Goal: Task Accomplishment & Management: Complete application form

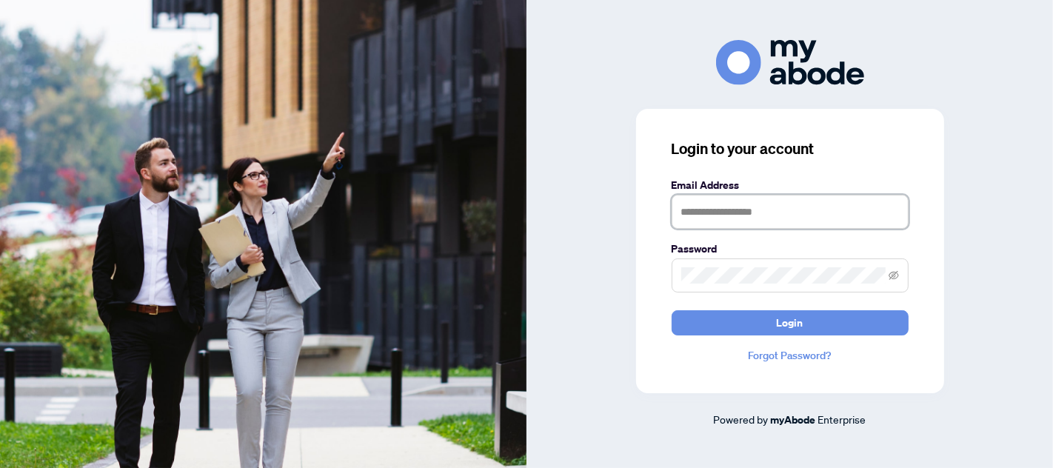
click at [711, 215] on input "text" at bounding box center [790, 212] width 237 height 34
type input "**********"
click at [672, 310] on button "Login" at bounding box center [790, 322] width 237 height 25
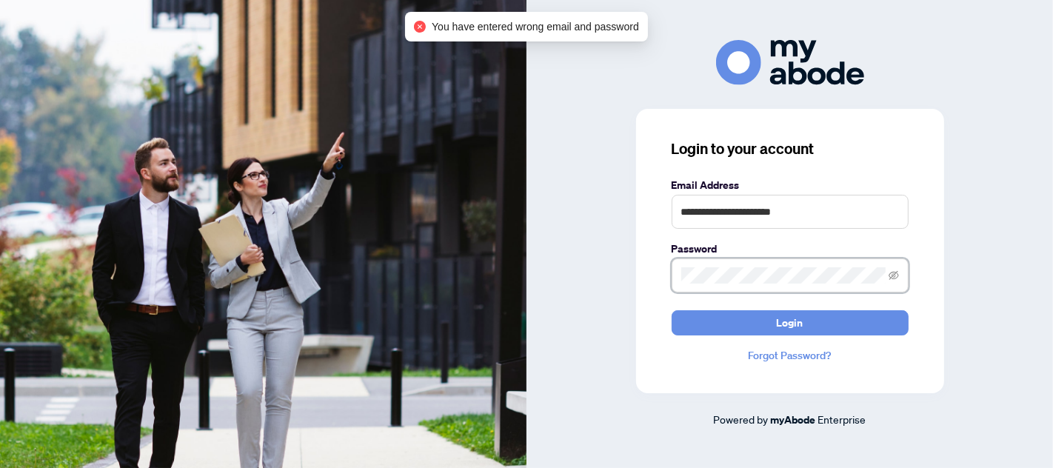
click at [657, 284] on div "**********" at bounding box center [790, 251] width 308 height 284
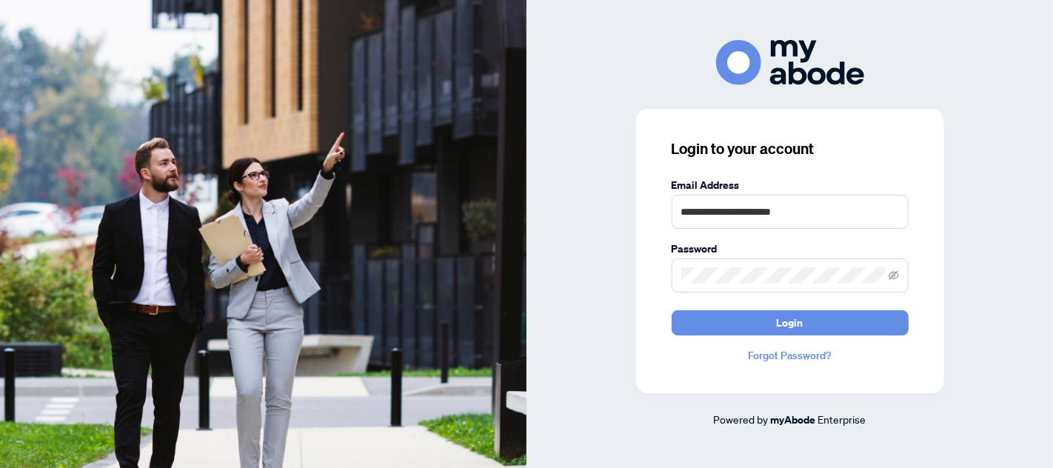
click at [672, 310] on button "Login" at bounding box center [790, 322] width 237 height 25
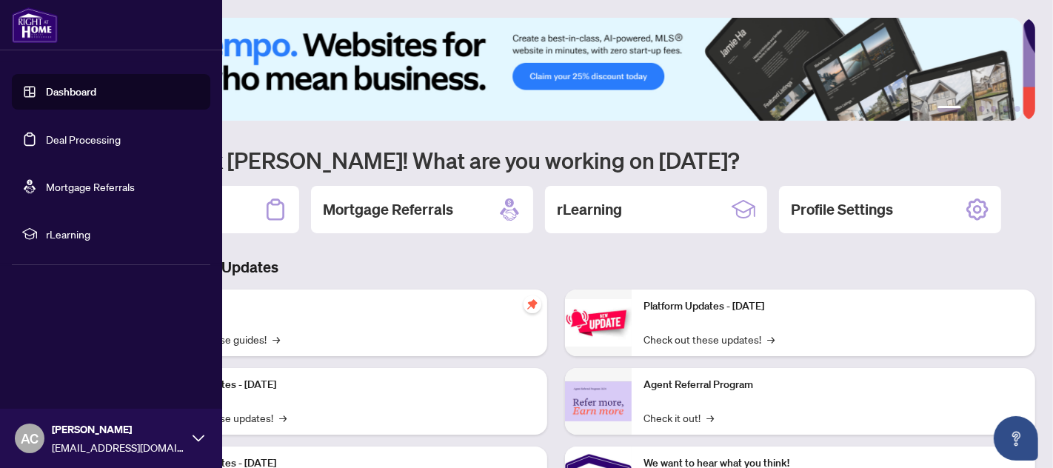
click at [94, 140] on link "Deal Processing" at bounding box center [83, 139] width 75 height 13
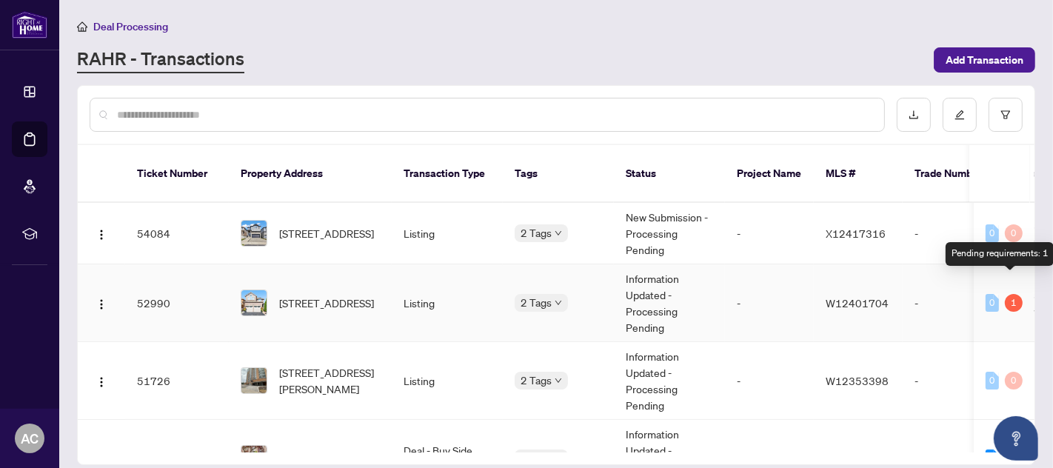
click at [1009, 294] on div "1" at bounding box center [1014, 303] width 18 height 18
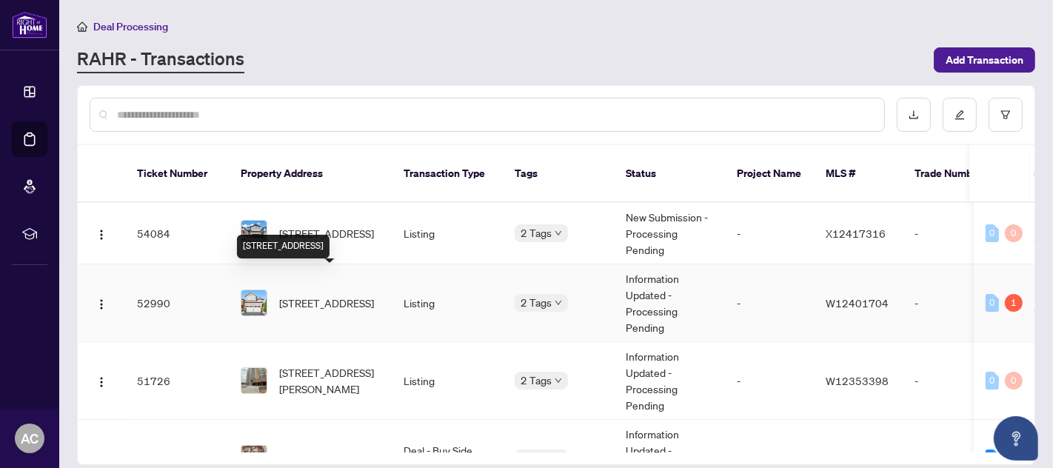
click at [338, 295] on span "[STREET_ADDRESS]" at bounding box center [326, 303] width 95 height 16
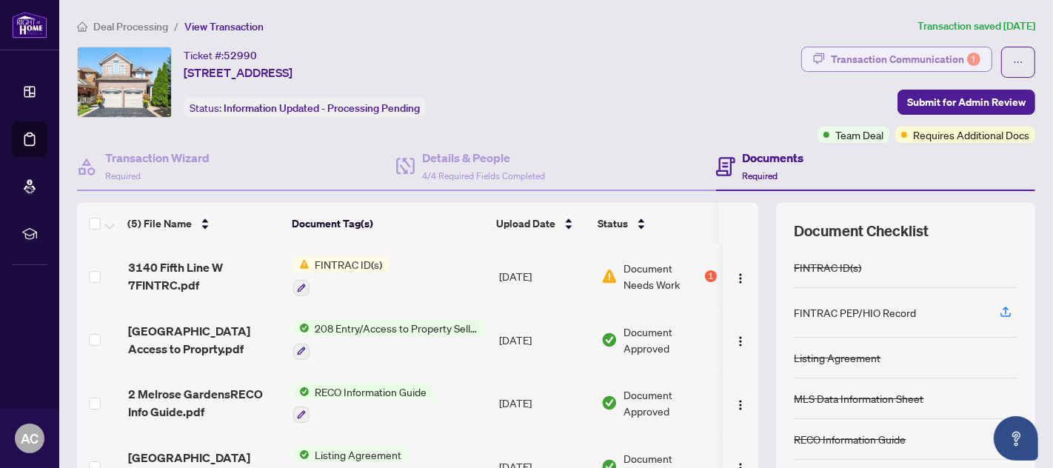
click at [931, 58] on div "Transaction Communication 1" at bounding box center [906, 59] width 150 height 24
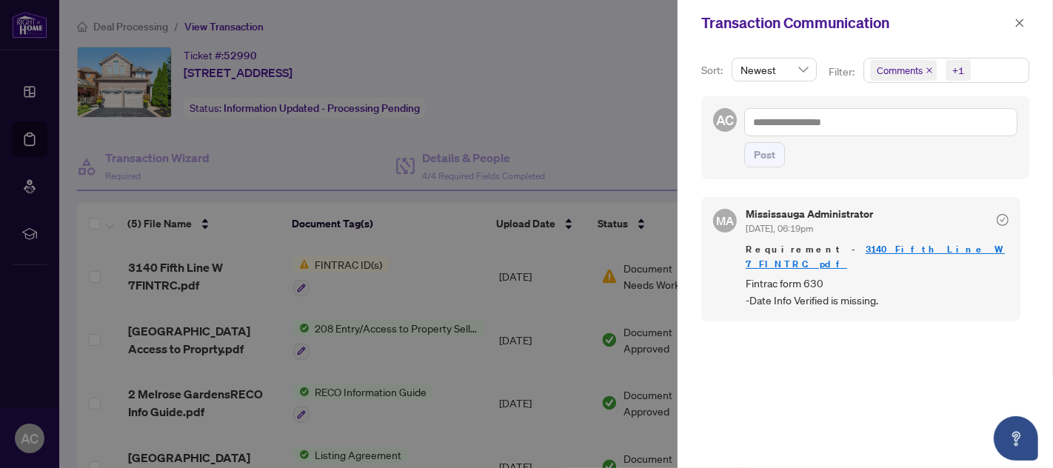
click at [571, 81] on div at bounding box center [526, 234] width 1053 height 468
click at [421, 344] on div at bounding box center [526, 234] width 1053 height 468
click at [477, 364] on div at bounding box center [526, 234] width 1053 height 468
click at [1022, 20] on icon "close" at bounding box center [1019, 23] width 10 height 10
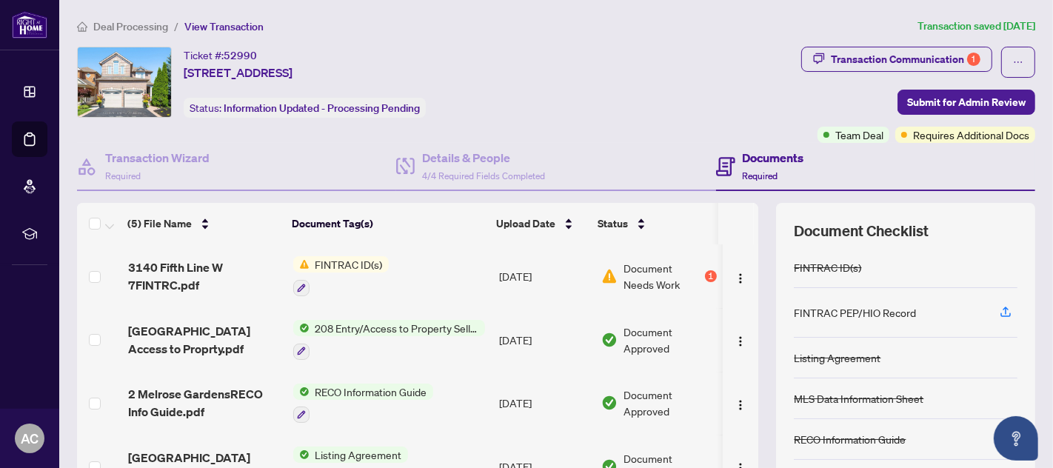
click at [383, 323] on span "208 Entry/Access to Property Seller Acknowledgement" at bounding box center [397, 328] width 175 height 16
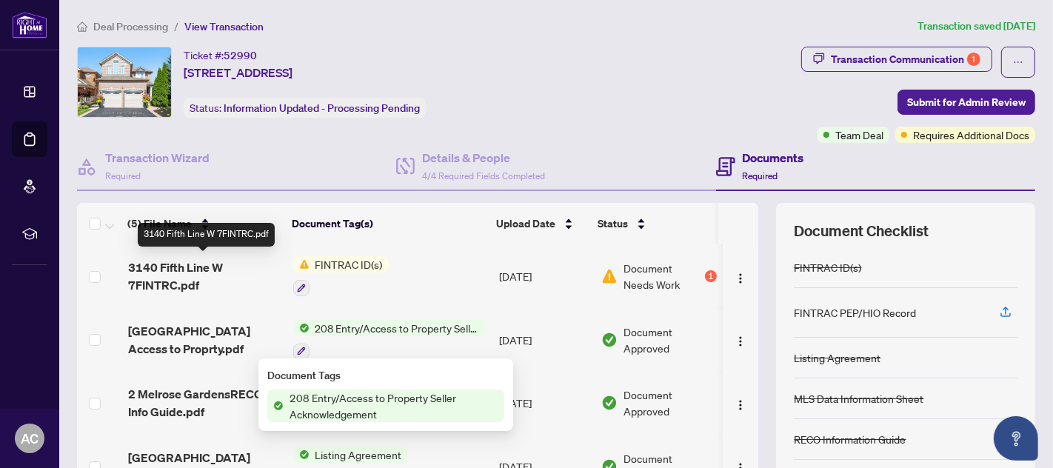
click at [161, 270] on span "3140 Fifth Line W 7FINTRC.pdf" at bounding box center [204, 276] width 153 height 36
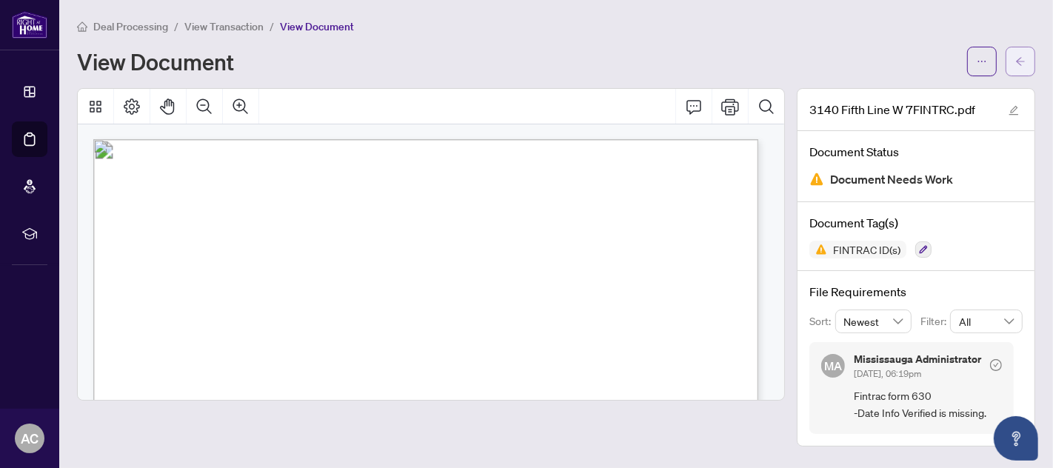
click at [1023, 61] on icon "arrow-left" at bounding box center [1020, 61] width 9 height 8
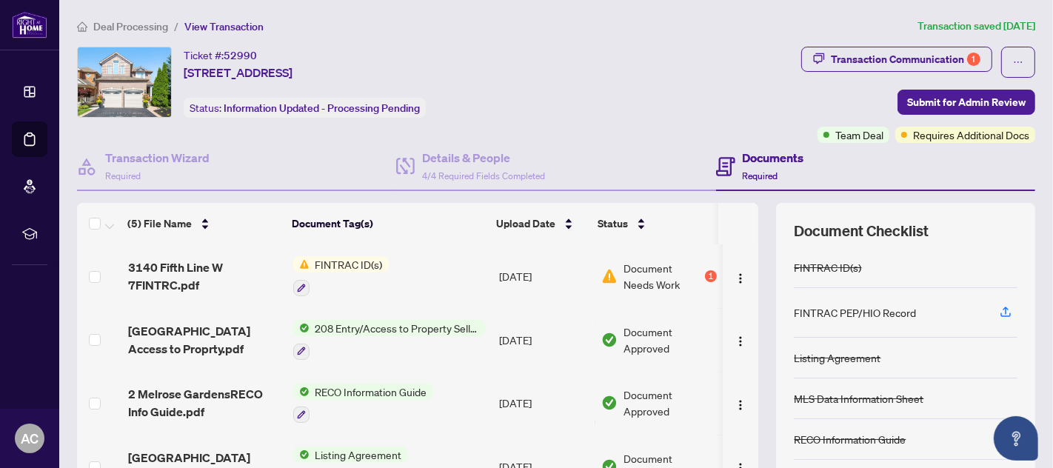
click at [350, 324] on span "208 Entry/Access to Property Seller Acknowledgement" at bounding box center [397, 328] width 175 height 16
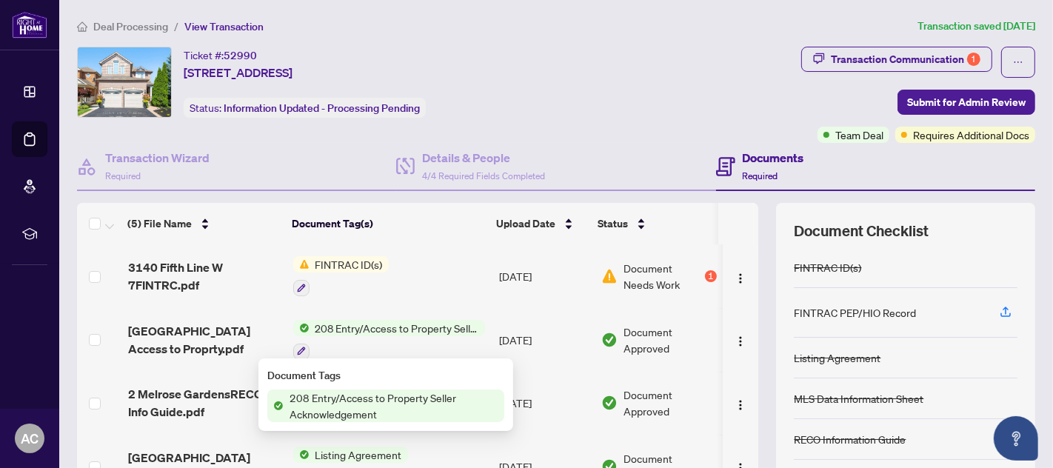
click at [359, 399] on span "208 Entry/Access to Property Seller Acknowledgement" at bounding box center [394, 405] width 221 height 33
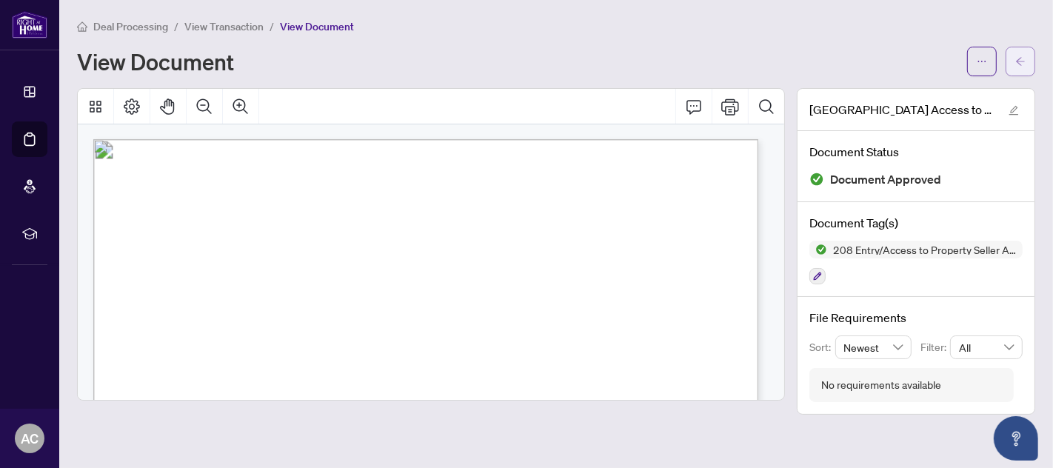
click at [1026, 58] on button "button" at bounding box center [1021, 62] width 30 height 30
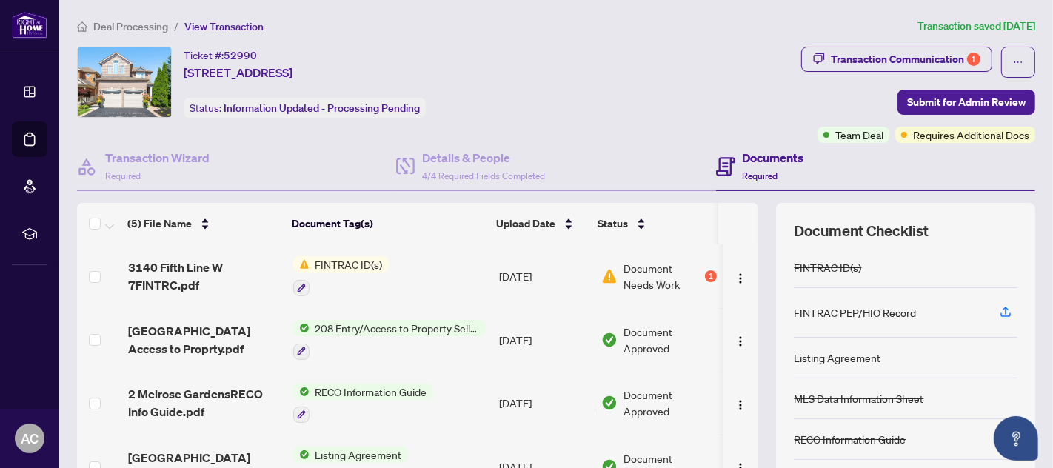
click at [360, 262] on span "FINTRAC ID(s)" at bounding box center [349, 264] width 79 height 16
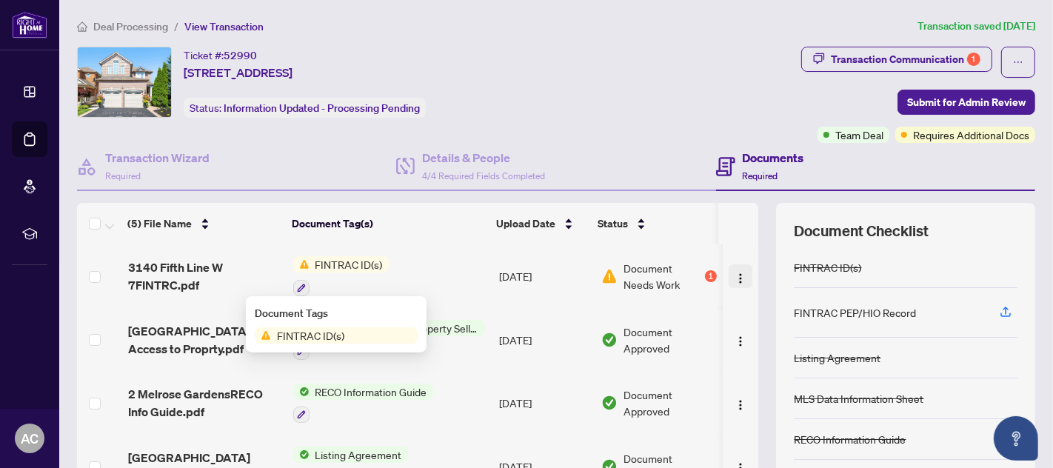
click at [735, 273] on img "button" at bounding box center [741, 278] width 12 height 12
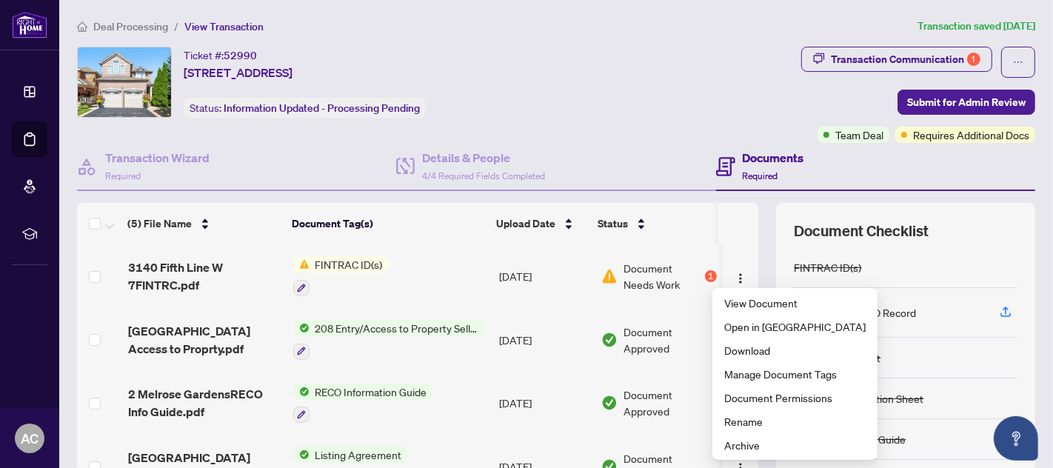
click at [437, 272] on td "FINTRAC ID(s)" at bounding box center [390, 276] width 206 height 64
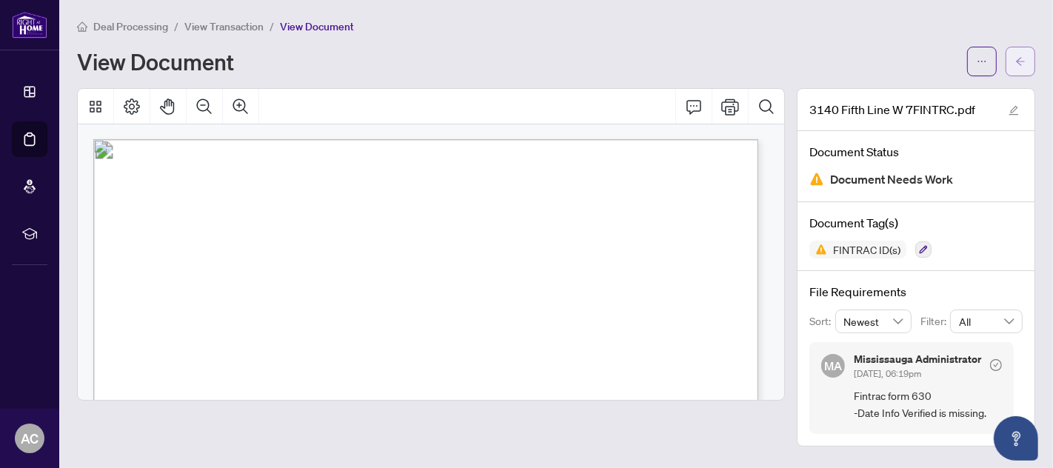
click at [1020, 57] on icon "arrow-left" at bounding box center [1020, 61] width 10 height 10
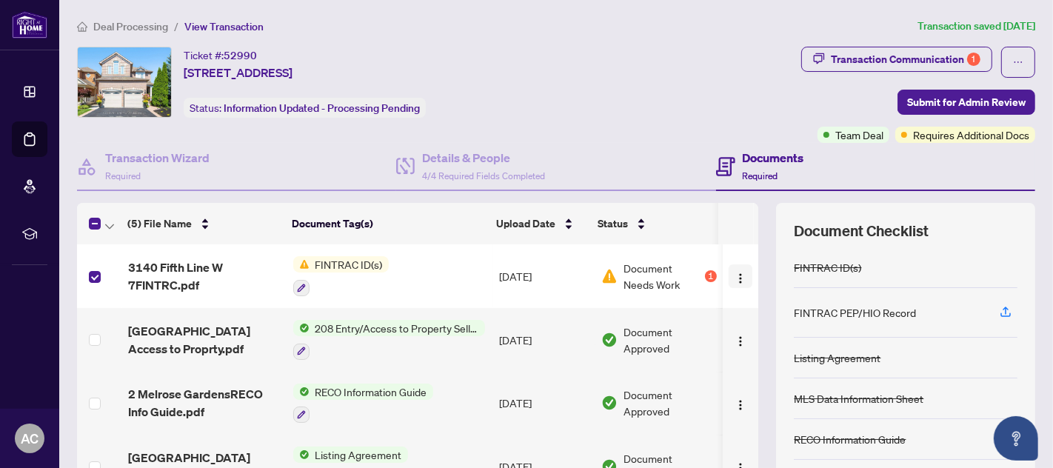
click at [735, 272] on img "button" at bounding box center [741, 278] width 12 height 12
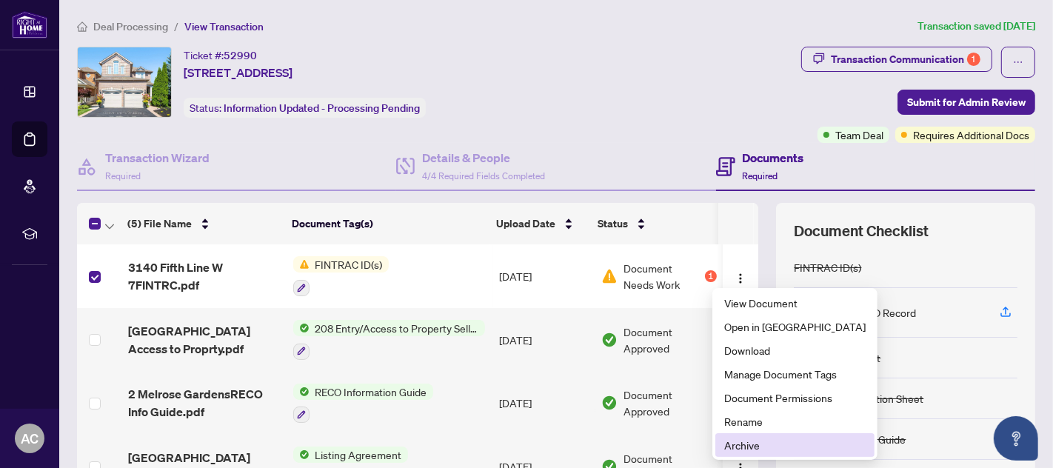
click at [744, 443] on span "Archive" at bounding box center [794, 445] width 141 height 16
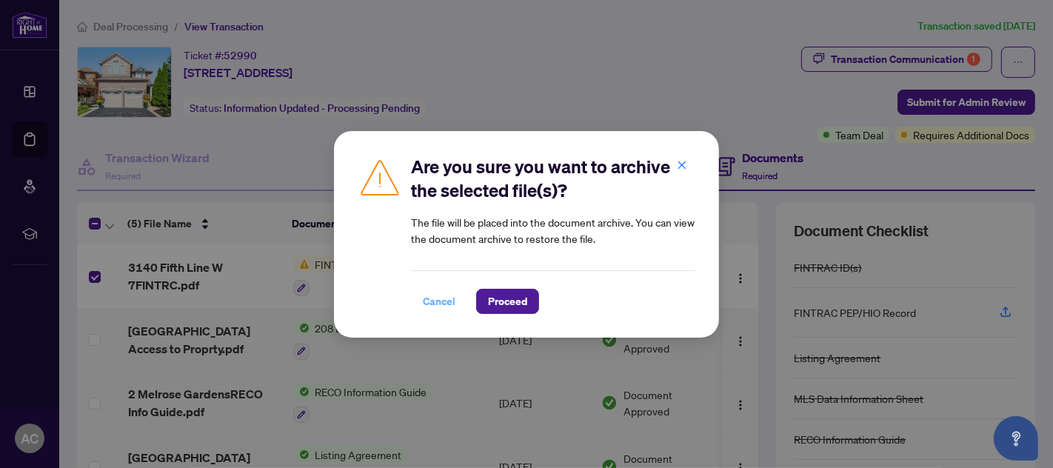
click at [441, 300] on span "Cancel" at bounding box center [439, 302] width 33 height 24
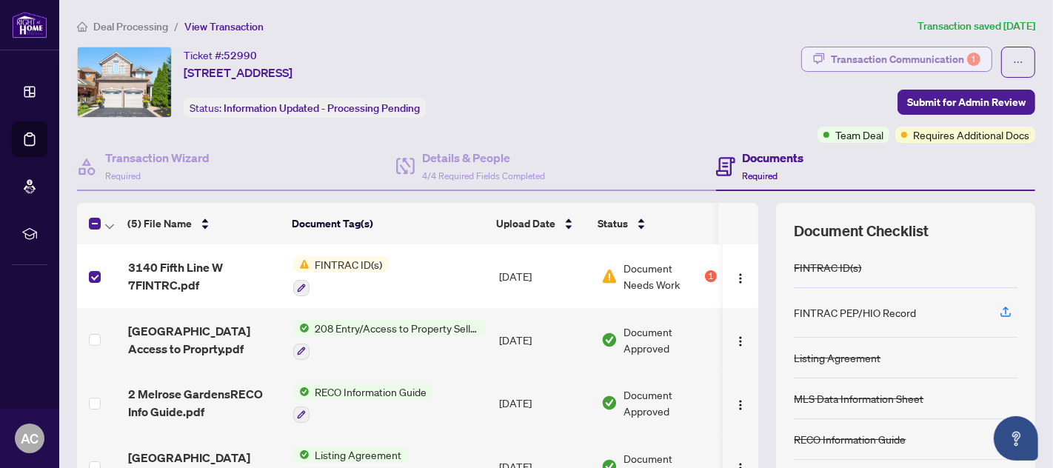
click at [920, 58] on div "Transaction Communication 1" at bounding box center [906, 59] width 150 height 24
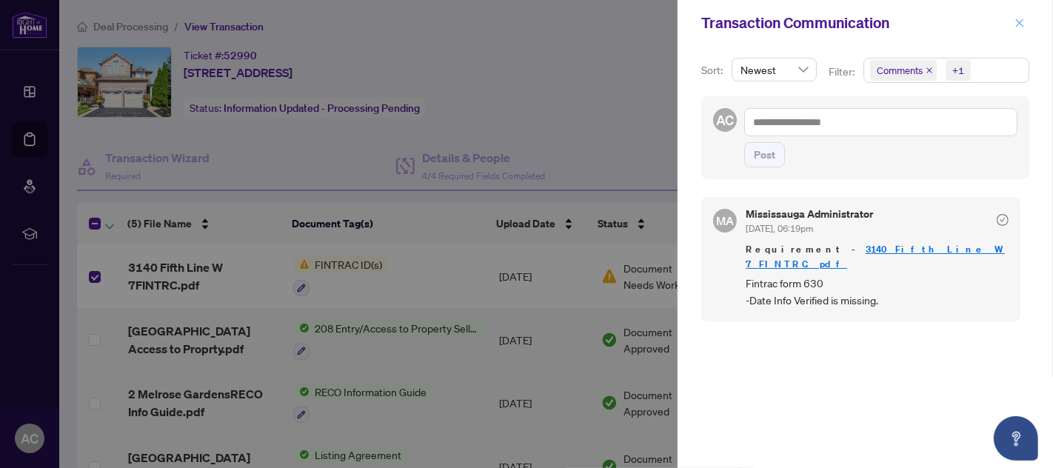
click at [1019, 14] on span "button" at bounding box center [1019, 23] width 10 height 24
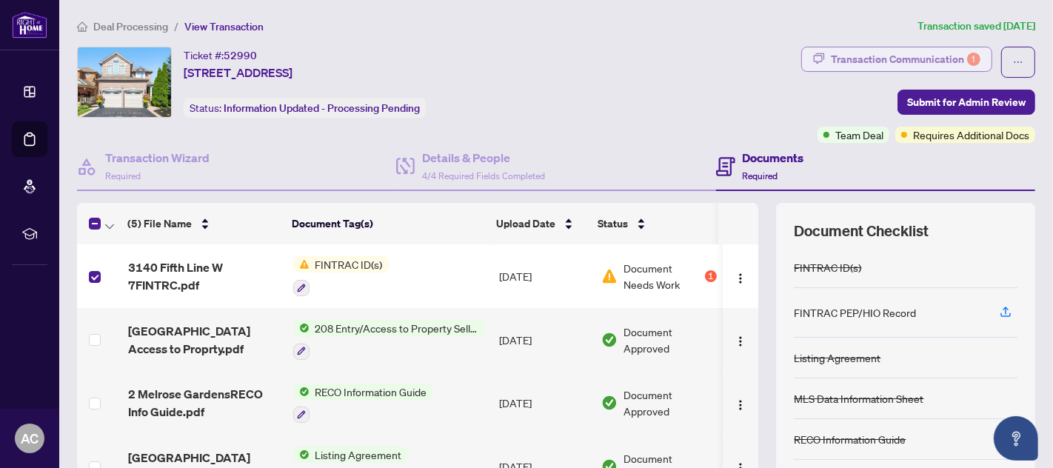
click at [912, 54] on div "Transaction Communication 1" at bounding box center [906, 59] width 150 height 24
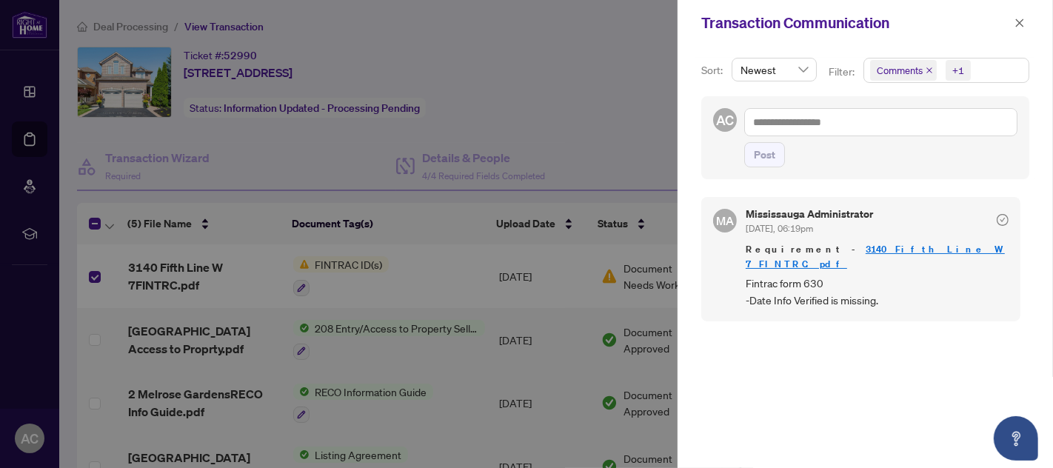
click at [30, 39] on div at bounding box center [526, 234] width 1053 height 468
click at [1023, 22] on icon "close" at bounding box center [1019, 23] width 10 height 10
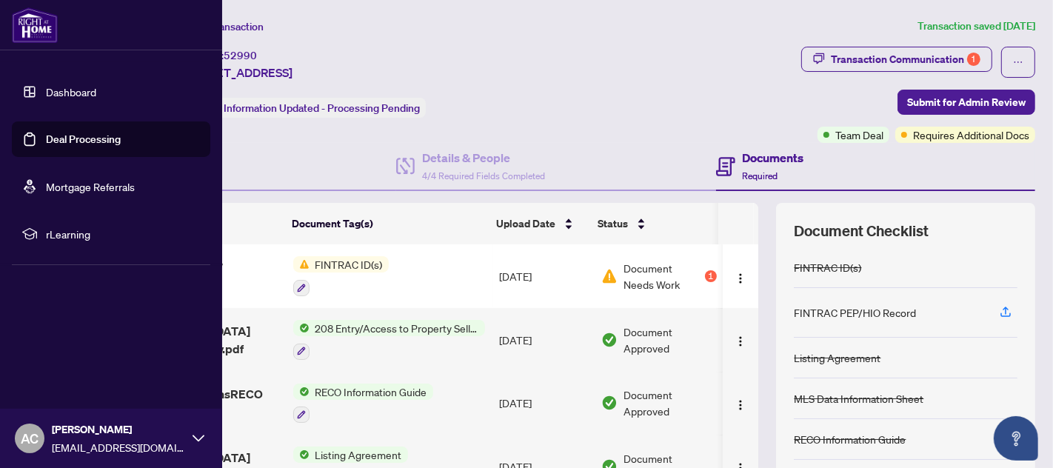
click at [78, 139] on link "Deal Processing" at bounding box center [83, 139] width 75 height 13
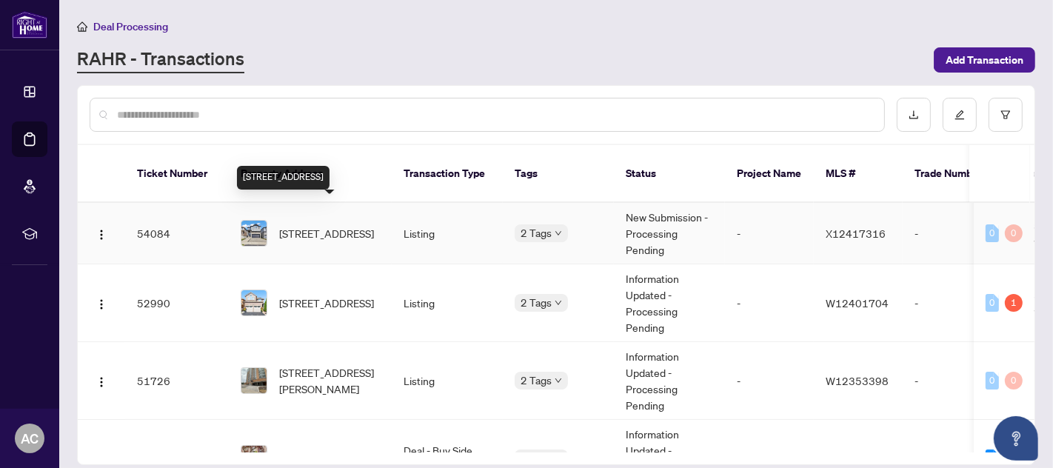
click at [359, 225] on span "[STREET_ADDRESS]" at bounding box center [326, 233] width 95 height 16
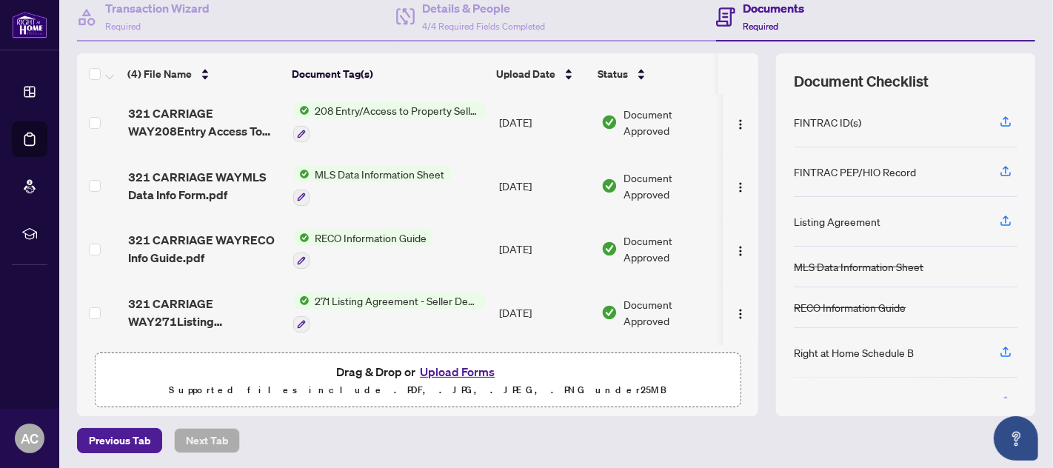
scroll to position [13, 0]
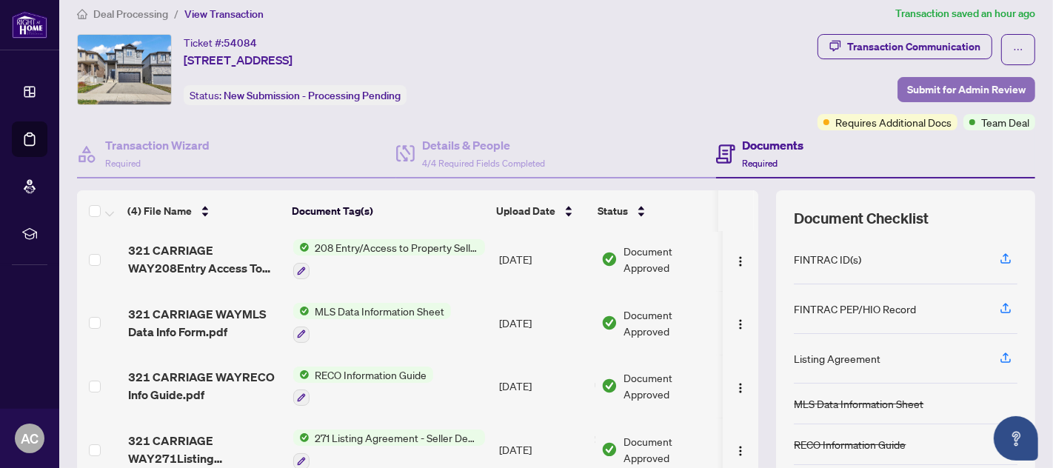
click at [946, 91] on span "Submit for Admin Review" at bounding box center [966, 90] width 118 height 24
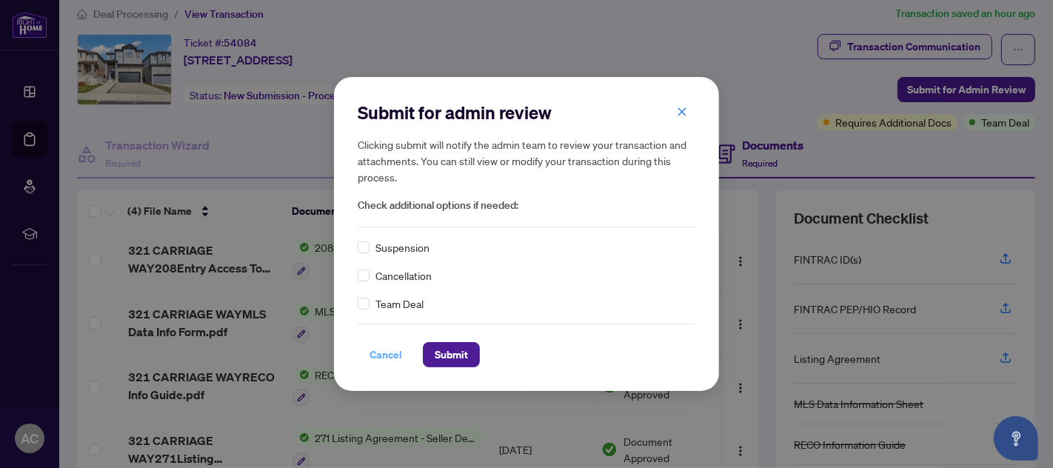
click at [384, 352] on span "Cancel" at bounding box center [386, 355] width 33 height 24
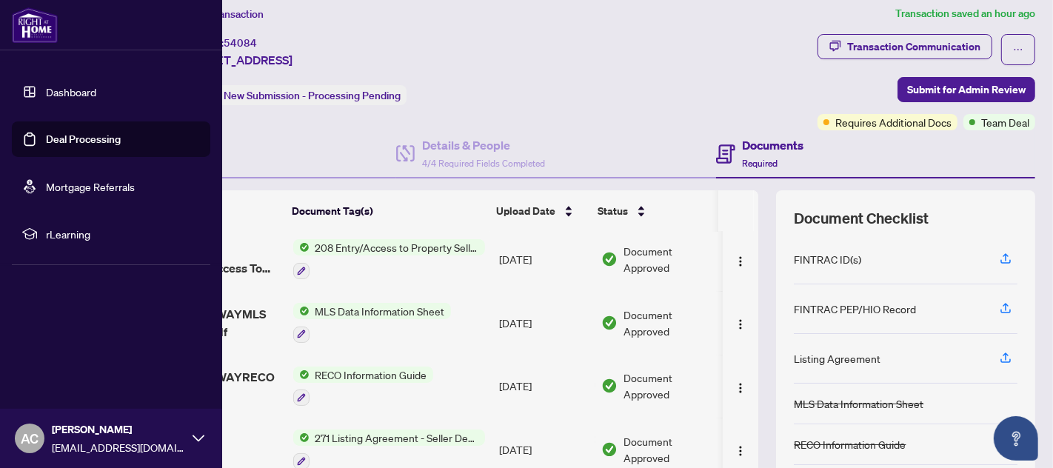
click at [97, 141] on link "Deal Processing" at bounding box center [83, 139] width 75 height 13
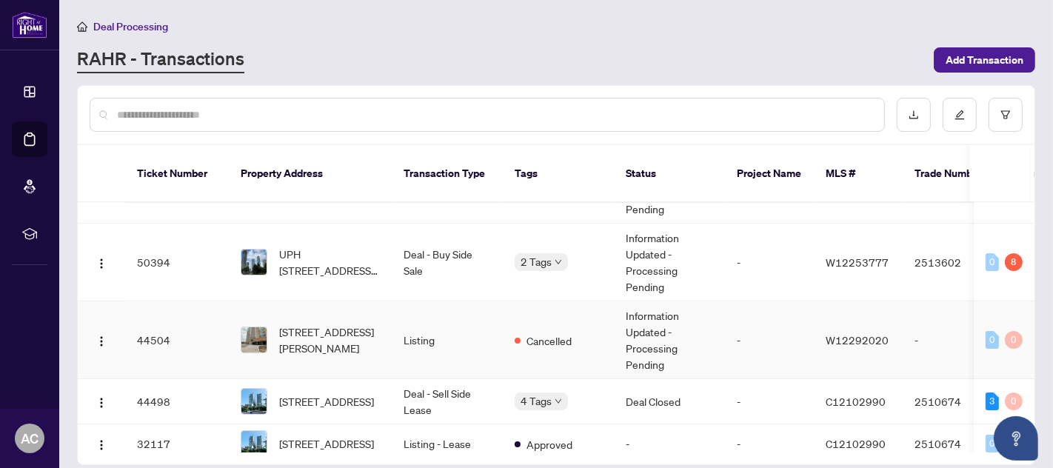
scroll to position [137, 0]
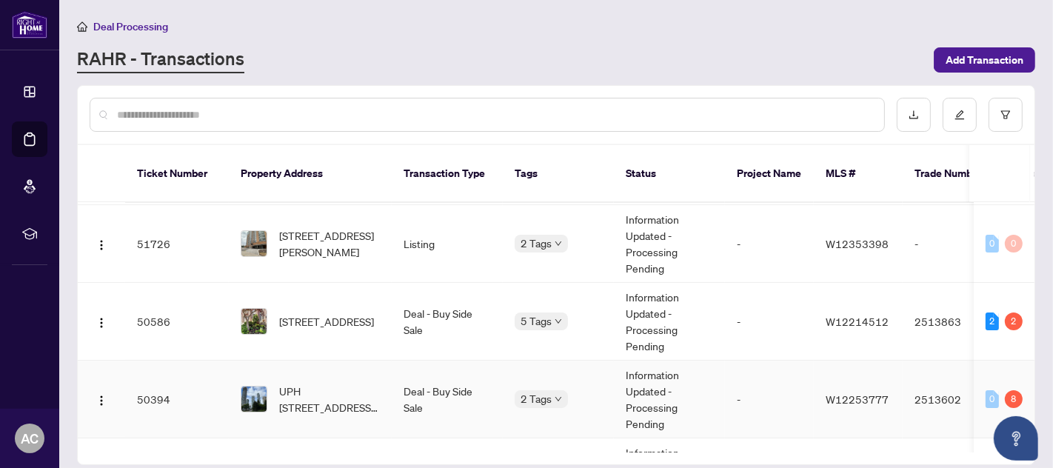
click at [746, 373] on td "-" at bounding box center [769, 400] width 89 height 78
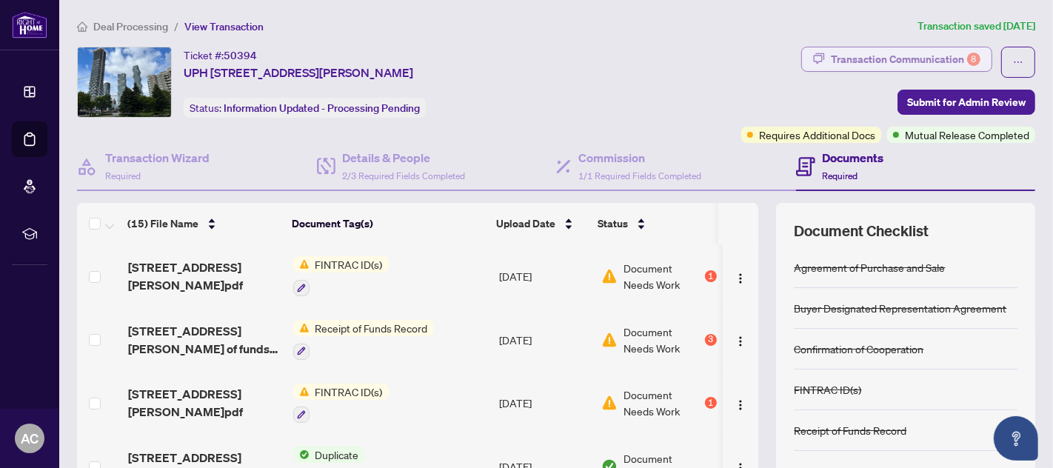
click at [902, 58] on div "Transaction Communication 8" at bounding box center [906, 59] width 150 height 24
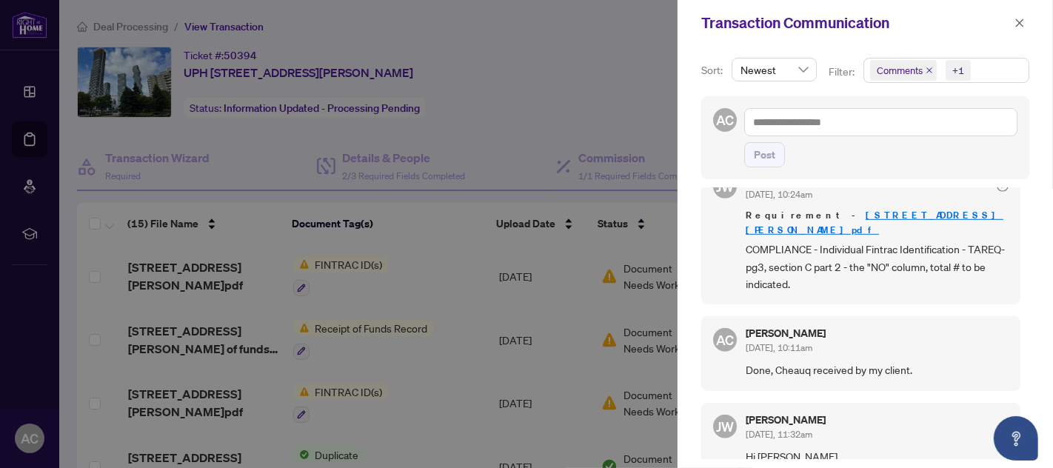
scroll to position [839, 0]
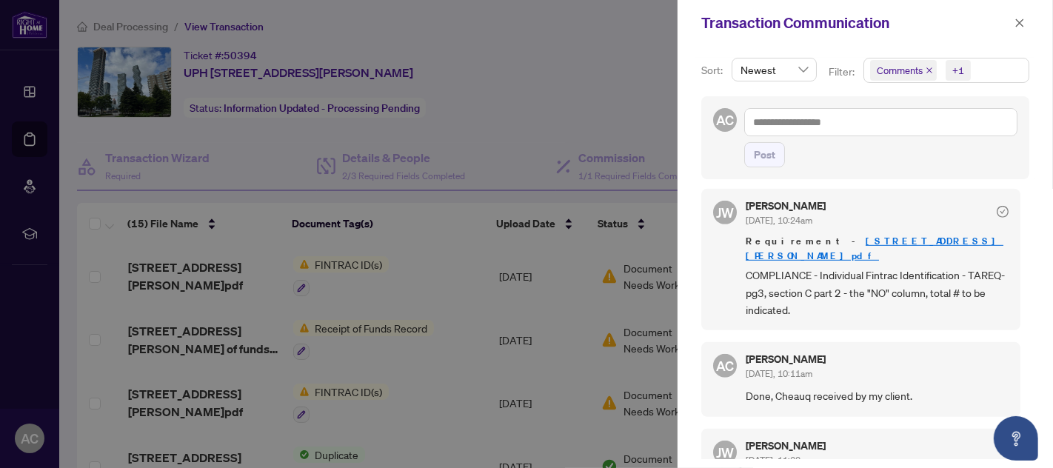
click at [442, 206] on div at bounding box center [526, 234] width 1053 height 468
click at [1017, 20] on icon "close" at bounding box center [1020, 23] width 8 height 8
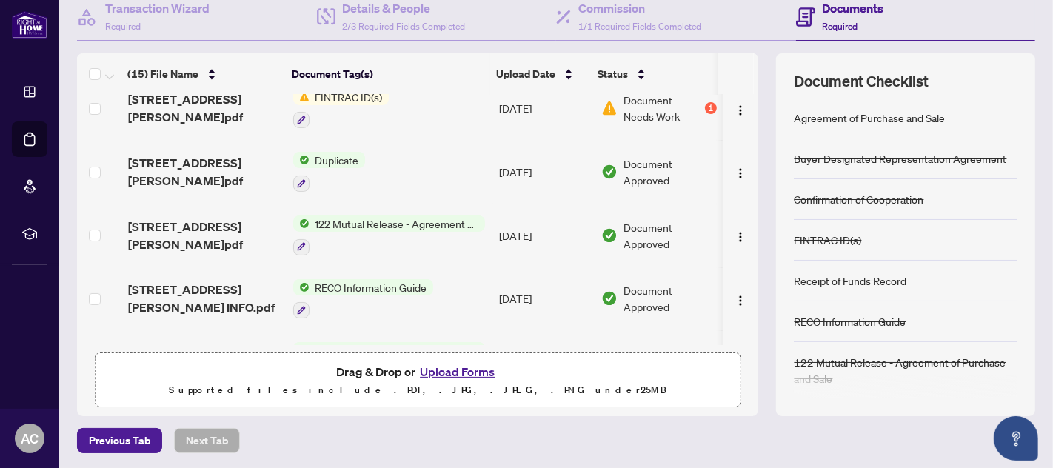
scroll to position [8, 0]
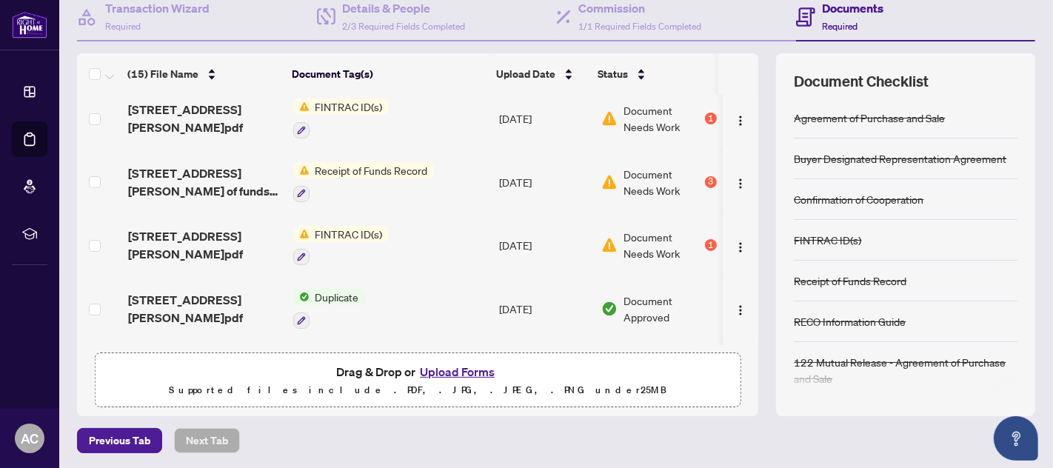
click at [344, 230] on span "FINTRAC ID(s)" at bounding box center [349, 234] width 79 height 16
click at [353, 227] on span "FINTRAC ID(s)" at bounding box center [349, 234] width 79 height 16
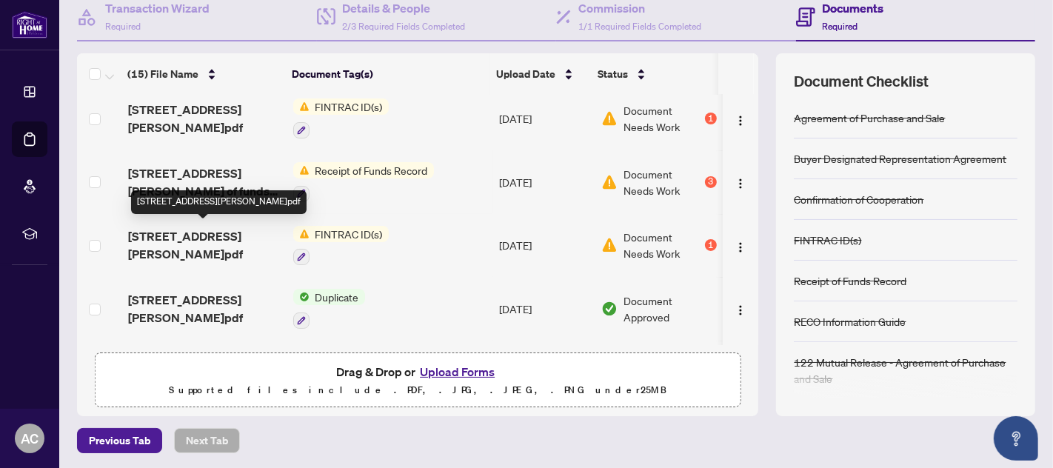
click at [160, 240] on span "[STREET_ADDRESS][PERSON_NAME]pdf" at bounding box center [204, 245] width 153 height 36
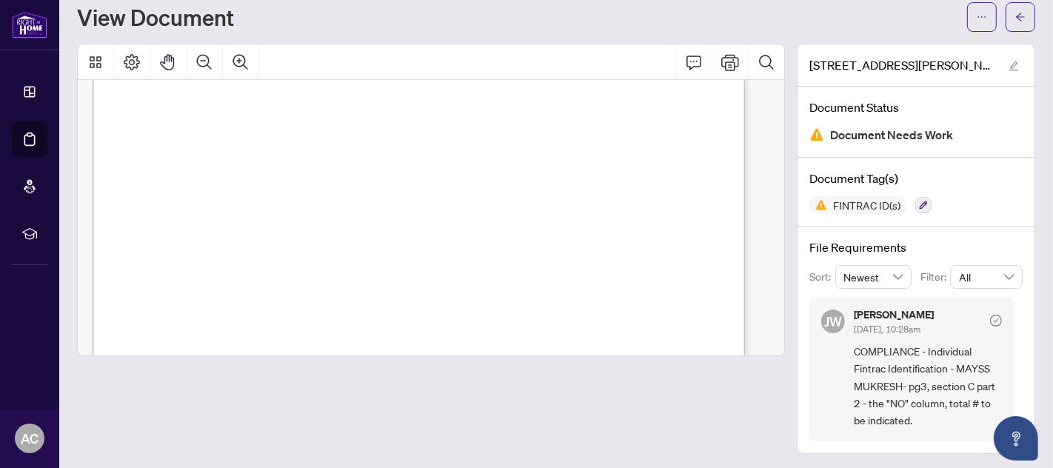
scroll to position [1782, 0]
click at [1015, 13] on icon "arrow-left" at bounding box center [1020, 17] width 10 height 10
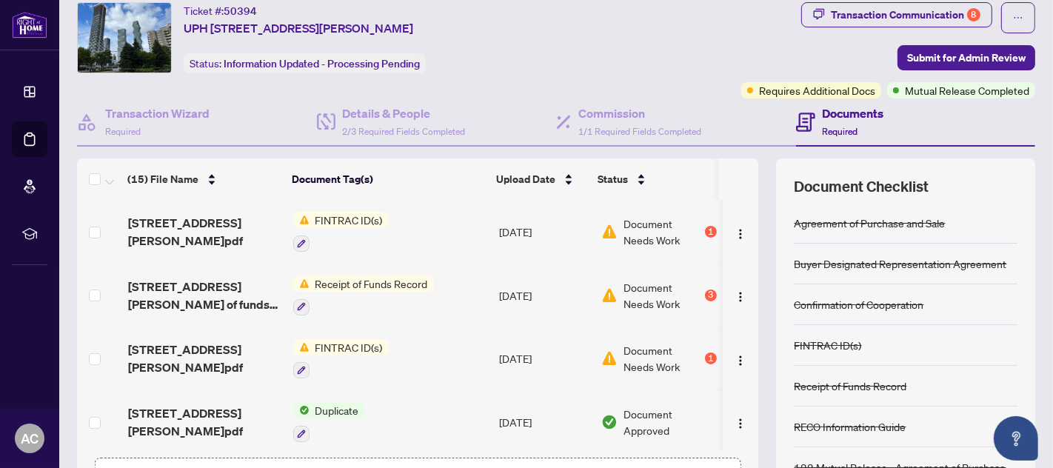
click at [350, 219] on span "FINTRAC ID(s)" at bounding box center [349, 220] width 79 height 16
click at [187, 230] on span "[STREET_ADDRESS][PERSON_NAME]pdf" at bounding box center [204, 232] width 153 height 36
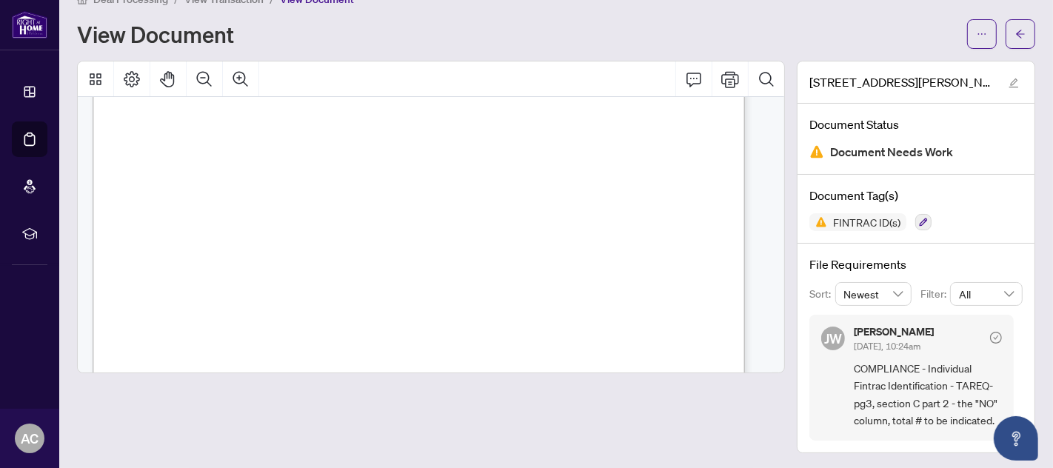
scroll to position [2605, 0]
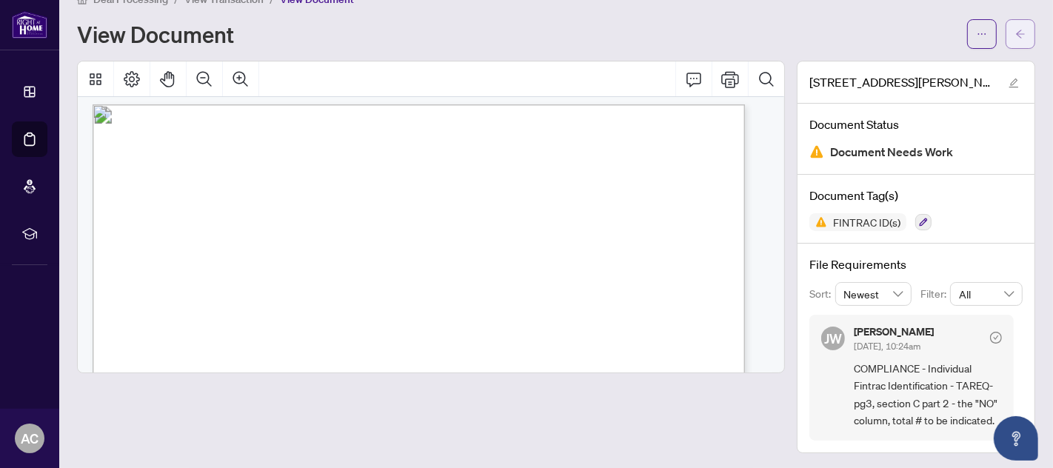
click at [1015, 36] on icon "arrow-left" at bounding box center [1020, 34] width 10 height 10
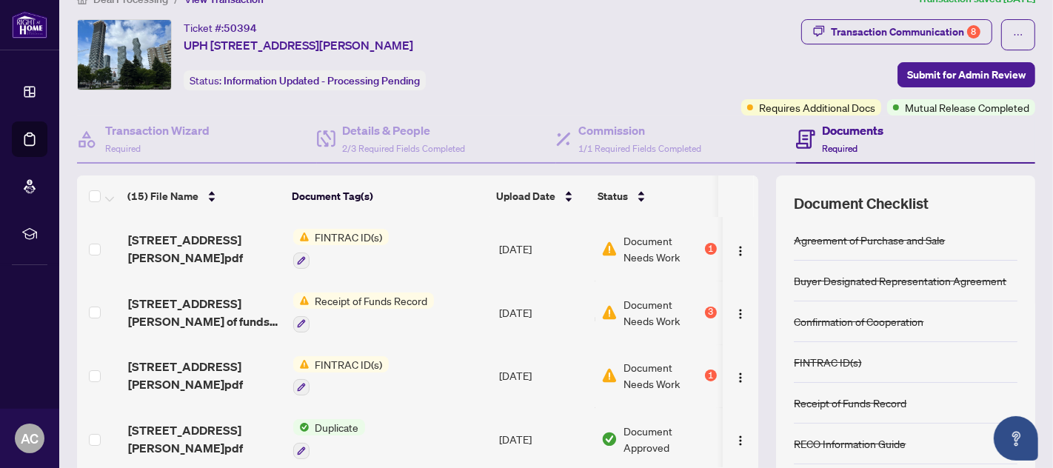
click at [406, 301] on span "Receipt of Funds Record" at bounding box center [372, 300] width 124 height 16
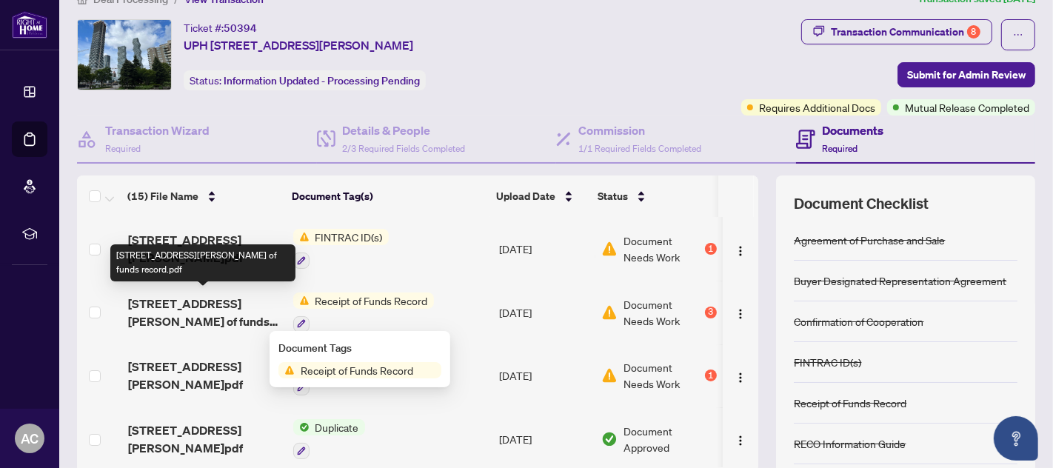
click at [181, 310] on span "[STREET_ADDRESS][PERSON_NAME] of funds record.pdf" at bounding box center [204, 313] width 153 height 36
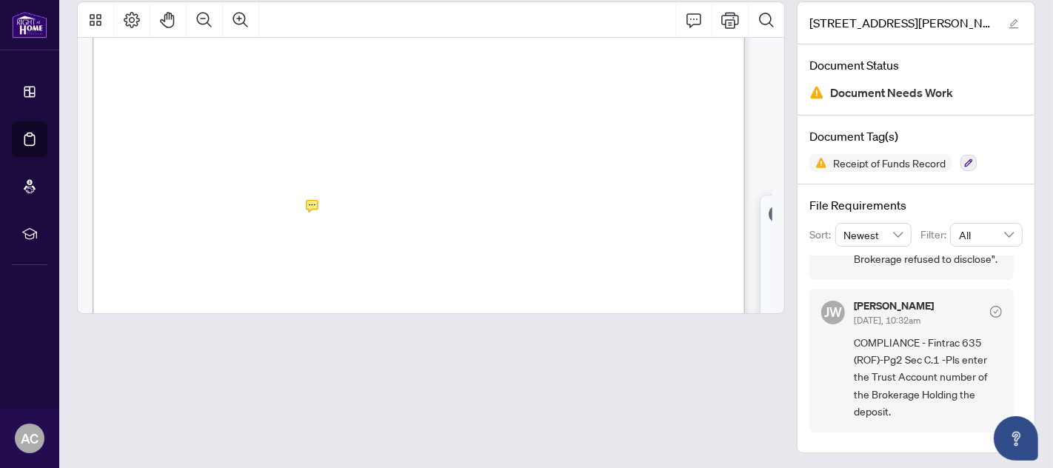
scroll to position [960, 0]
drag, startPoint x: 1010, startPoint y: 361, endPoint x: 1010, endPoint y: 338, distance: 23.7
click at [1010, 338] on div "[PERSON_NAME] [DATE], 10:32am COMPLIANCE - Fintrac 635(ROF)->Pg2 Section C Acco…" at bounding box center [915, 347] width 213 height 185
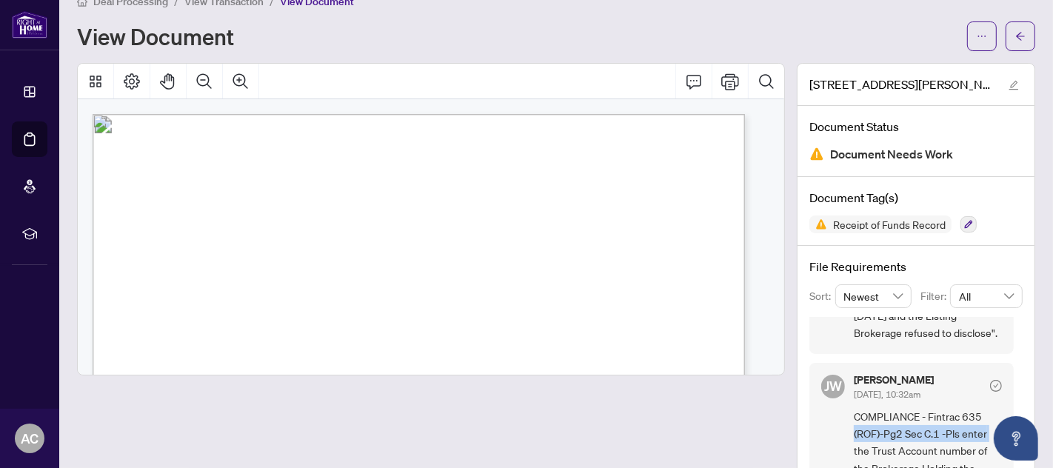
scroll to position [0, 0]
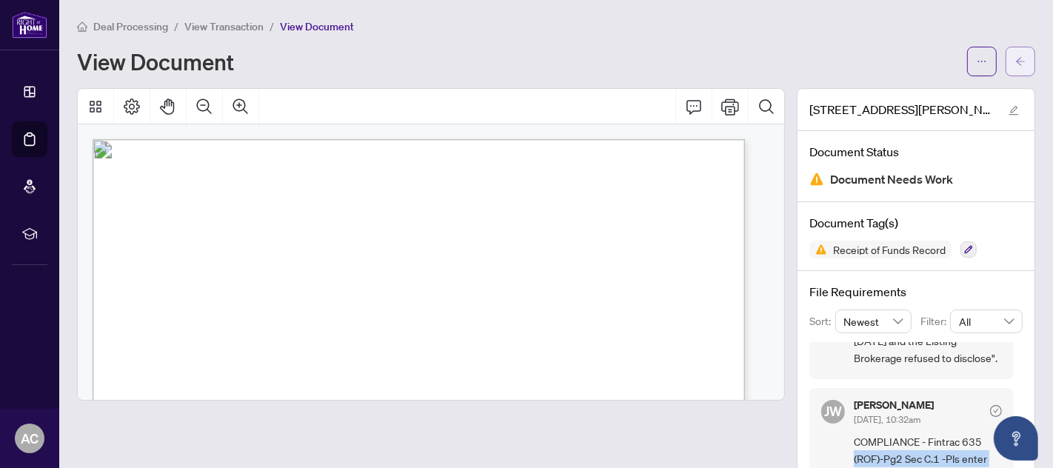
click at [1015, 62] on icon "arrow-left" at bounding box center [1020, 61] width 10 height 10
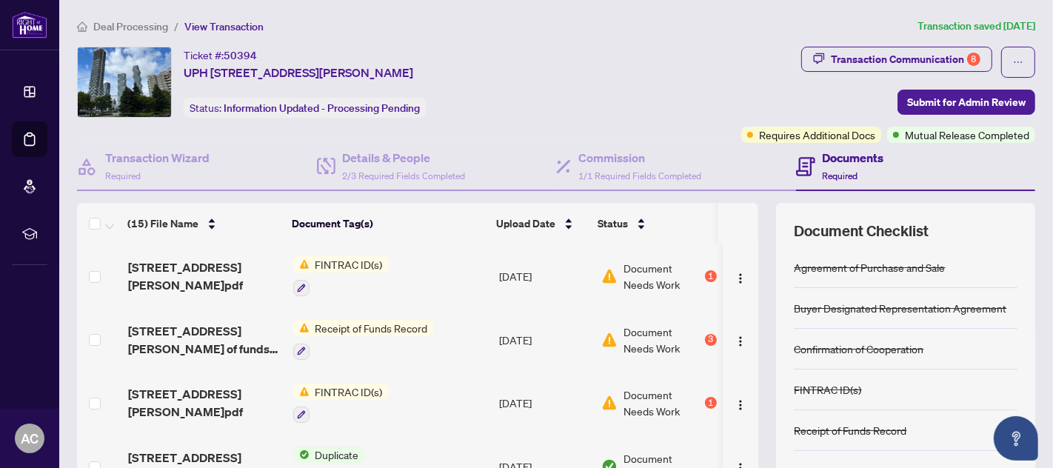
scroll to position [137, 0]
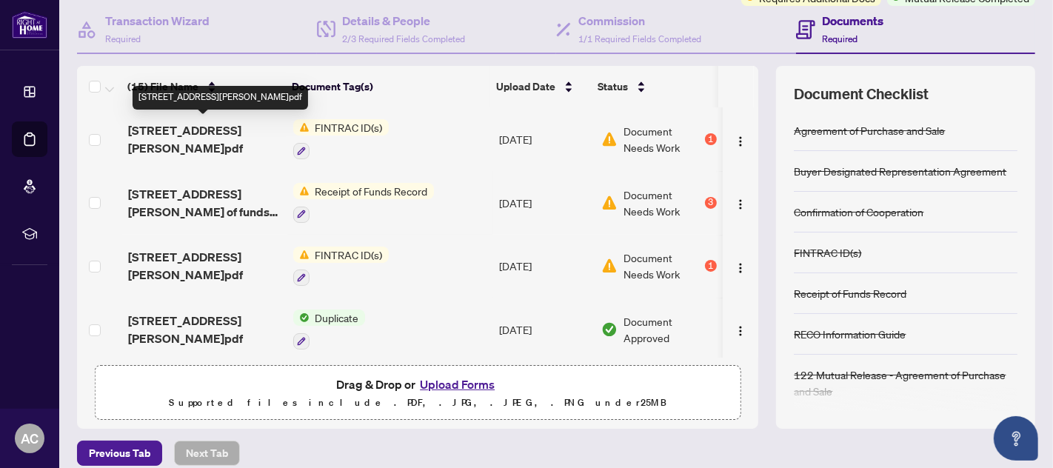
click at [164, 137] on span "[STREET_ADDRESS][PERSON_NAME]pdf" at bounding box center [204, 139] width 153 height 36
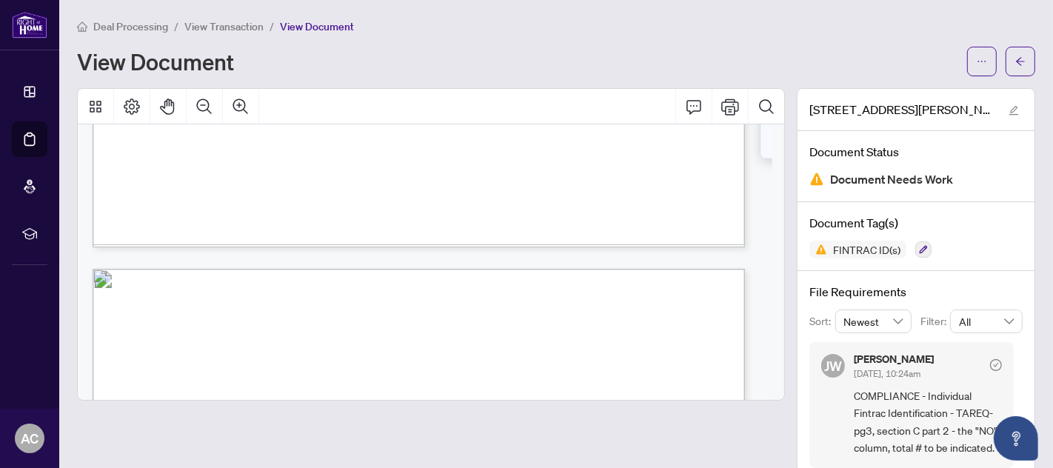
scroll to position [2331, 0]
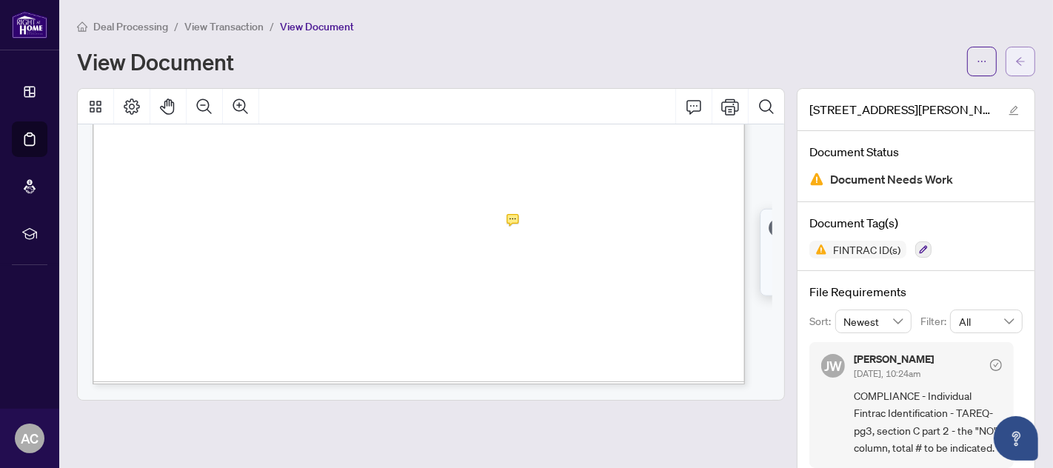
click at [1015, 61] on icon "arrow-left" at bounding box center [1020, 61] width 10 height 10
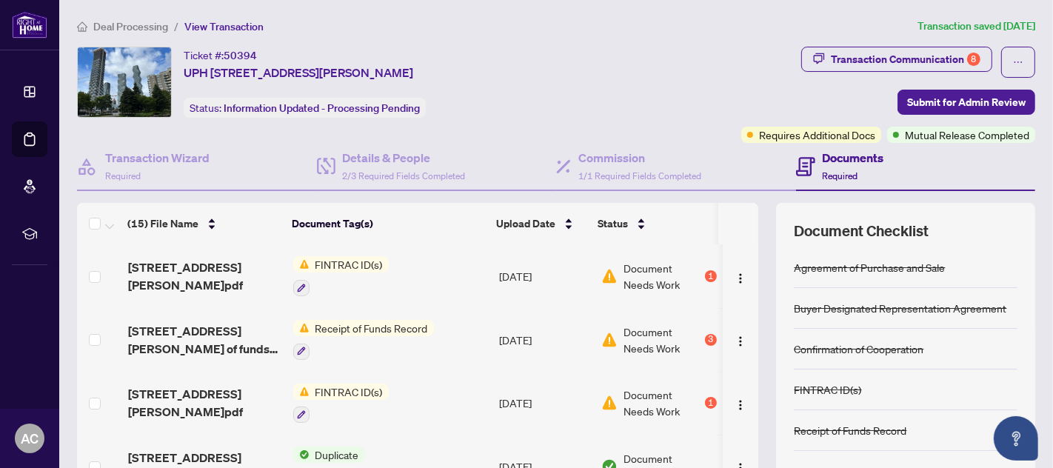
click at [403, 327] on span "Receipt of Funds Record" at bounding box center [372, 328] width 124 height 16
click at [735, 275] on img "button" at bounding box center [741, 278] width 12 height 12
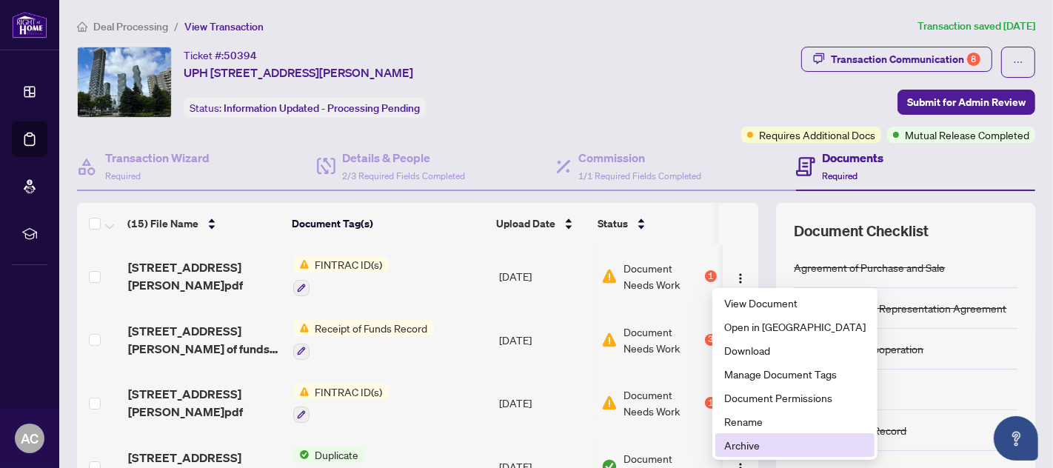
click at [749, 447] on span "Archive" at bounding box center [794, 445] width 141 height 16
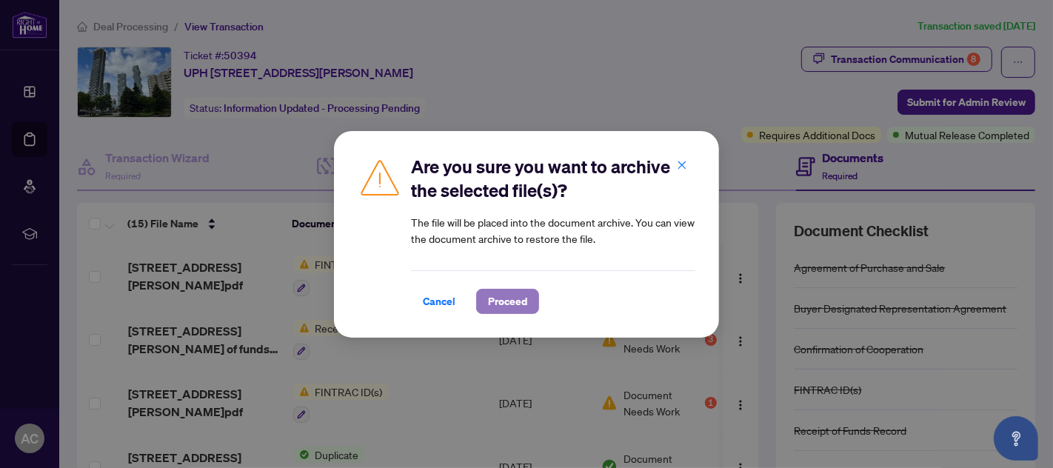
click at [502, 304] on span "Proceed" at bounding box center [507, 302] width 39 height 24
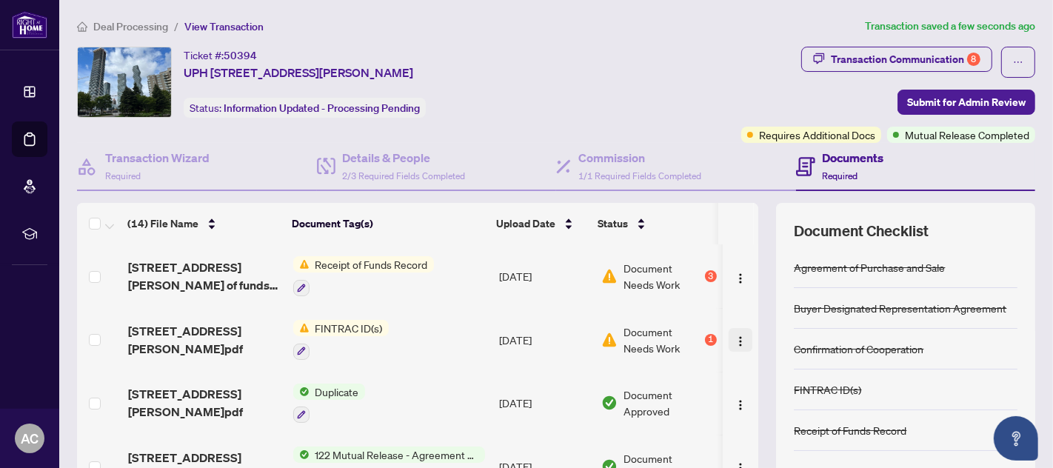
click at [735, 335] on img "button" at bounding box center [741, 341] width 12 height 12
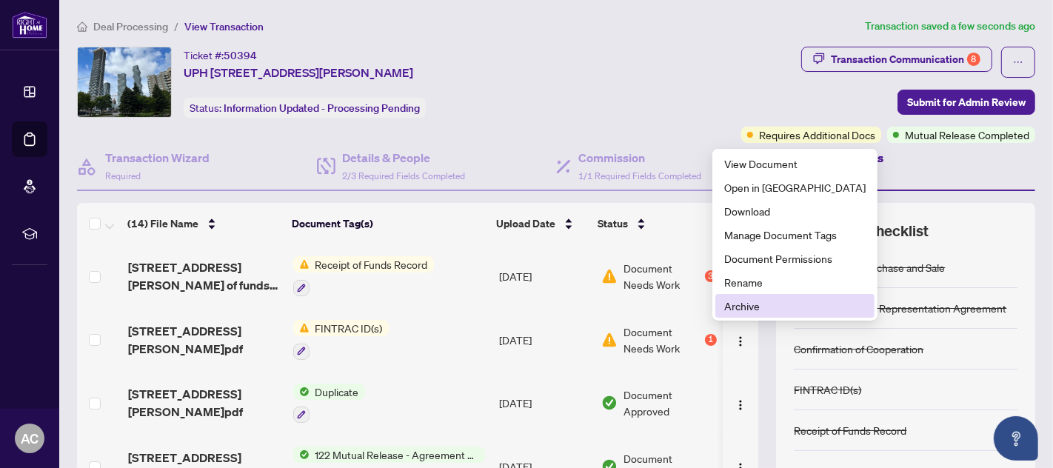
click at [747, 303] on span "Archive" at bounding box center [794, 306] width 141 height 16
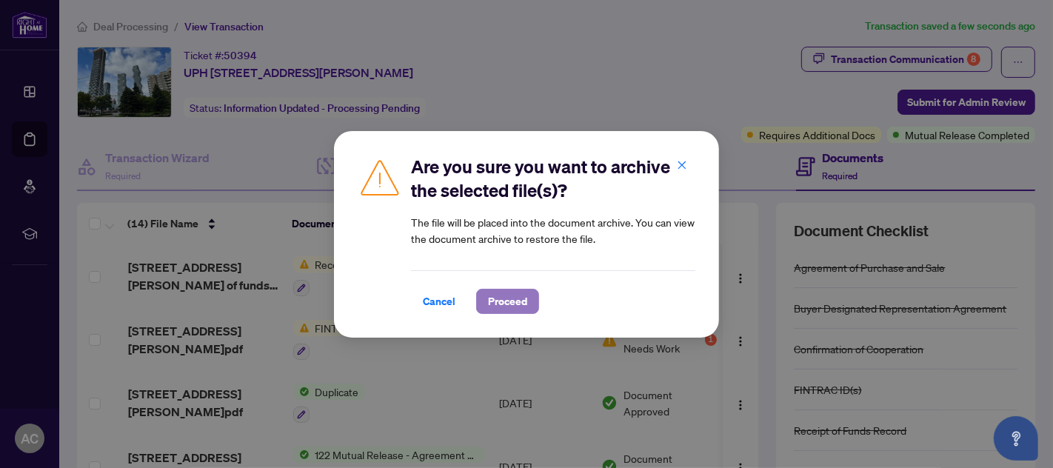
click at [491, 305] on span "Proceed" at bounding box center [507, 302] width 39 height 24
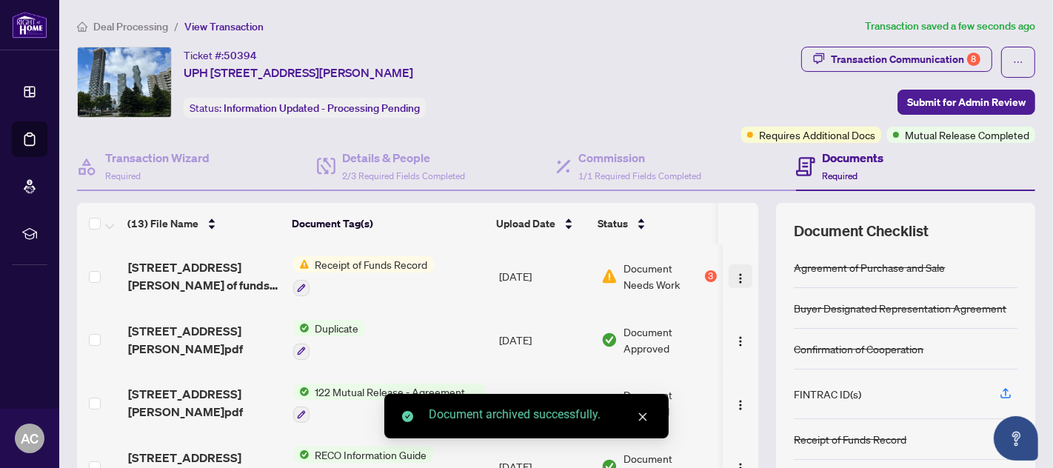
click at [735, 273] on img "button" at bounding box center [741, 278] width 12 height 12
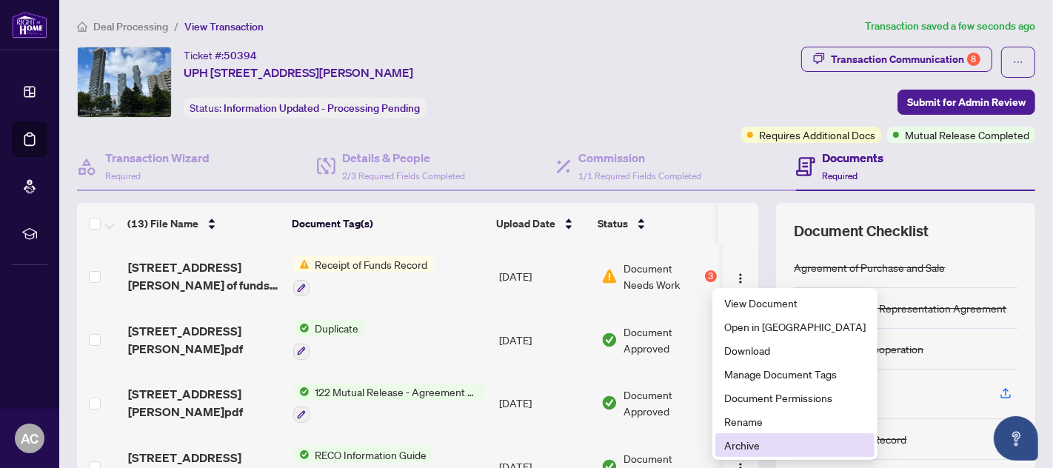
click at [744, 444] on span "Archive" at bounding box center [794, 445] width 141 height 16
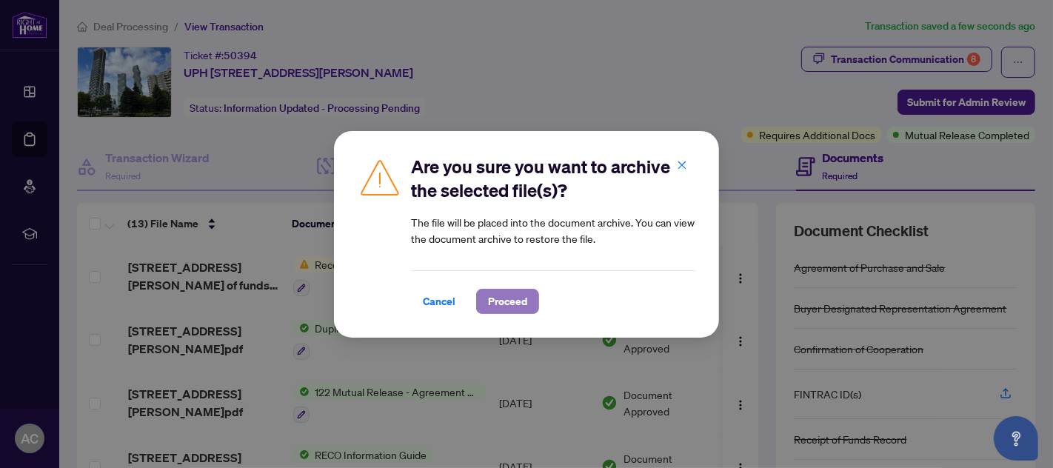
click at [508, 299] on span "Proceed" at bounding box center [507, 302] width 39 height 24
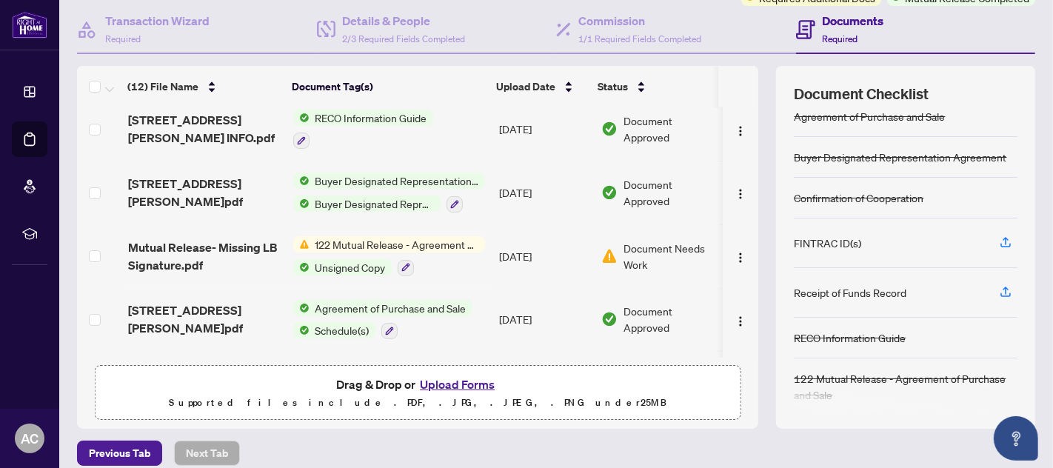
scroll to position [21, 0]
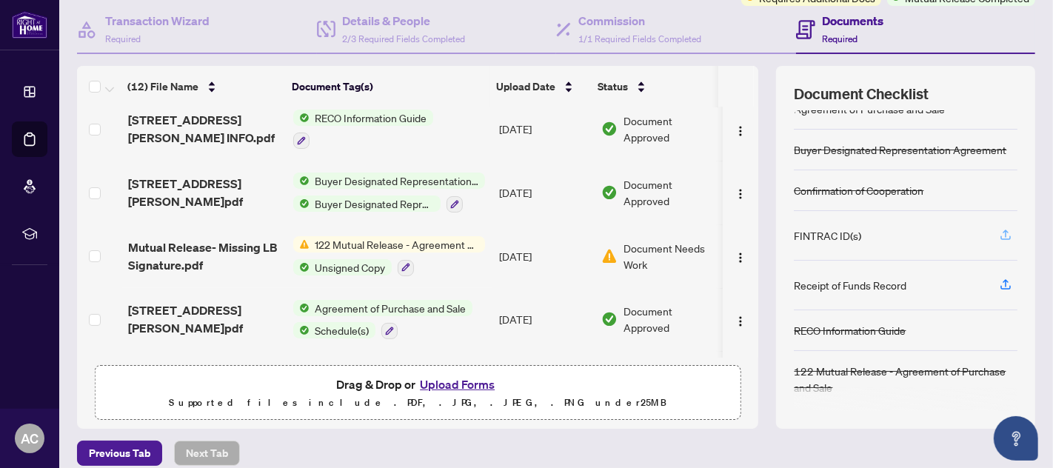
click at [999, 229] on icon "button" at bounding box center [1005, 234] width 13 height 13
click at [999, 280] on icon "button" at bounding box center [1005, 284] width 13 height 13
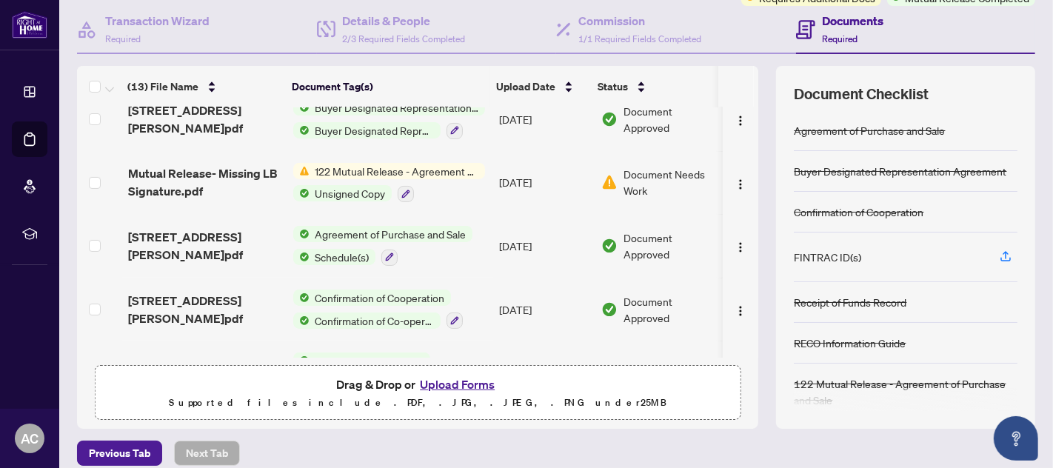
scroll to position [137, 0]
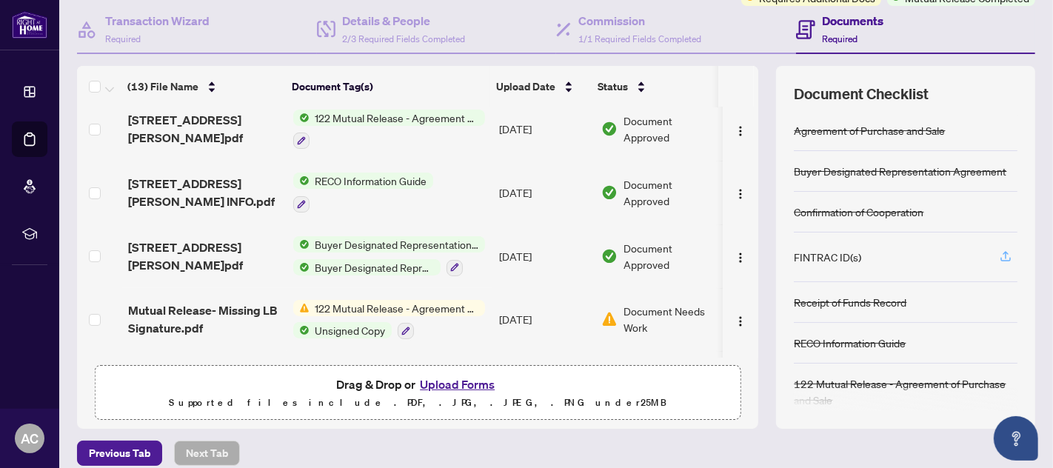
click at [999, 250] on icon "button" at bounding box center [1005, 256] width 13 height 13
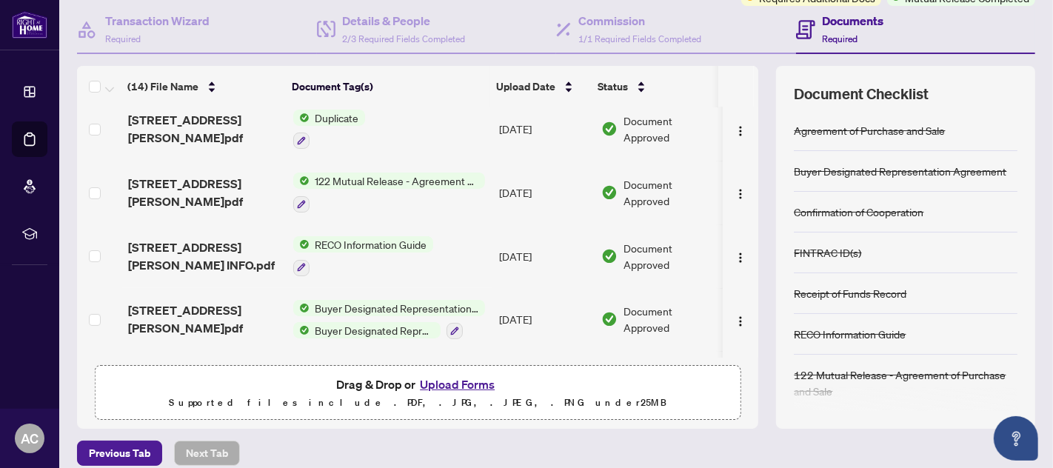
scroll to position [274, 0]
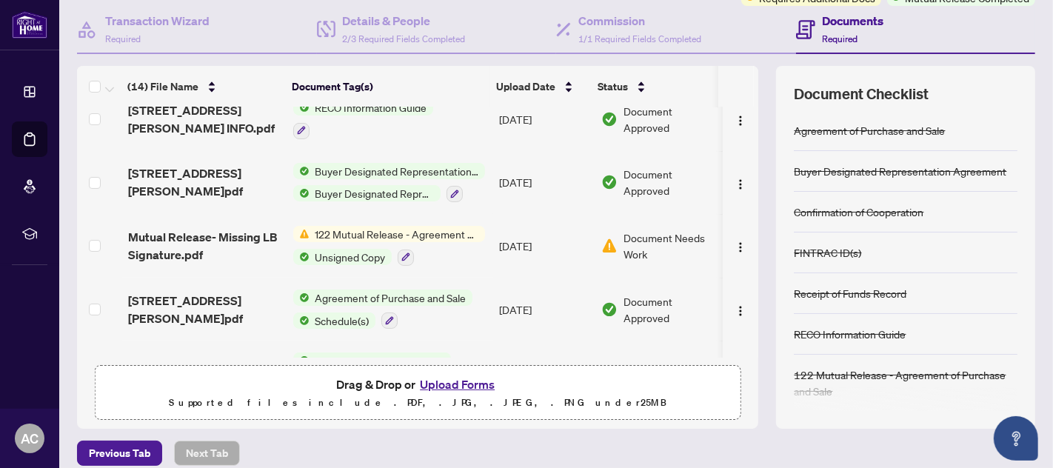
click at [447, 381] on button "Upload Forms" at bounding box center [457, 384] width 84 height 19
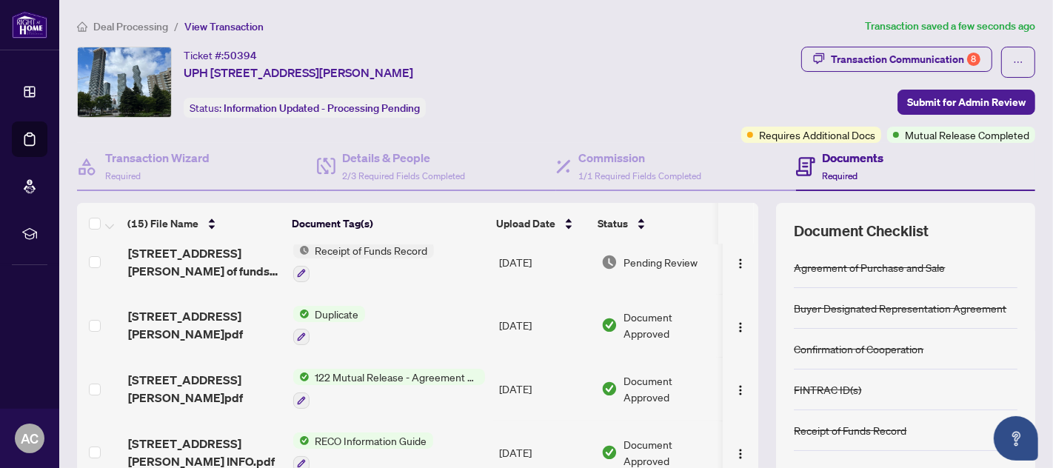
scroll to position [0, 0]
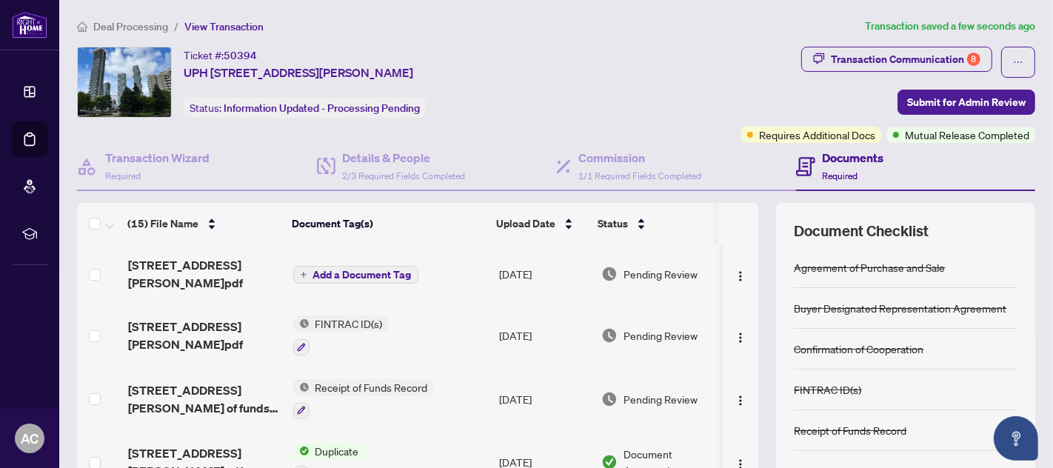
click at [335, 270] on span "Add a Document Tag" at bounding box center [362, 275] width 98 height 10
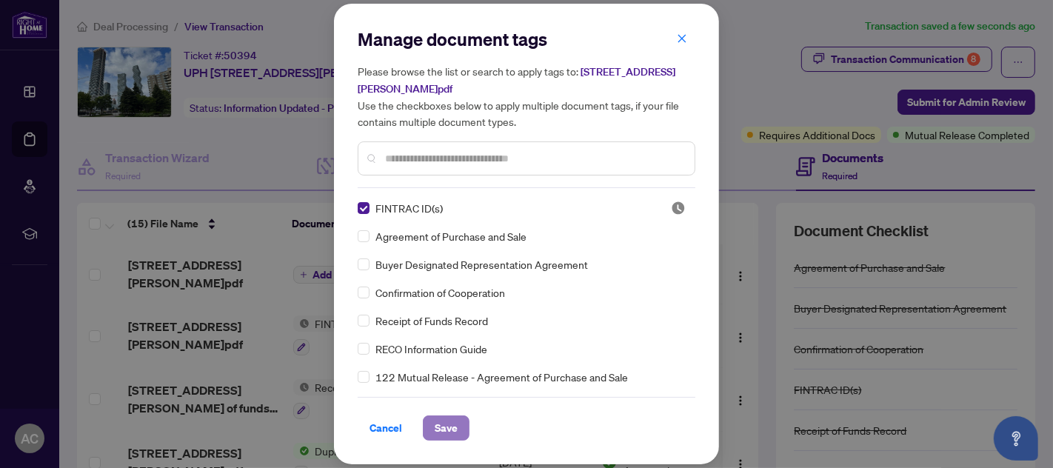
click at [432, 421] on button "Save" at bounding box center [446, 427] width 47 height 25
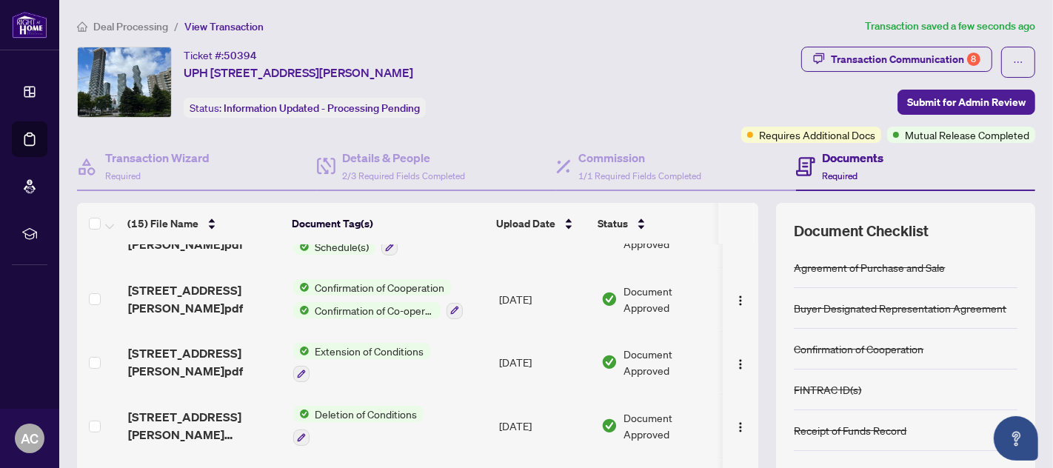
scroll to position [411, 0]
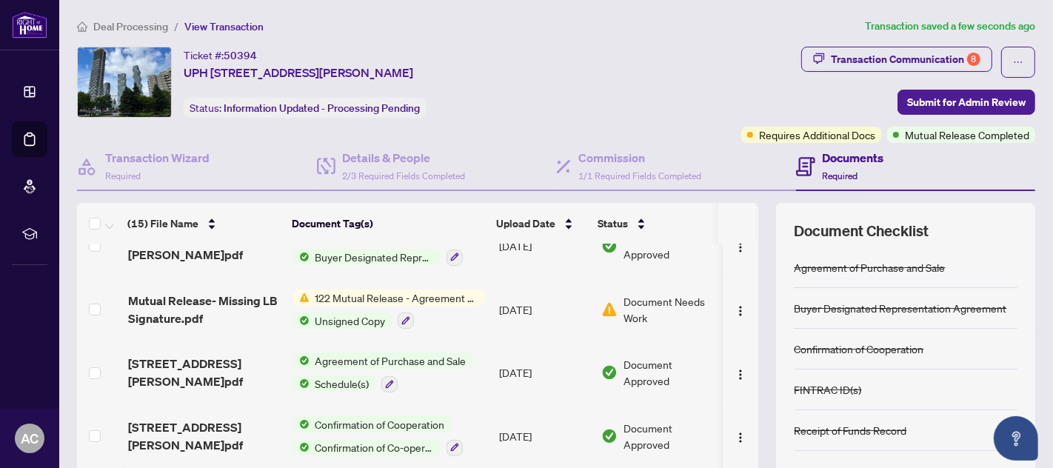
click at [368, 290] on span "122 Mutual Release - Agreement of Purchase and Sale" at bounding box center [397, 298] width 175 height 16
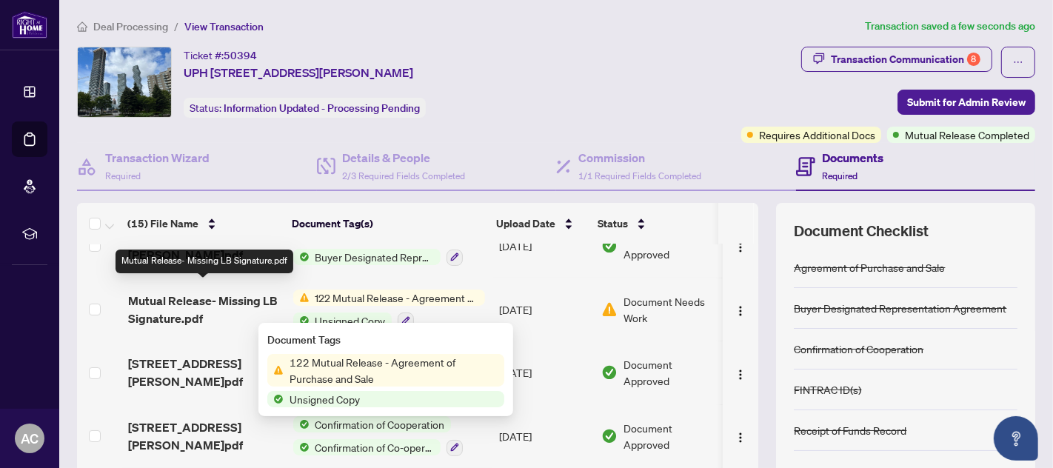
click at [208, 302] on span "Mutual Release- Missing LB Signature.pdf" at bounding box center [204, 310] width 153 height 36
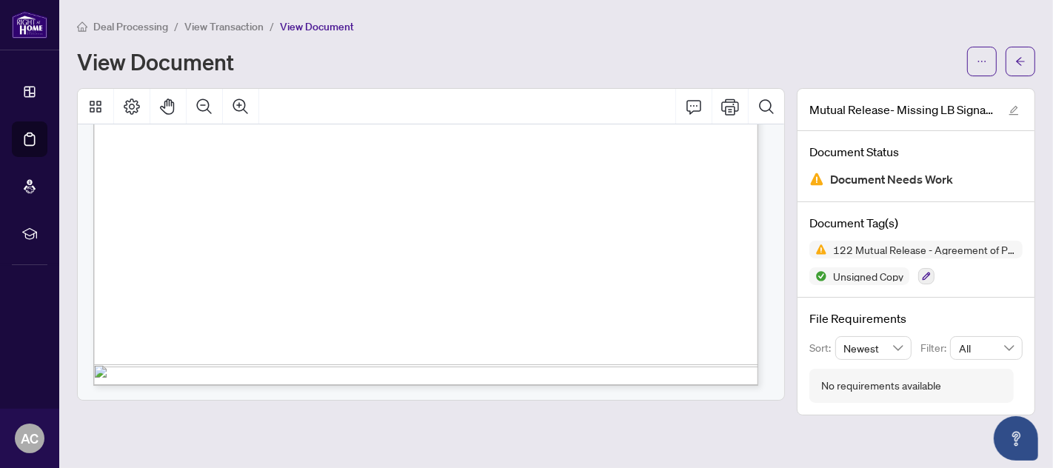
scroll to position [489, 0]
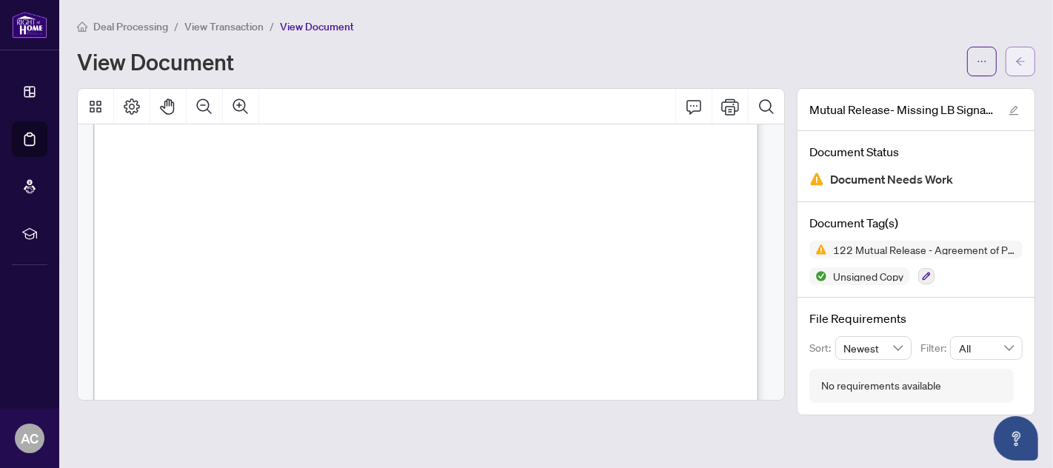
click at [1025, 53] on span "button" at bounding box center [1020, 62] width 10 height 24
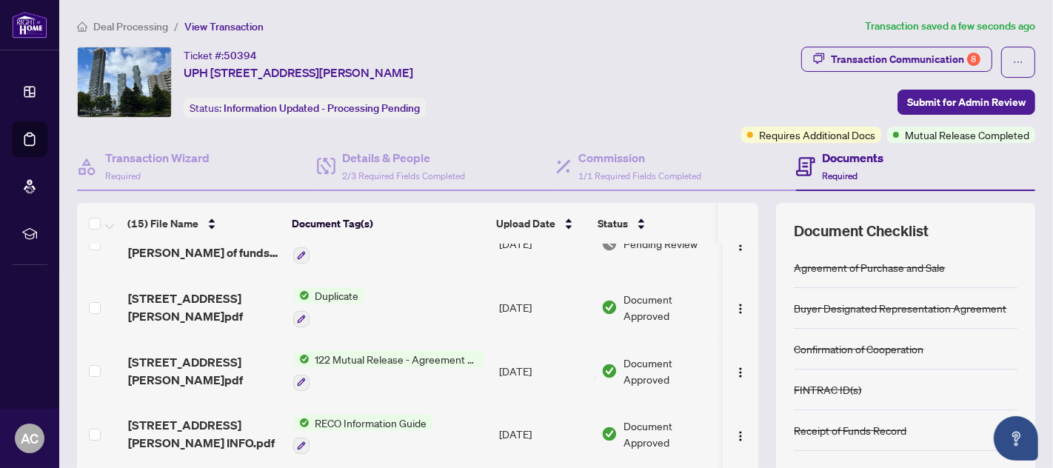
scroll to position [137, 0]
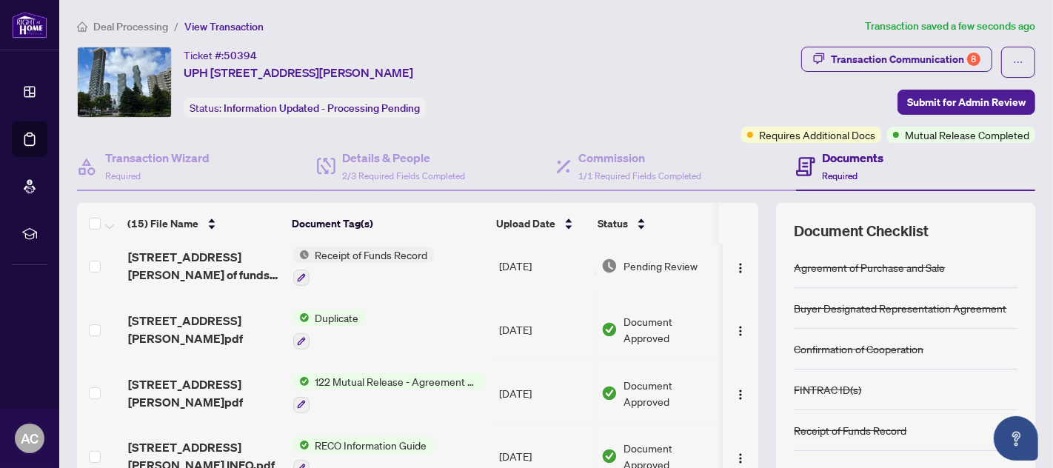
click at [367, 373] on span "122 Mutual Release - Agreement of Purchase and Sale" at bounding box center [397, 381] width 175 height 16
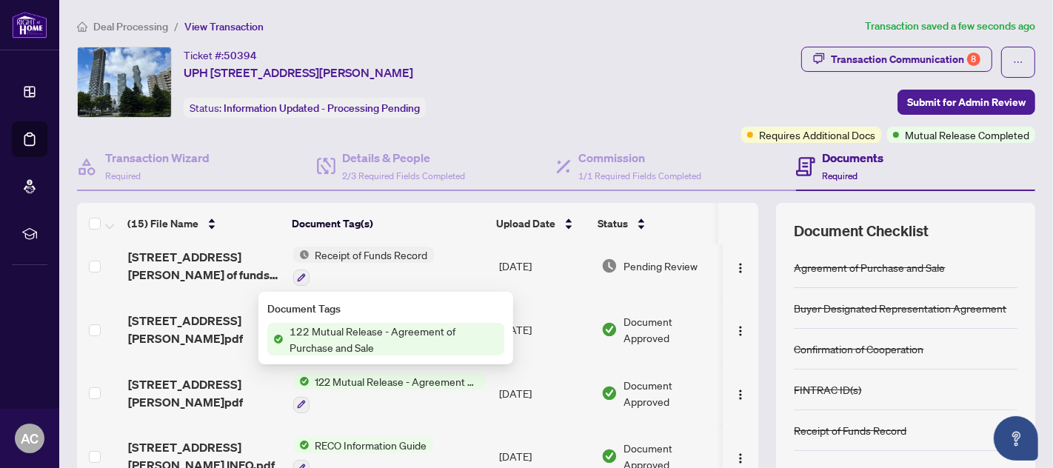
click at [374, 339] on span "122 Mutual Release - Agreement of Purchase and Sale" at bounding box center [394, 339] width 221 height 33
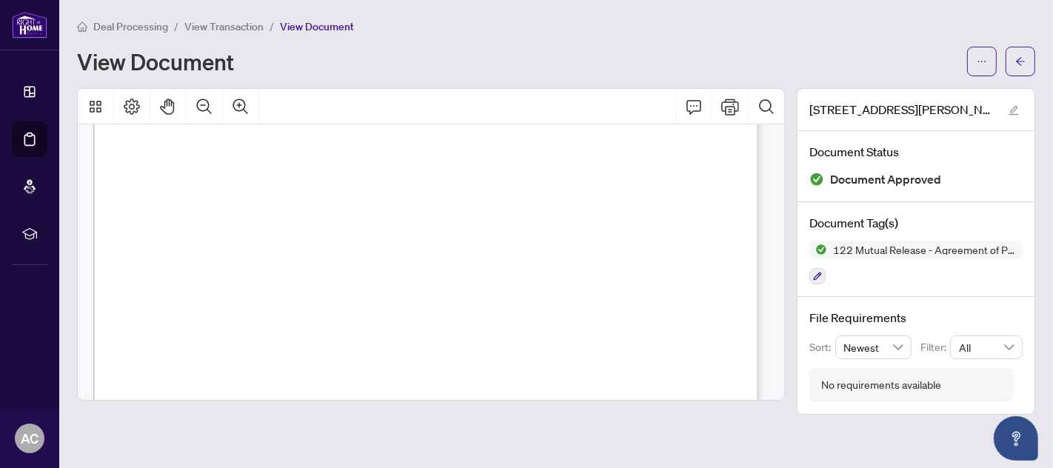
scroll to position [215, 0]
click at [1026, 56] on button "button" at bounding box center [1021, 62] width 30 height 30
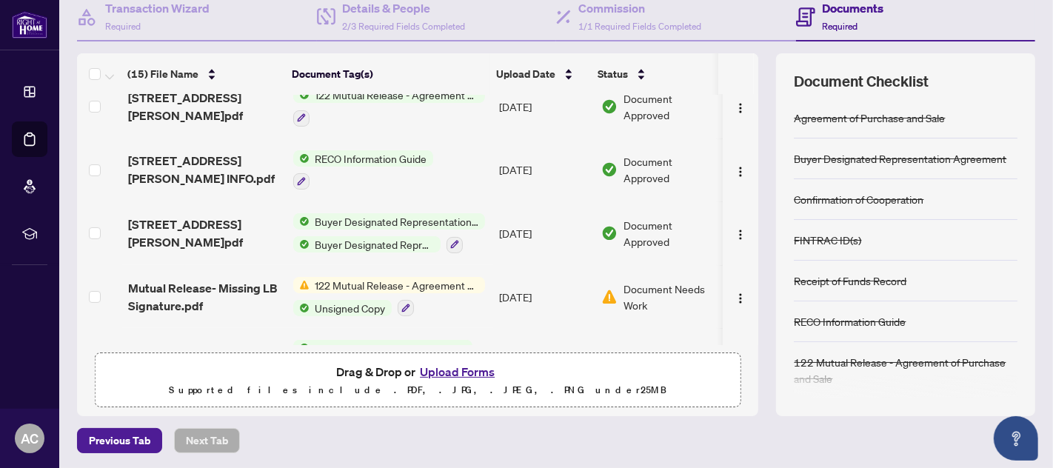
scroll to position [411, 0]
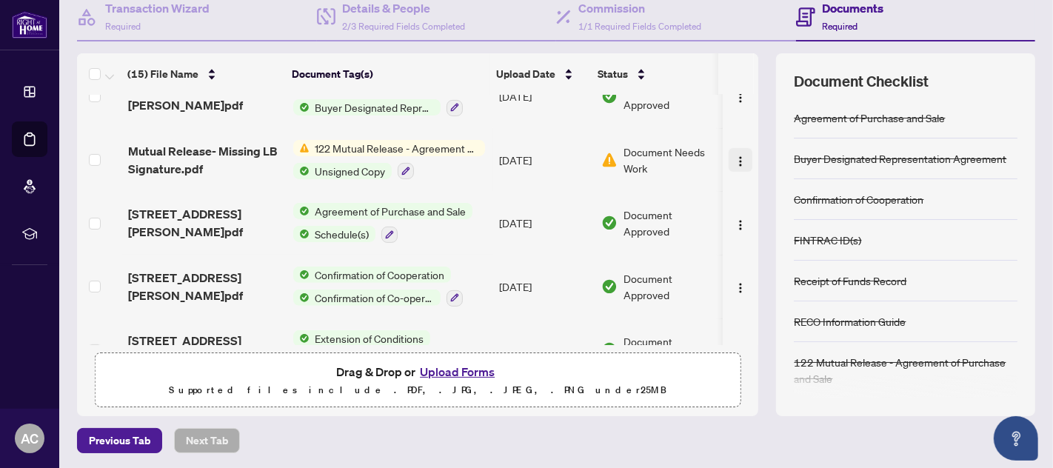
click at [735, 156] on img "button" at bounding box center [741, 162] width 12 height 12
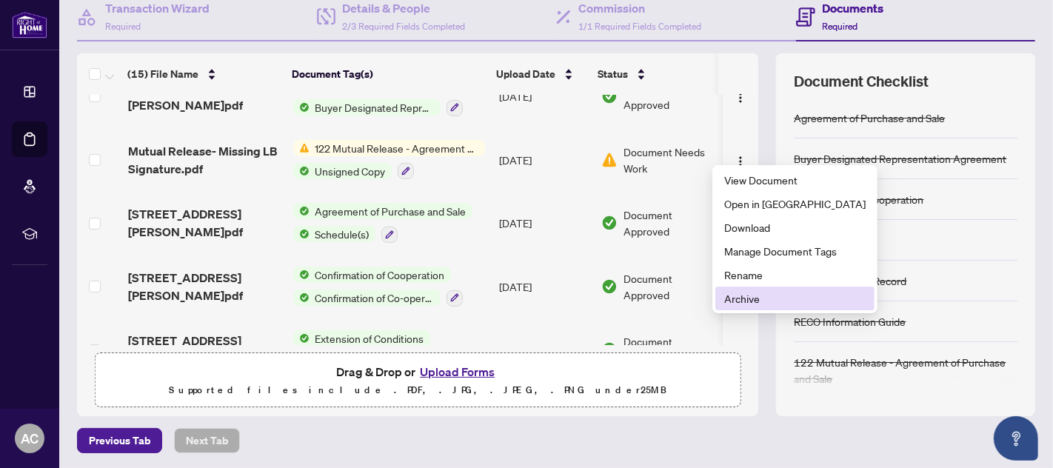
click at [749, 298] on span "Archive" at bounding box center [794, 298] width 141 height 16
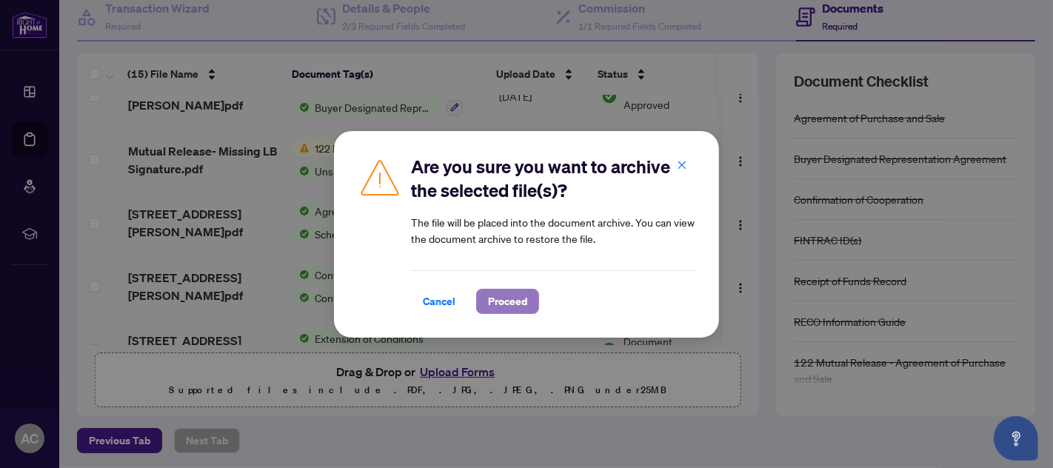
click at [514, 305] on span "Proceed" at bounding box center [507, 302] width 39 height 24
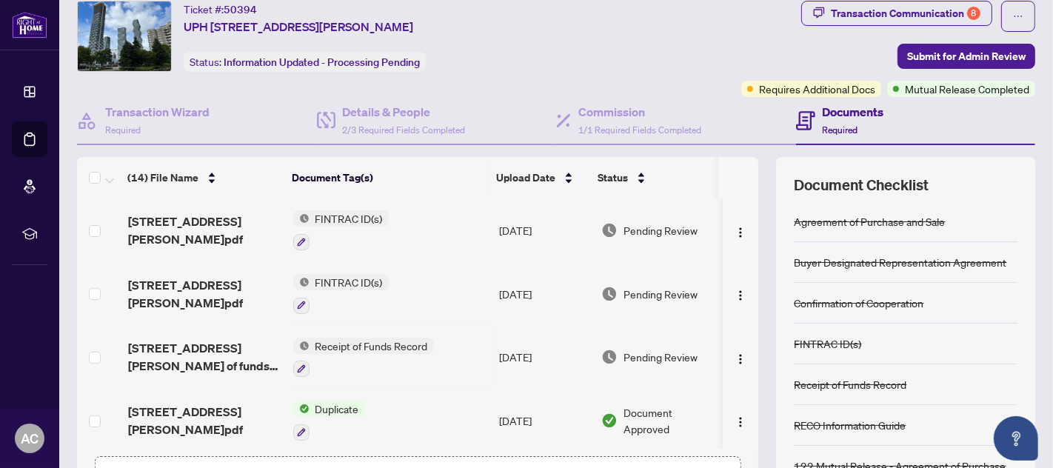
scroll to position [0, 0]
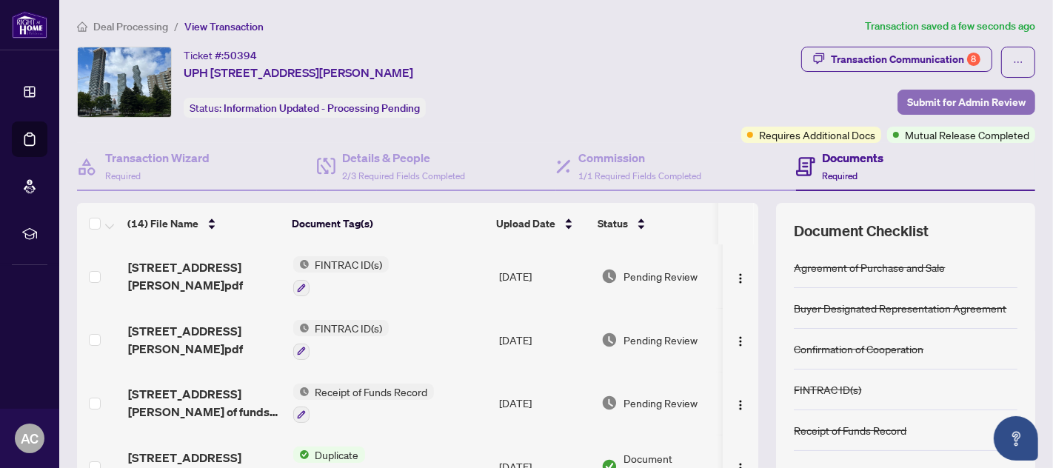
click at [939, 96] on span "Submit for Admin Review" at bounding box center [966, 102] width 118 height 24
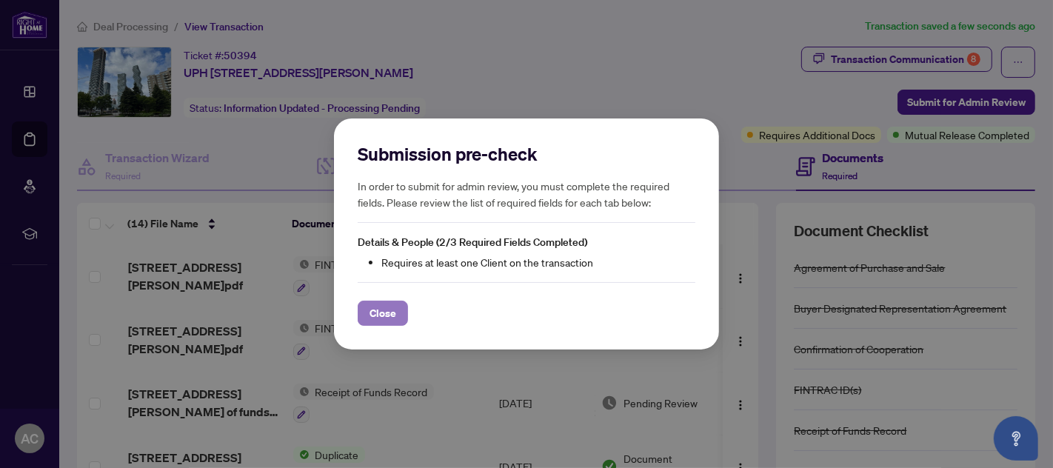
click at [389, 313] on span "Close" at bounding box center [383, 313] width 27 height 24
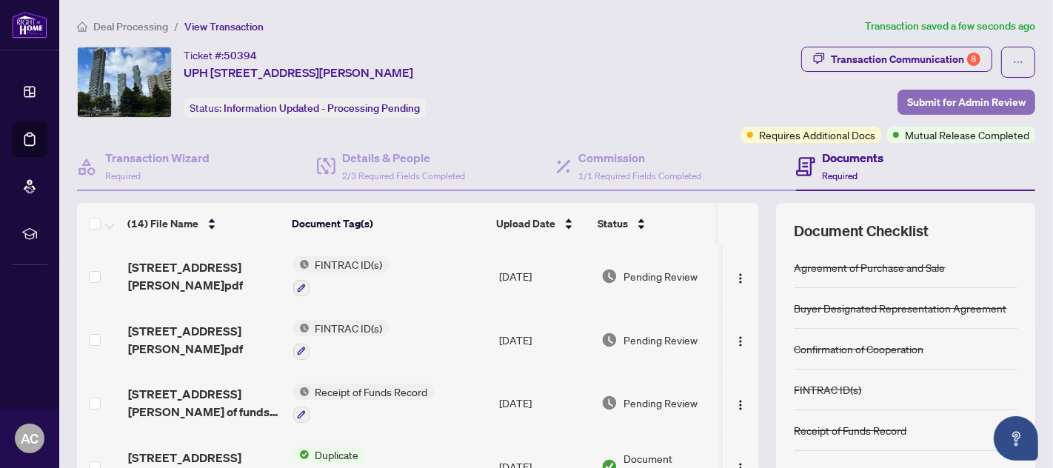
click at [957, 98] on span "Submit for Admin Review" at bounding box center [966, 102] width 118 height 24
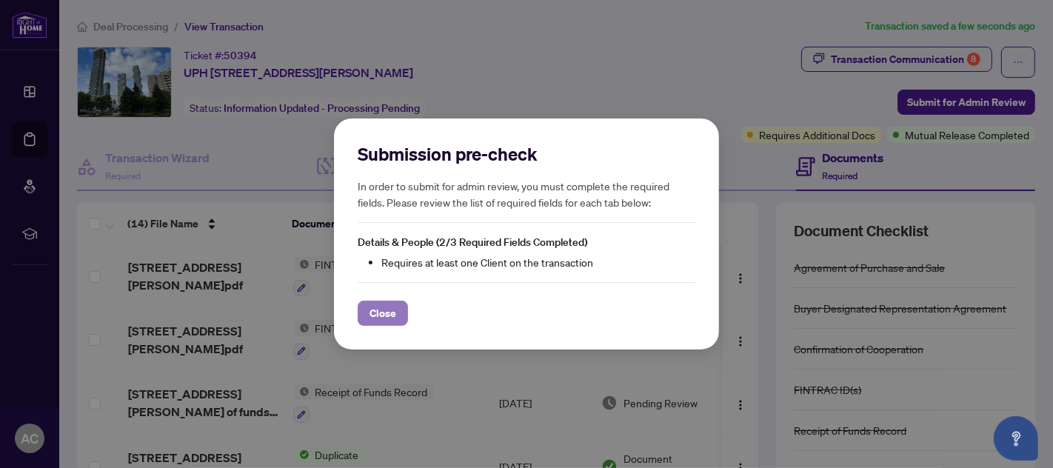
click at [388, 307] on span "Close" at bounding box center [383, 313] width 27 height 24
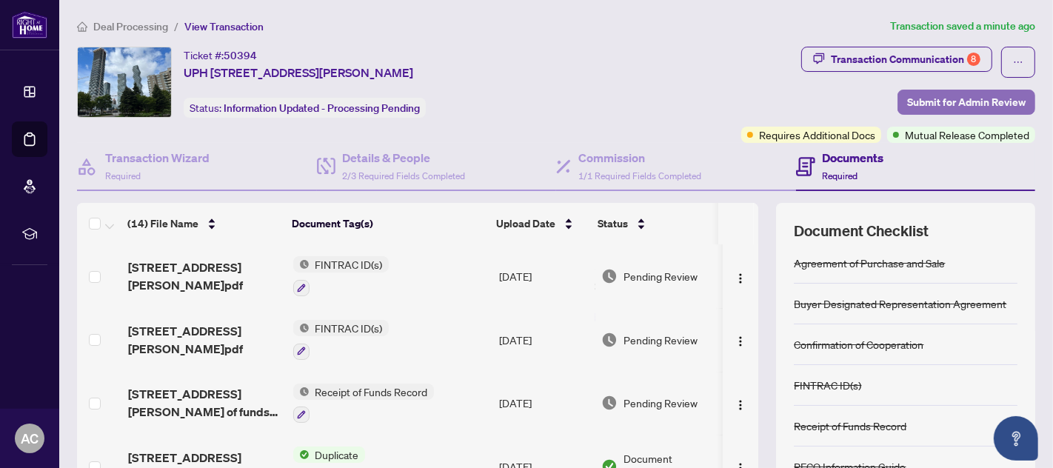
click at [946, 98] on span "Submit for Admin Review" at bounding box center [966, 102] width 118 height 24
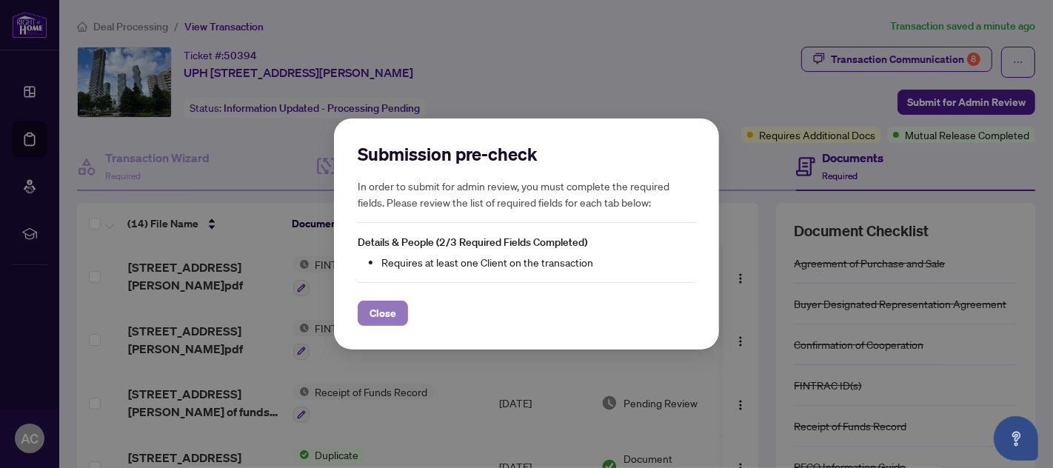
click at [385, 314] on span "Close" at bounding box center [383, 313] width 27 height 24
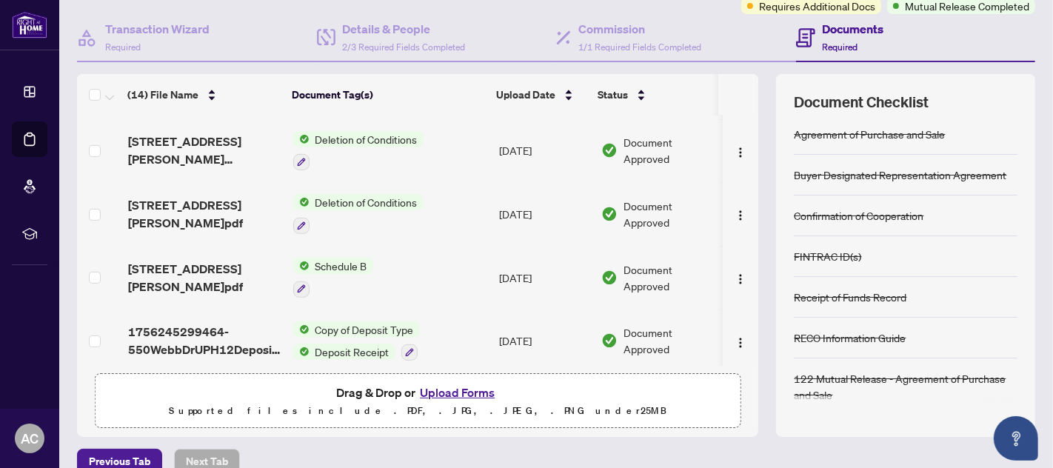
scroll to position [150, 0]
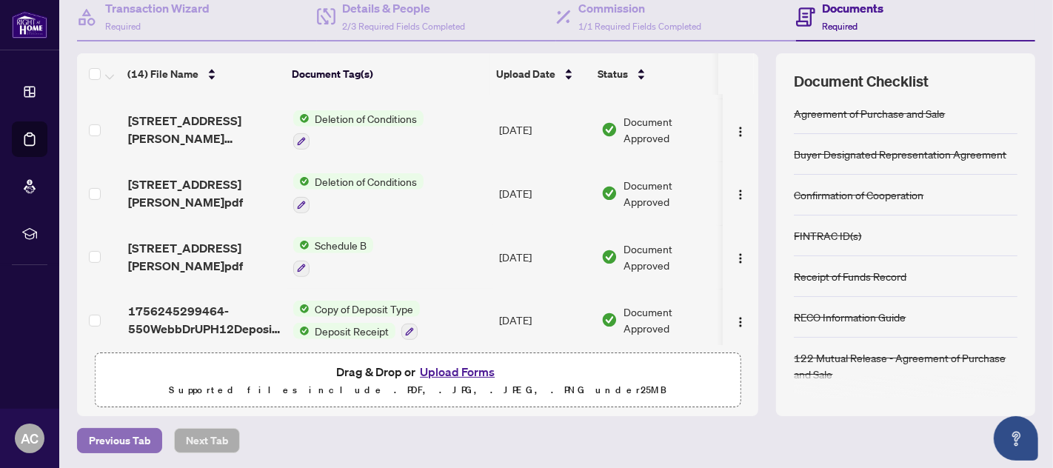
click at [116, 437] on span "Previous Tab" at bounding box center [119, 441] width 61 height 24
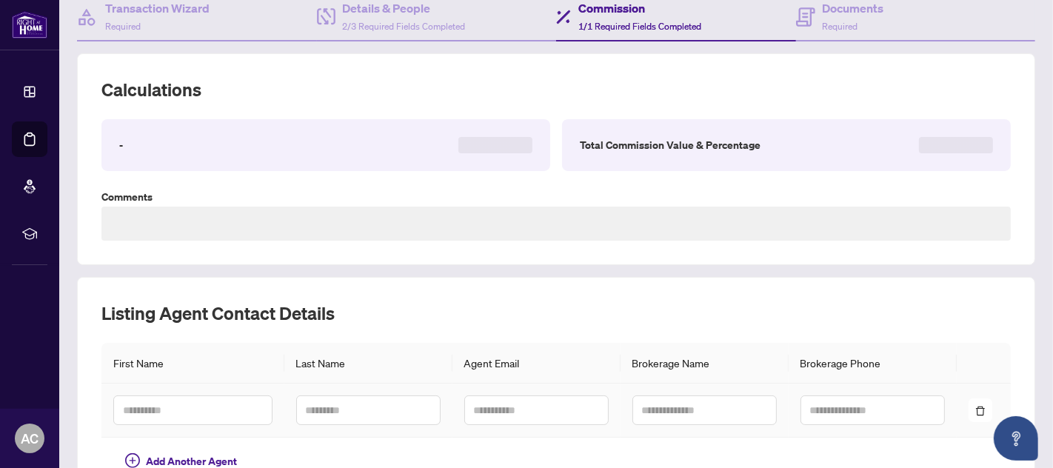
type textarea "**********"
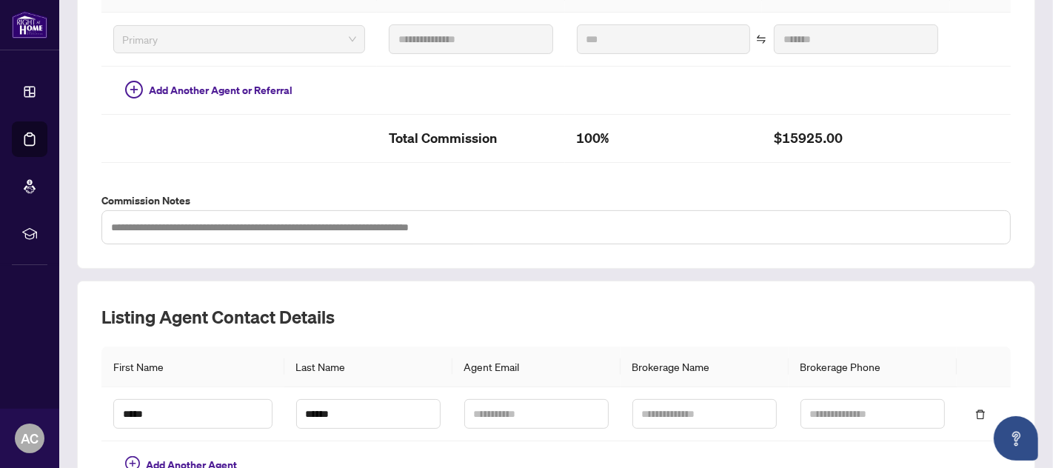
scroll to position [504, 0]
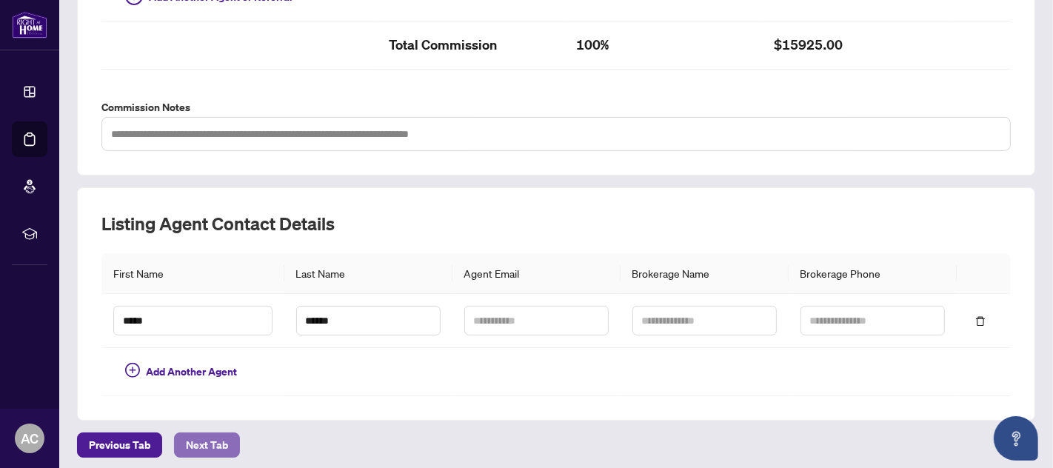
click at [207, 433] on span "Next Tab" at bounding box center [207, 445] width 42 height 24
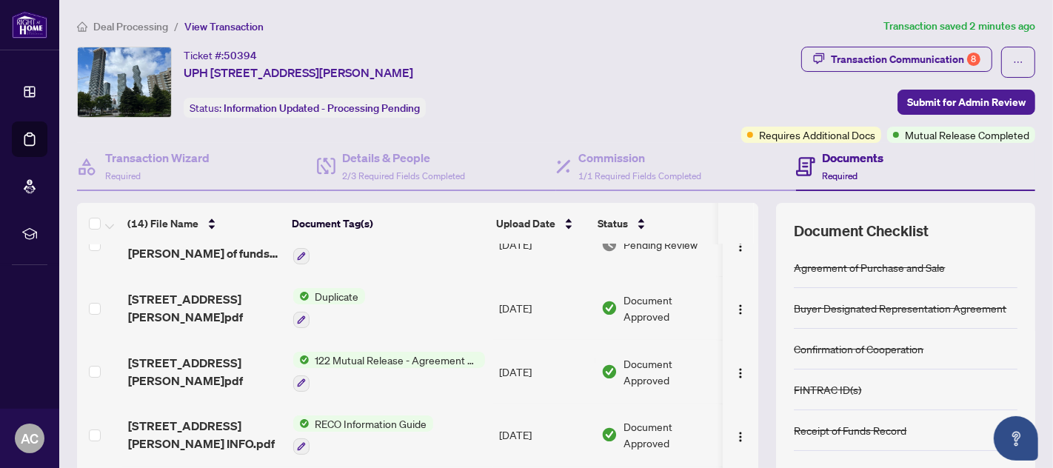
scroll to position [137, 0]
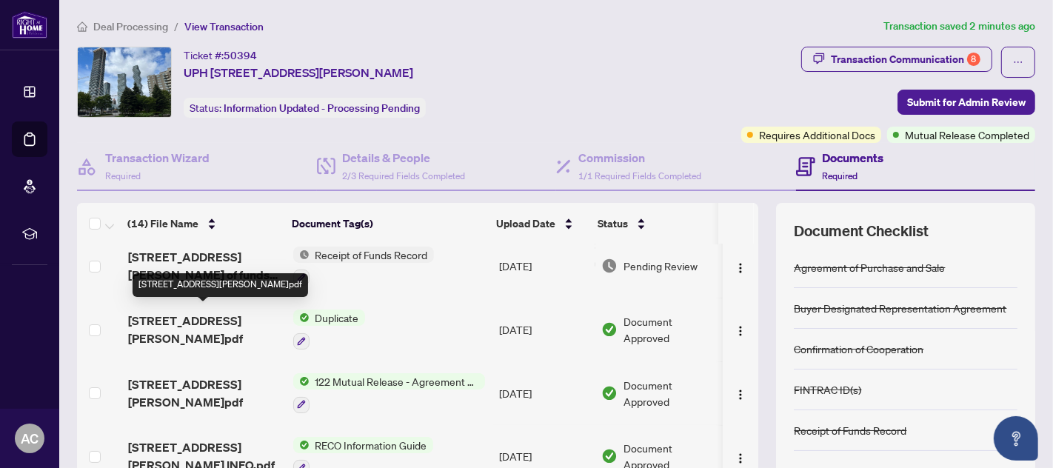
click at [153, 324] on span "[STREET_ADDRESS][PERSON_NAME]pdf" at bounding box center [204, 330] width 153 height 36
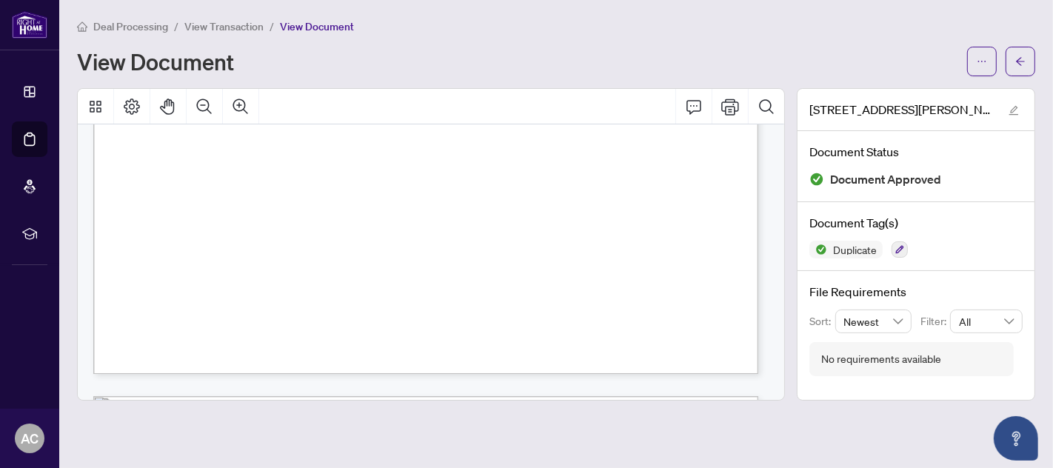
scroll to position [1491, 0]
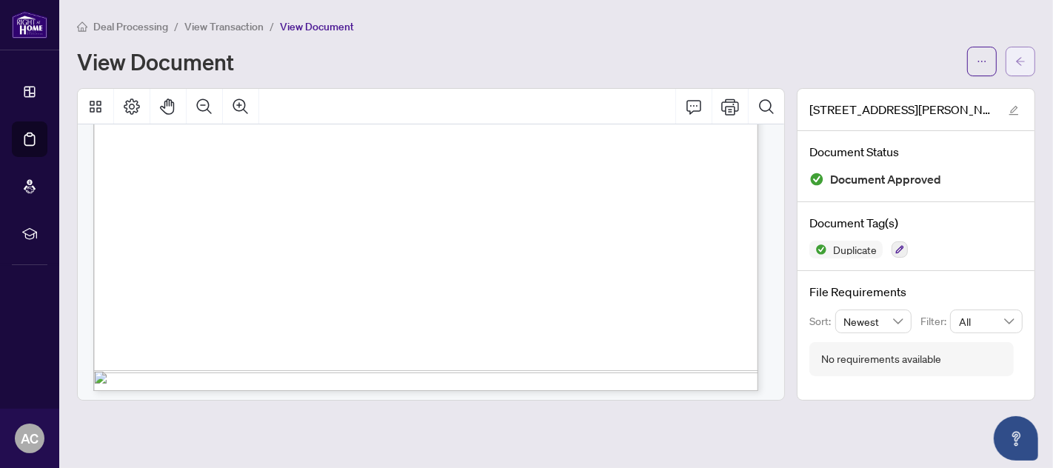
click at [1023, 58] on icon "arrow-left" at bounding box center [1020, 61] width 10 height 10
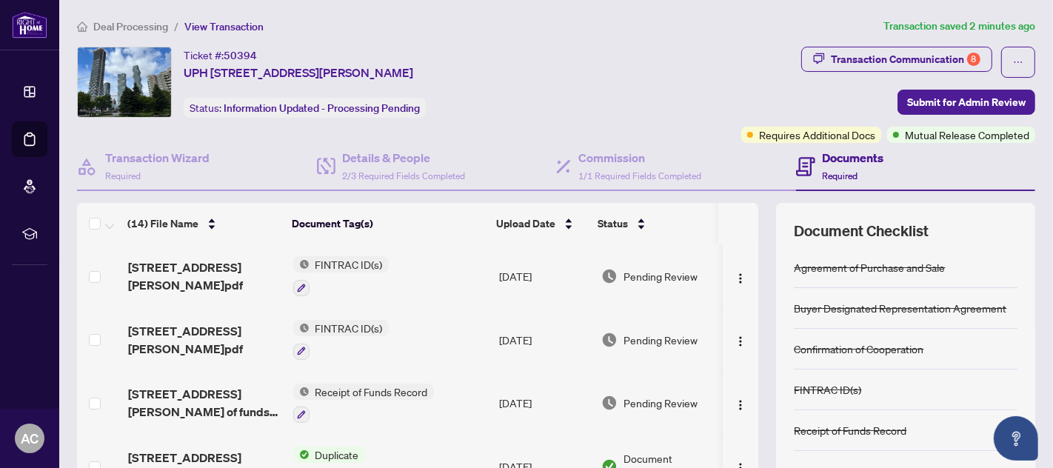
scroll to position [137, 0]
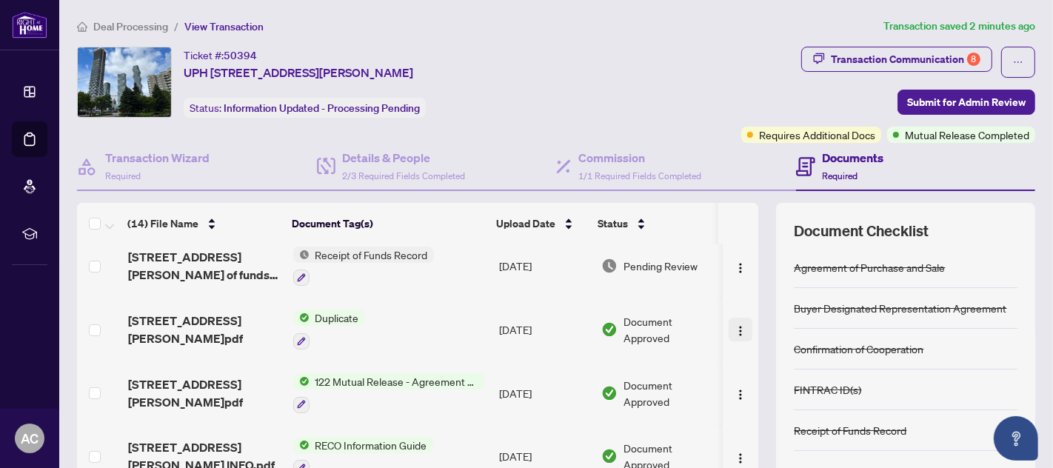
click at [735, 325] on img "button" at bounding box center [741, 331] width 12 height 12
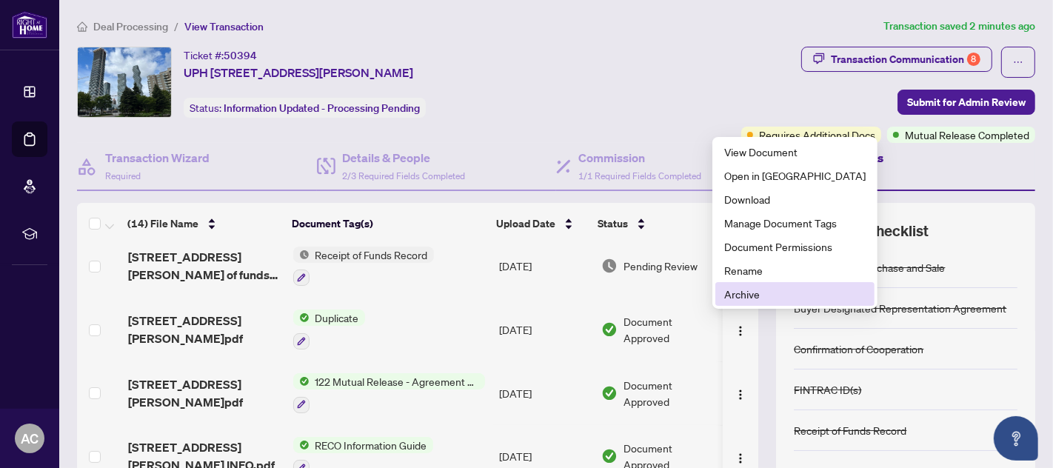
click at [744, 292] on span "Archive" at bounding box center [794, 294] width 141 height 16
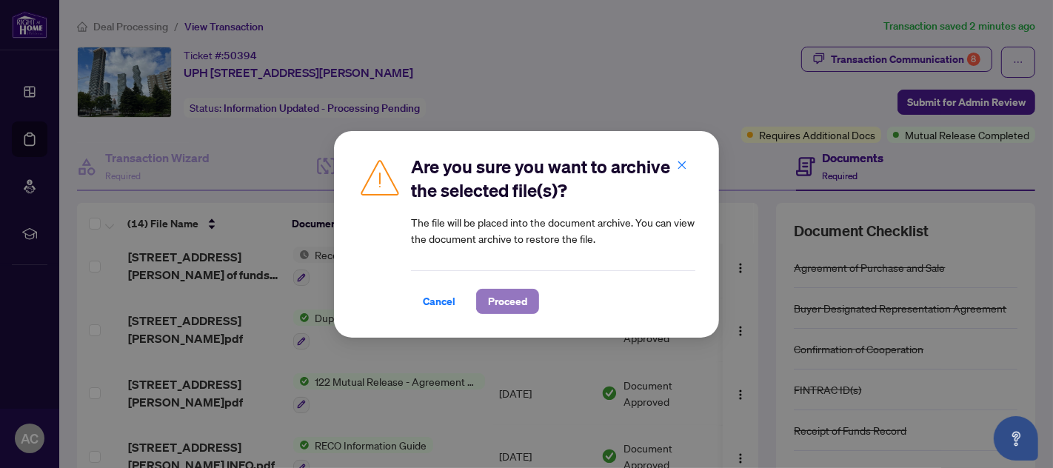
click at [514, 303] on span "Proceed" at bounding box center [507, 302] width 39 height 24
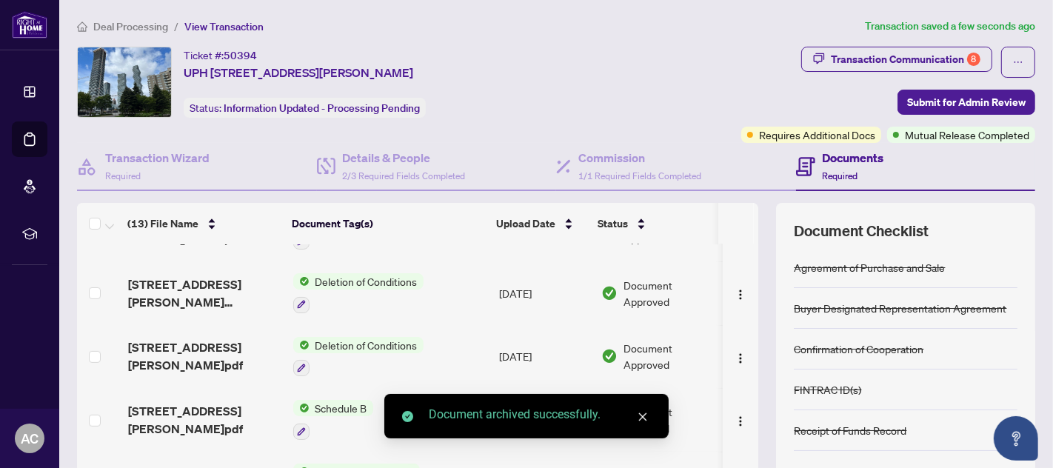
scroll to position [569, 0]
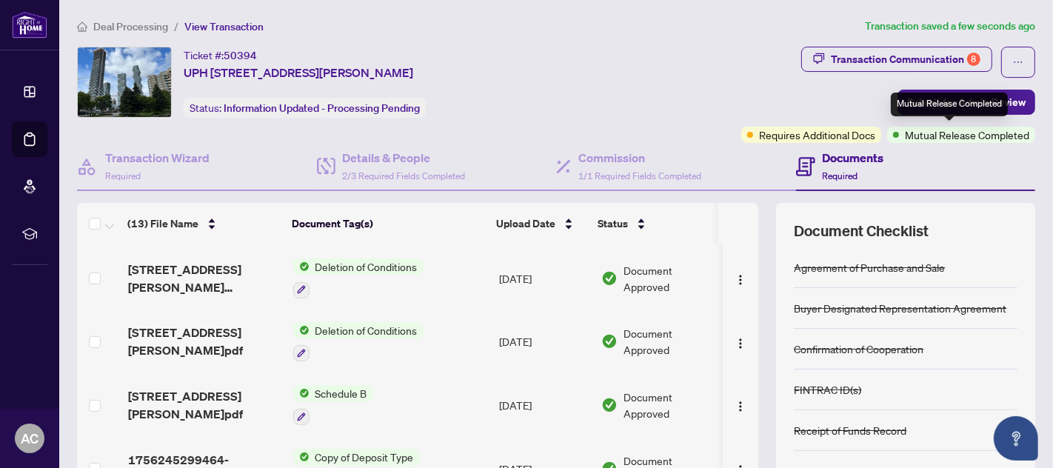
click at [946, 101] on div "Mutual Release Completed" at bounding box center [949, 105] width 117 height 24
click at [912, 94] on span "Submit for Admin Review" at bounding box center [966, 102] width 118 height 24
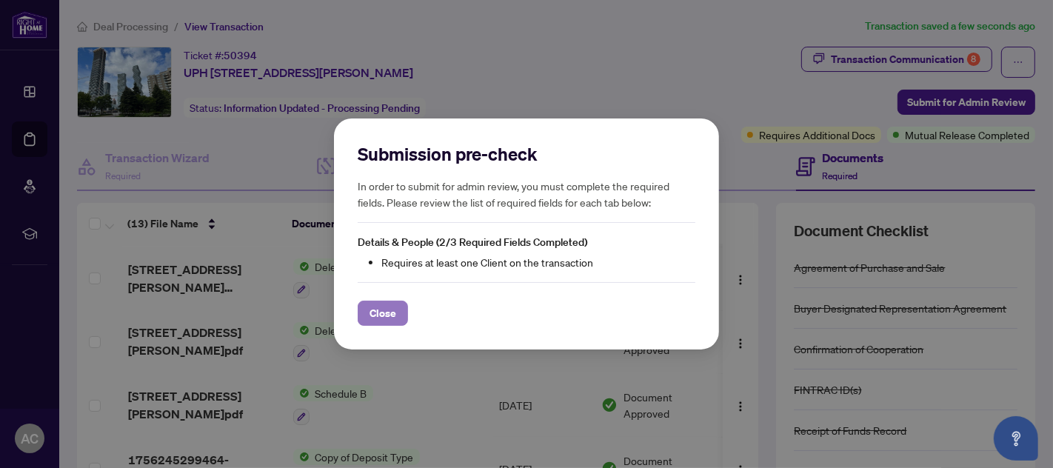
click at [382, 312] on span "Close" at bounding box center [383, 313] width 27 height 24
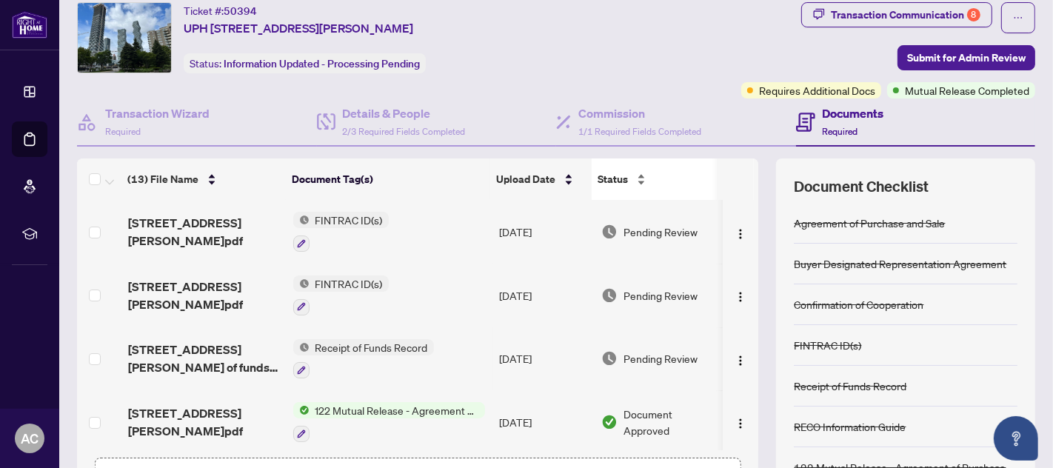
scroll to position [0, 0]
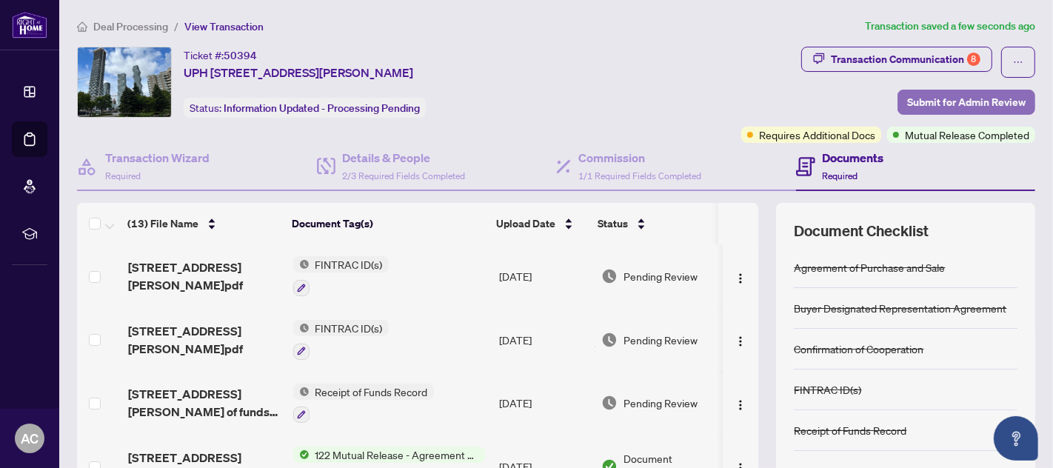
click at [918, 97] on span "Submit for Admin Review" at bounding box center [966, 102] width 118 height 24
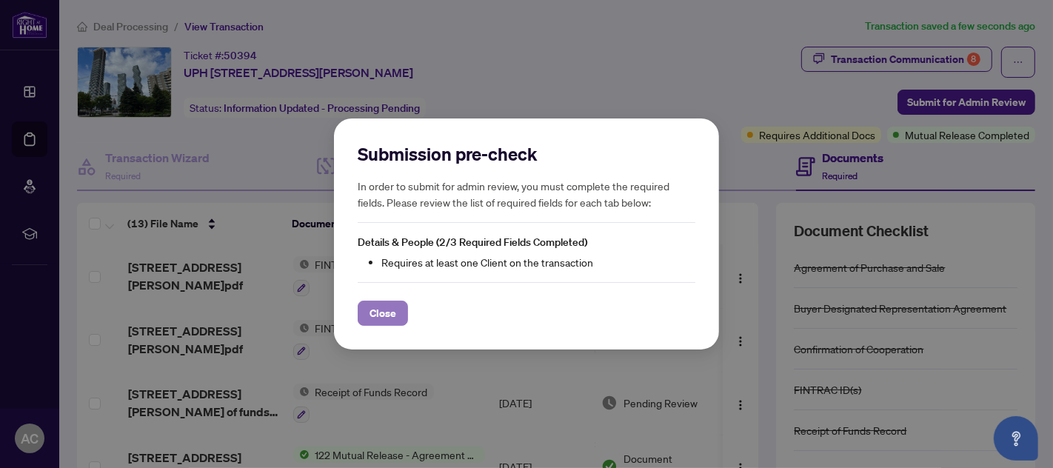
click at [383, 314] on span "Close" at bounding box center [383, 313] width 27 height 24
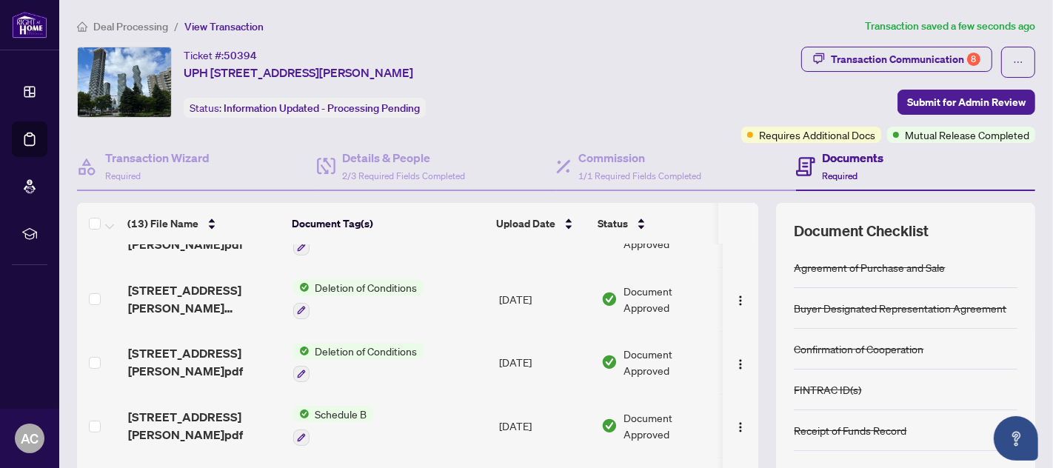
scroll to position [569, 0]
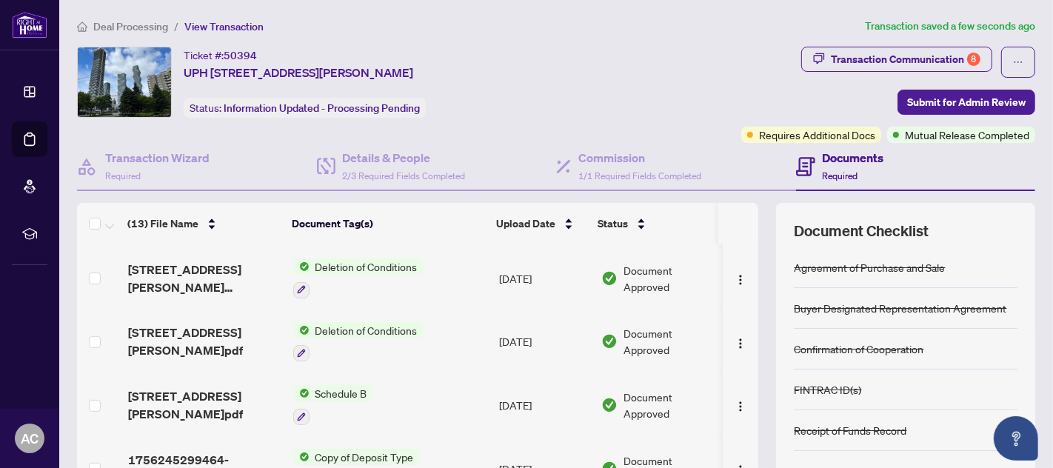
click at [842, 159] on h4 "Documents" at bounding box center [853, 158] width 61 height 18
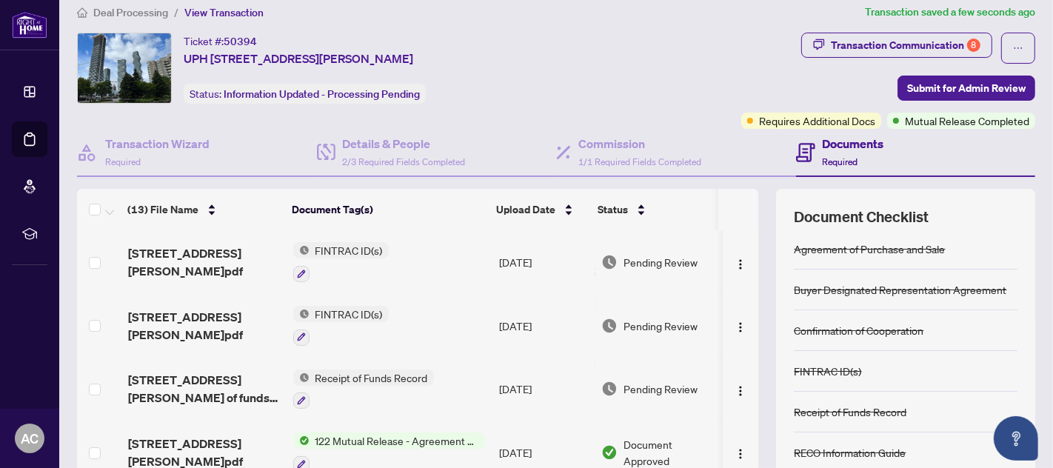
scroll to position [13, 0]
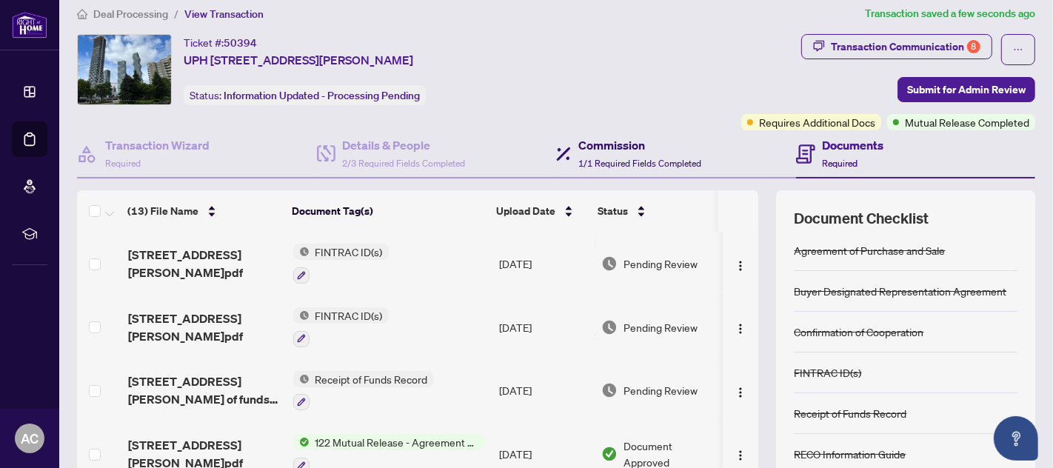
click at [601, 148] on h4 "Commission" at bounding box center [639, 145] width 123 height 18
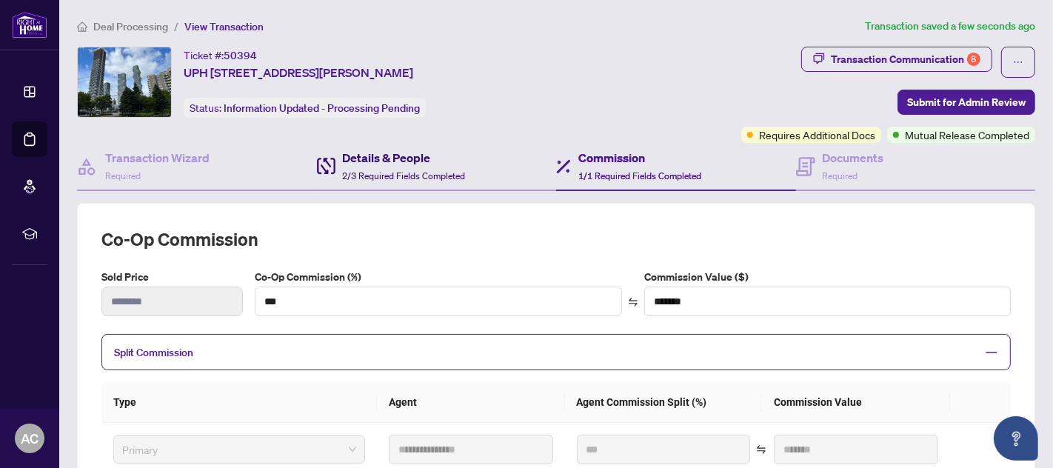
click at [381, 167] on div "Details & People 2/3 Required Fields Completed" at bounding box center [404, 166] width 123 height 35
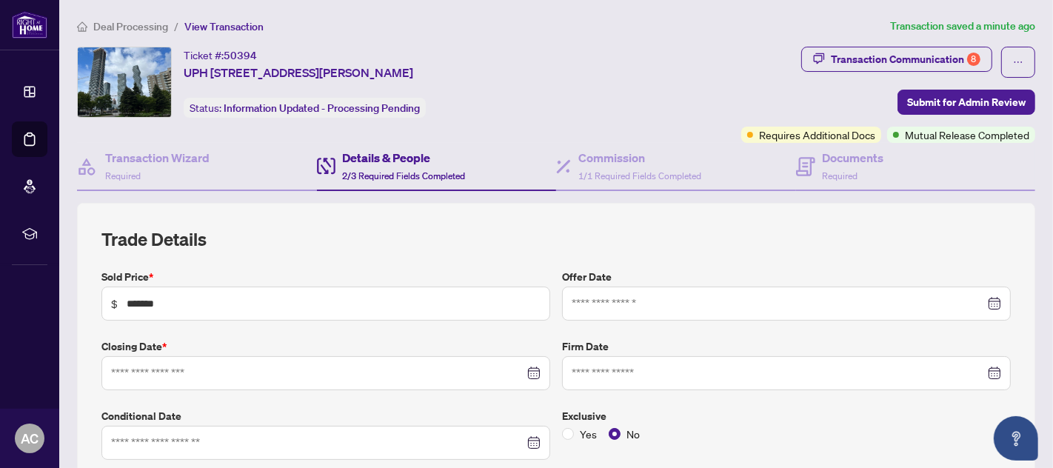
type input "**********"
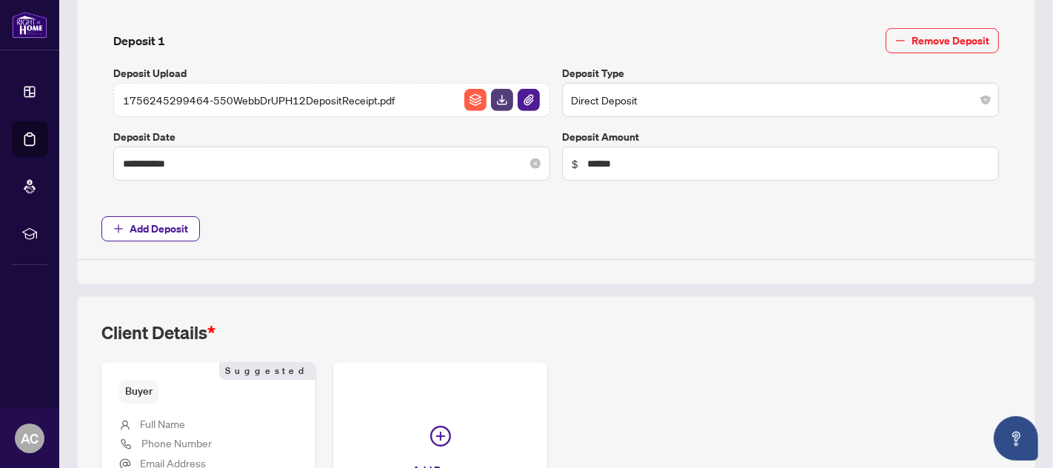
scroll to position [454, 0]
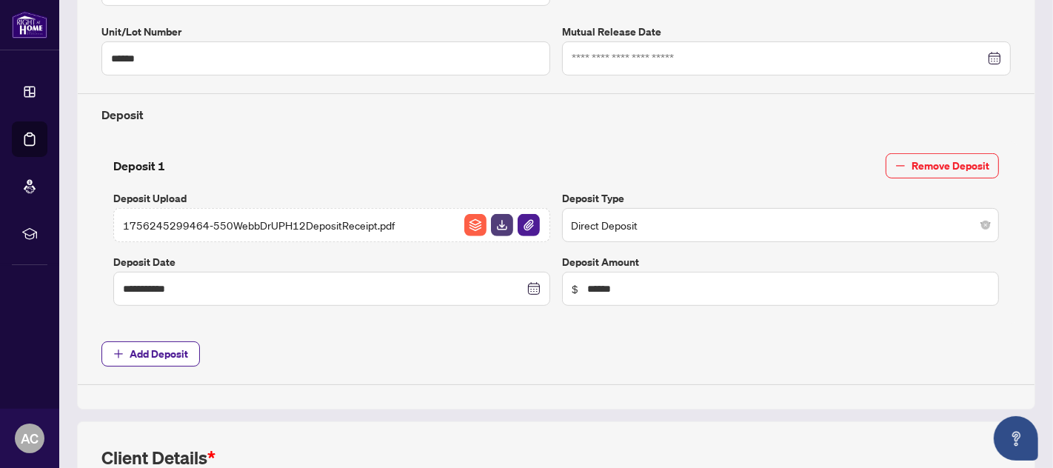
click at [643, 223] on span "Direct Deposit" at bounding box center [780, 225] width 419 height 28
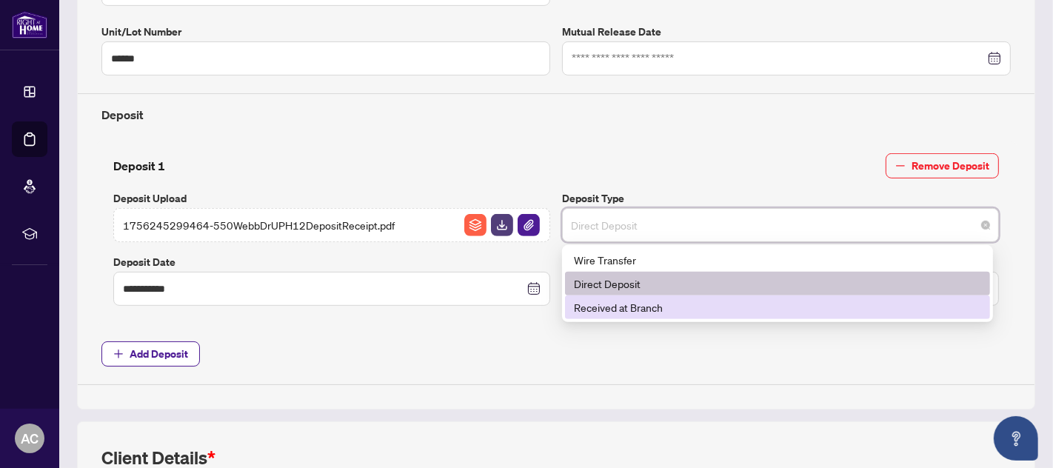
click at [498, 324] on div "**********" at bounding box center [556, 100] width 921 height 570
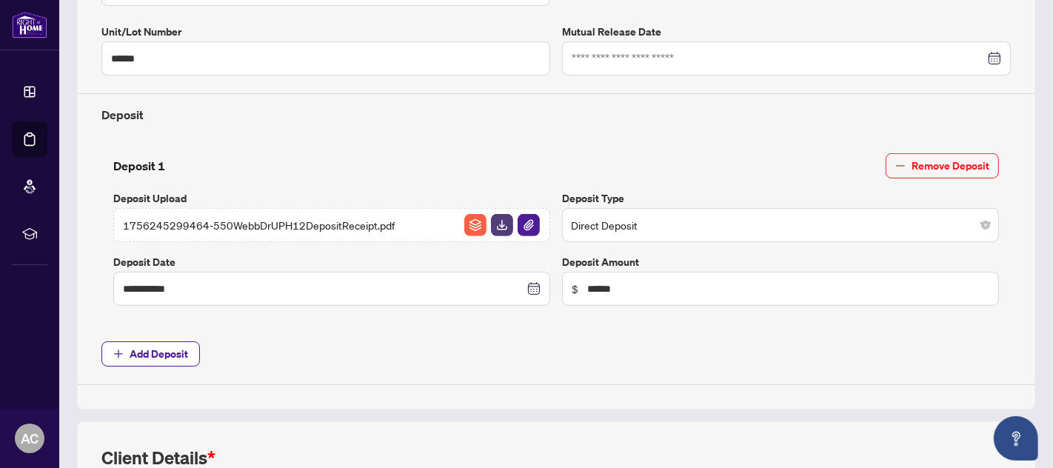
click at [392, 224] on div "1756245299464-550WebbDrUPH12DepositReceipt.pdf" at bounding box center [331, 225] width 437 height 34
click at [937, 159] on span "Remove Deposit" at bounding box center [951, 166] width 78 height 24
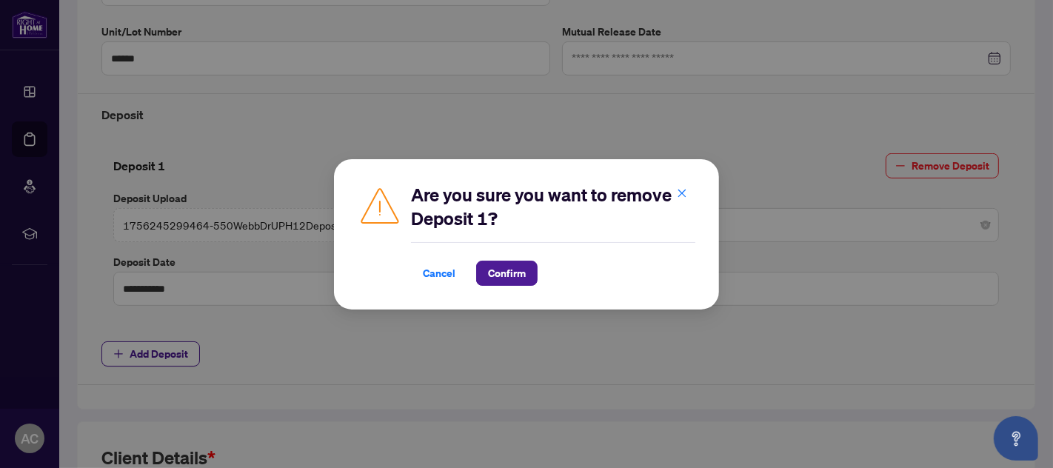
click at [516, 270] on span "Confirm" at bounding box center [507, 273] width 38 height 24
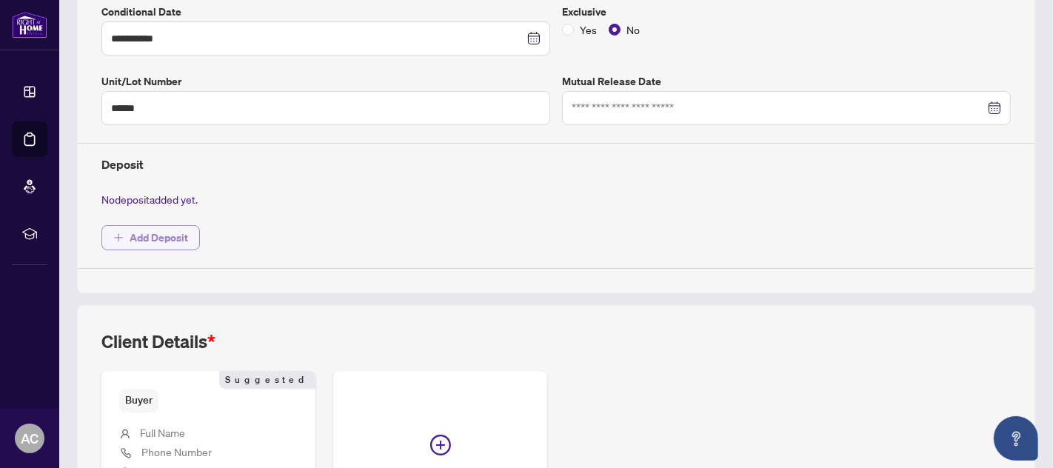
scroll to position [427, 0]
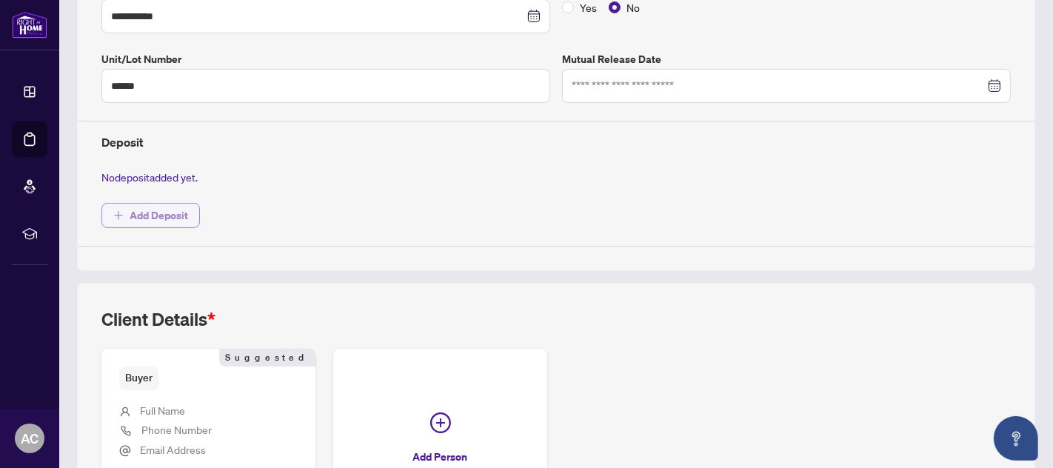
click at [155, 212] on span "Add Deposit" at bounding box center [159, 216] width 58 height 24
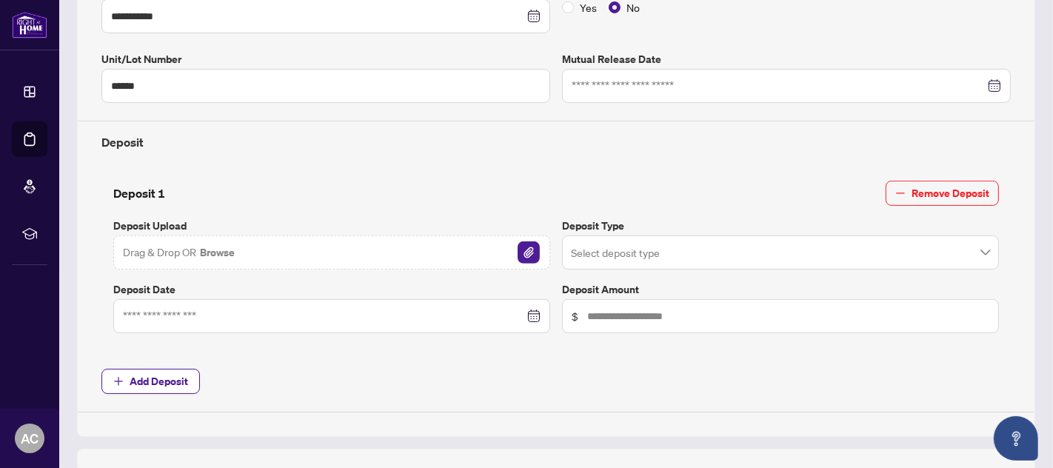
click at [974, 248] on span at bounding box center [780, 252] width 419 height 28
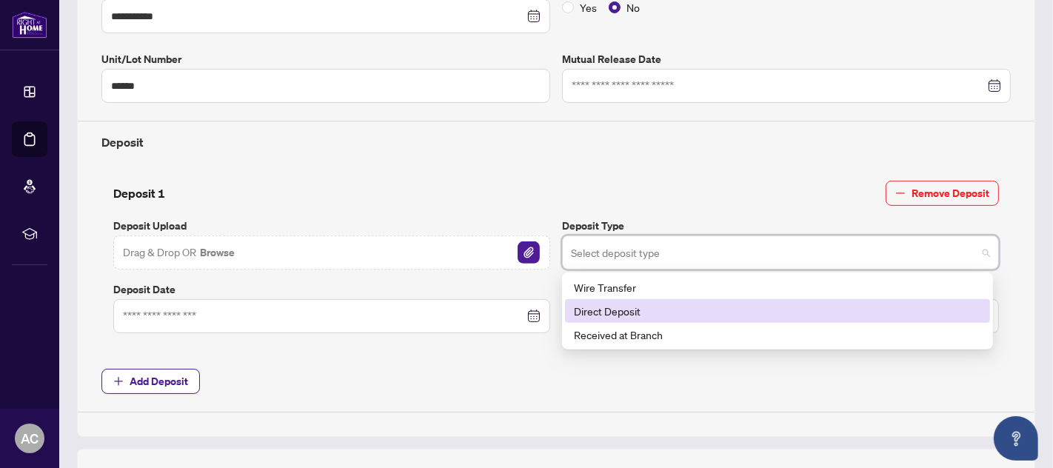
click at [267, 250] on div "Drag & Drop OR Browse" at bounding box center [331, 252] width 437 height 34
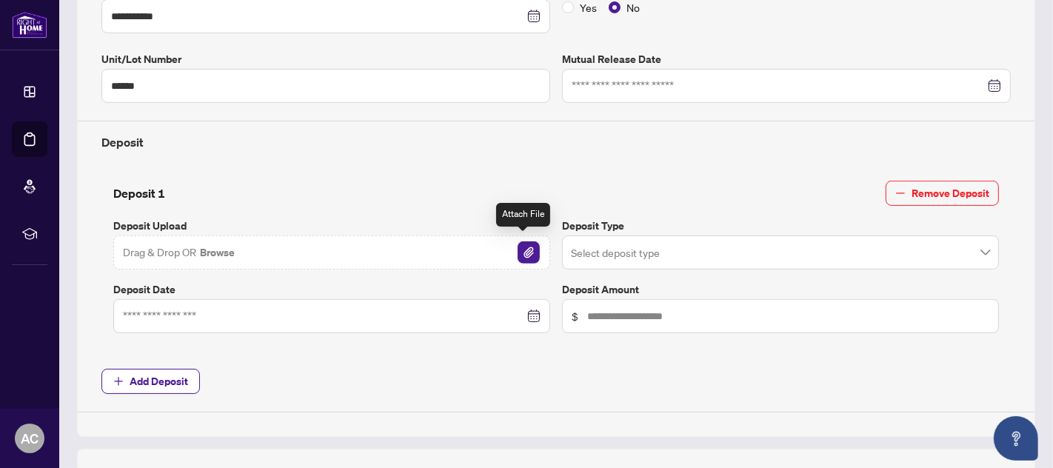
click at [520, 248] on img "button" at bounding box center [529, 252] width 22 height 22
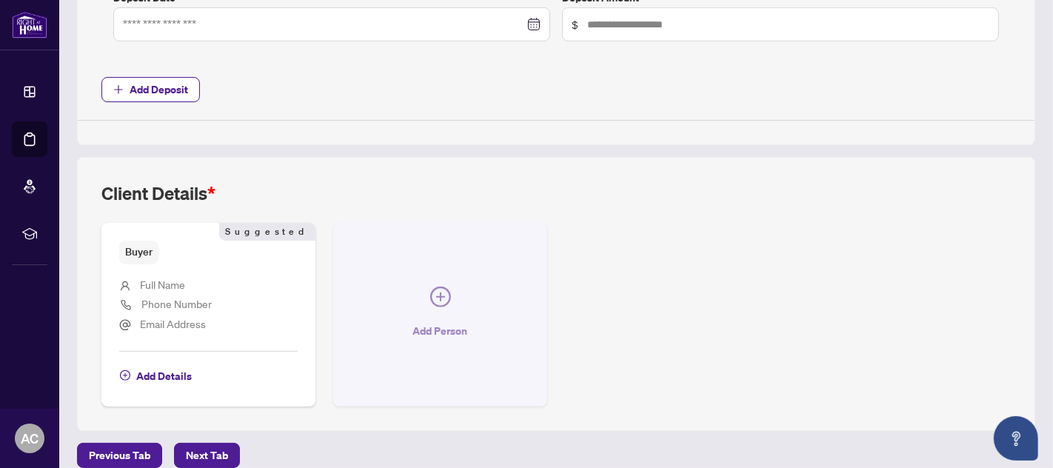
scroll to position [728, 0]
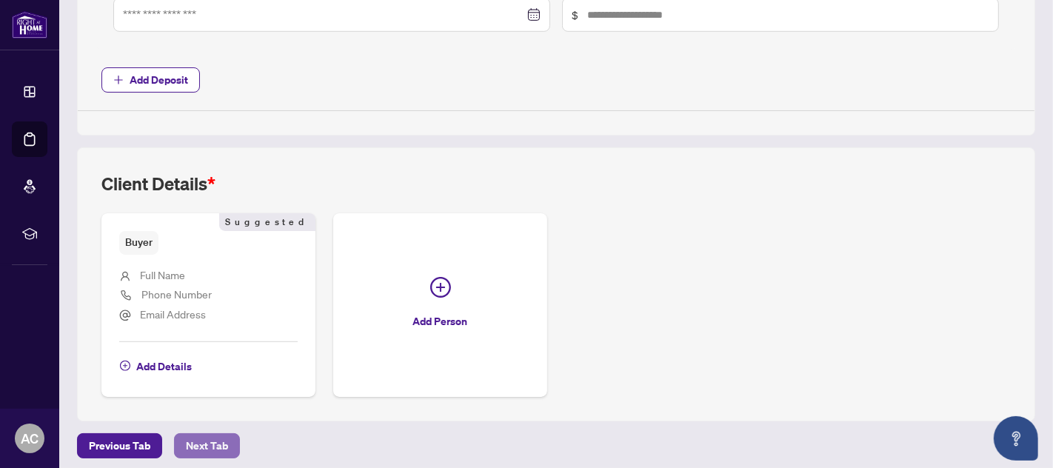
click at [213, 438] on span "Next Tab" at bounding box center [207, 446] width 42 height 24
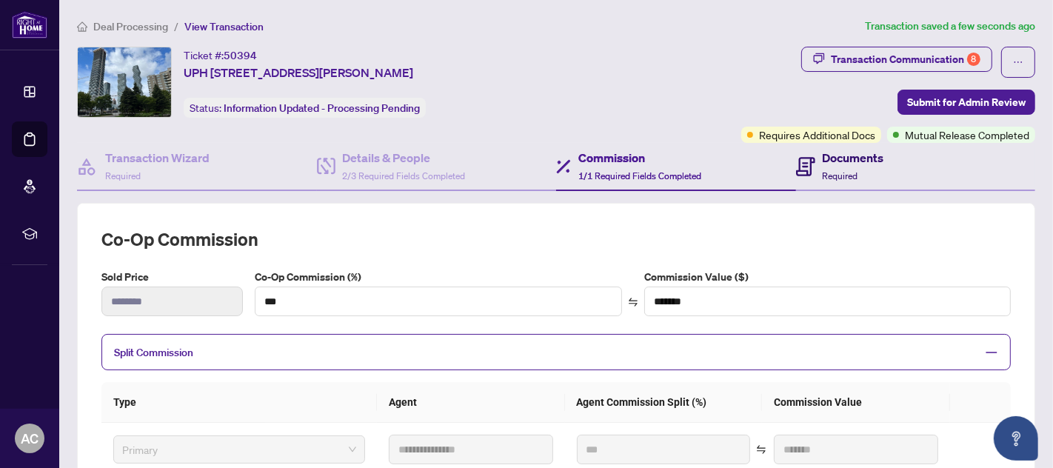
click at [851, 156] on h4 "Documents" at bounding box center [853, 158] width 61 height 18
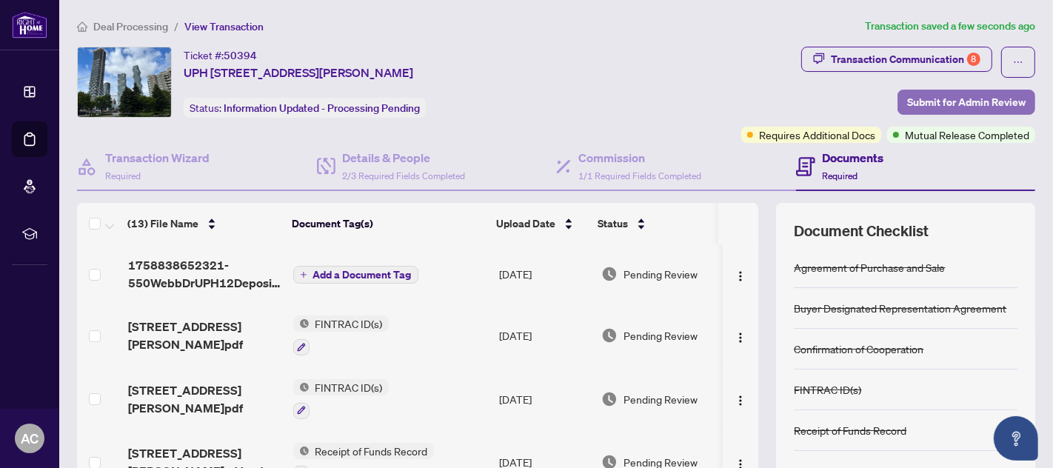
click at [948, 98] on span "Submit for Admin Review" at bounding box center [966, 102] width 118 height 24
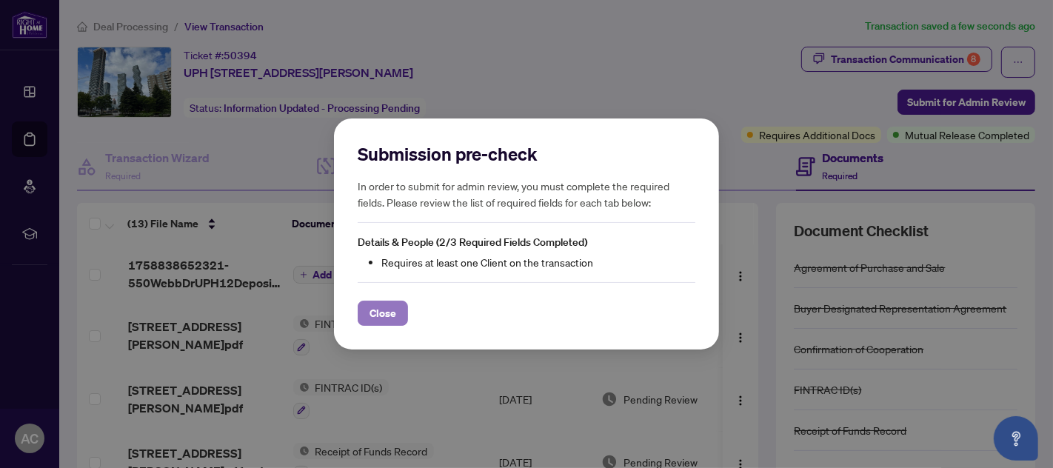
click at [384, 310] on span "Close" at bounding box center [383, 313] width 27 height 24
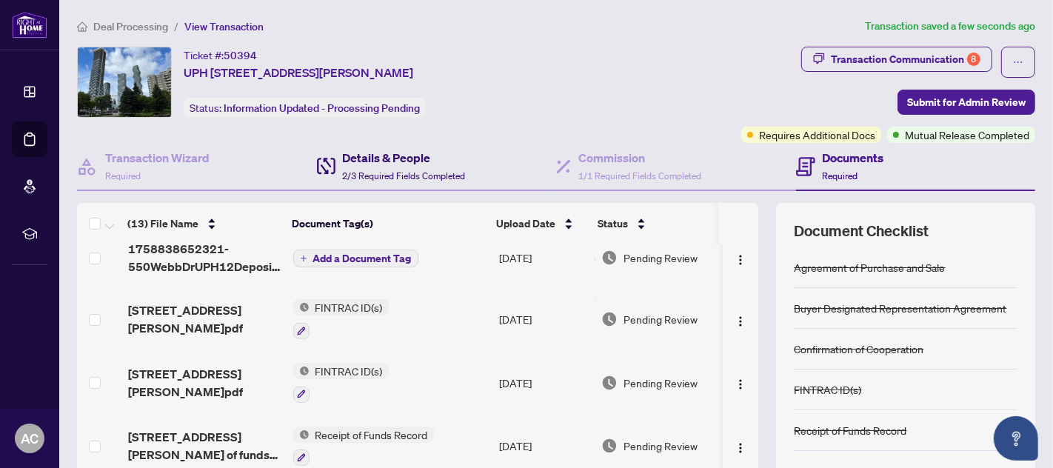
click at [393, 158] on h4 "Details & People" at bounding box center [404, 158] width 123 height 18
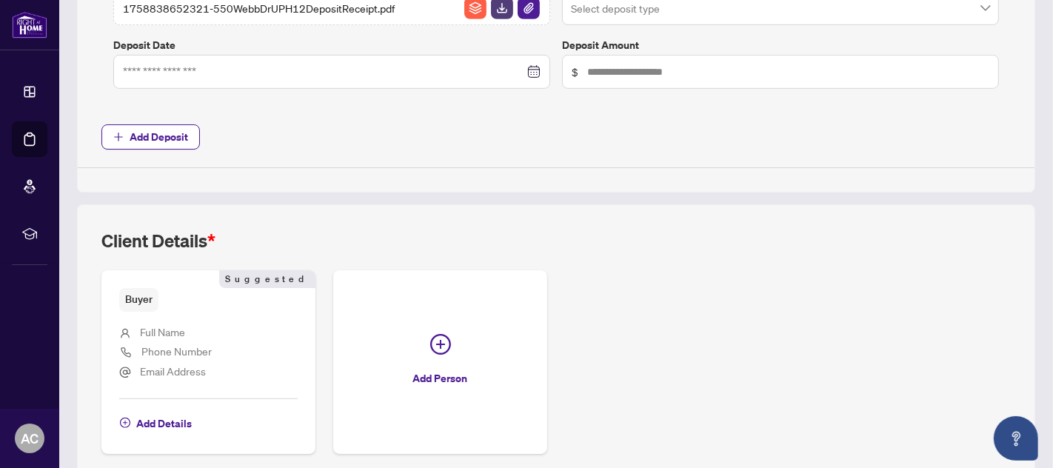
scroll to position [728, 0]
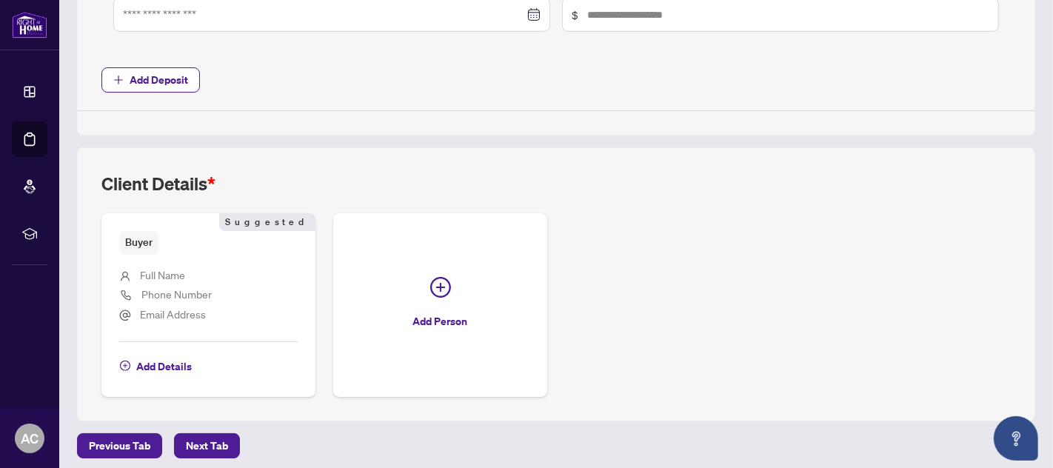
click at [160, 272] on span "Full Name" at bounding box center [162, 274] width 45 height 13
click at [150, 361] on span "Add Details" at bounding box center [164, 367] width 56 height 24
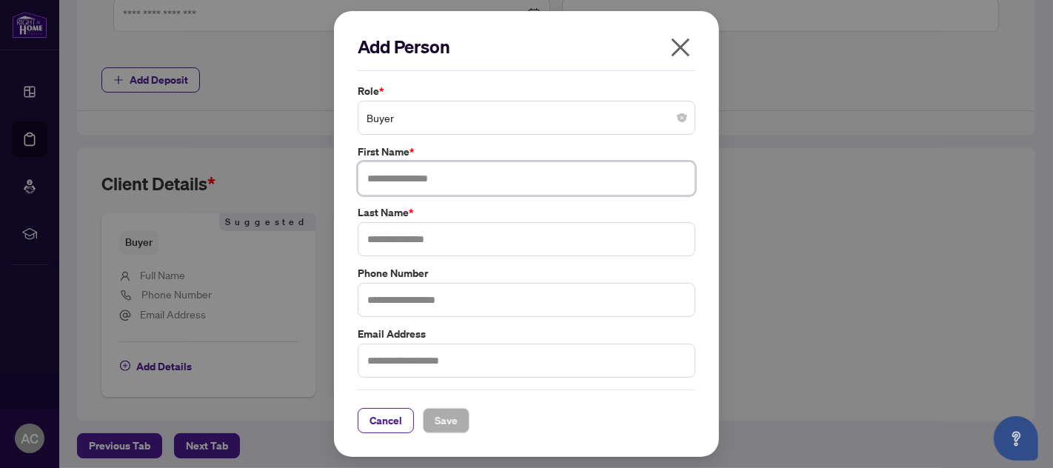
click at [438, 181] on input "text" at bounding box center [527, 178] width 338 height 34
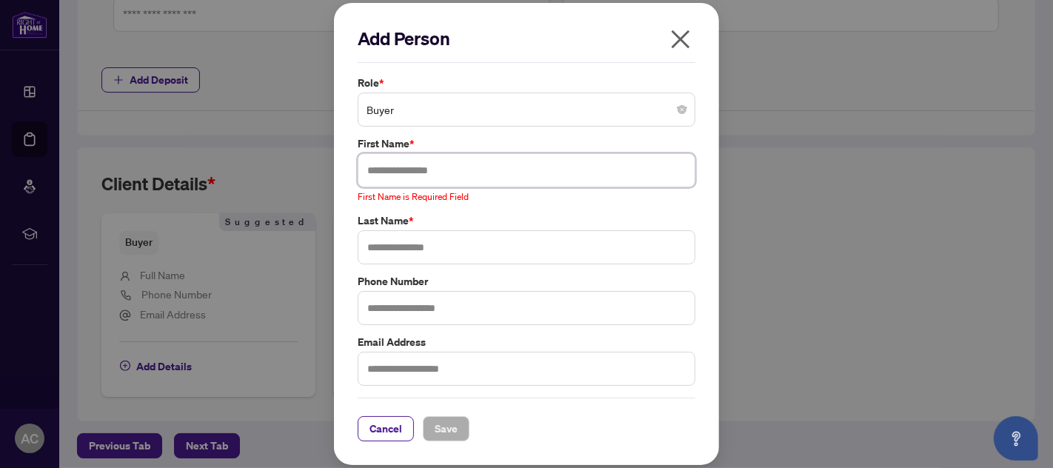
paste input "**********"
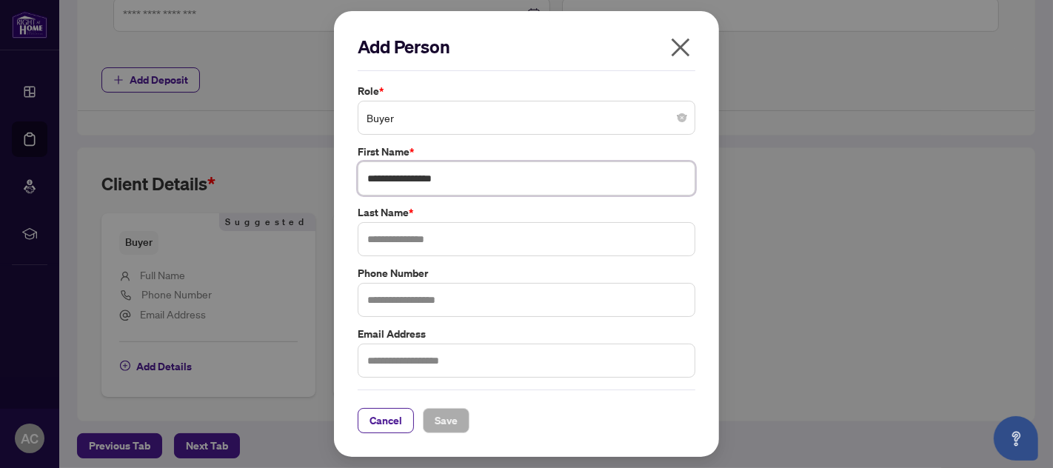
type input "**********"
paste input "**********"
type input "**********"
drag, startPoint x: 401, startPoint y: 181, endPoint x: 550, endPoint y: 181, distance: 149.6
click at [550, 181] on input "**********" at bounding box center [527, 178] width 338 height 34
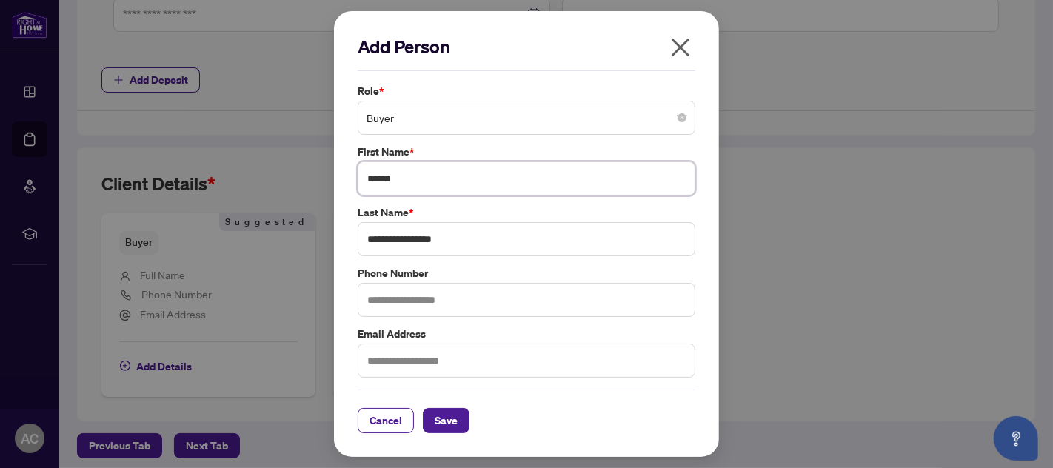
type input "*****"
click at [401, 244] on input "**********" at bounding box center [527, 239] width 338 height 34
type input "**********"
click at [447, 418] on span "Save" at bounding box center [446, 421] width 23 height 24
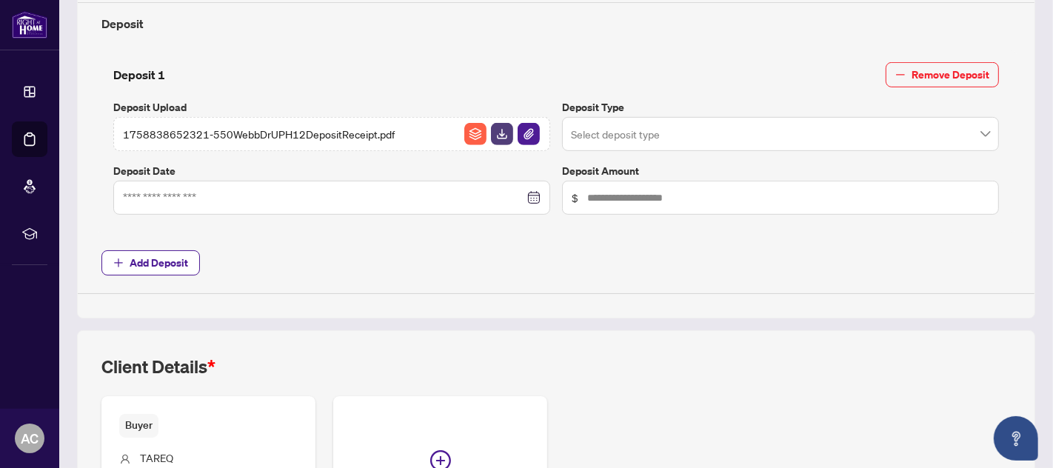
scroll to position [433, 0]
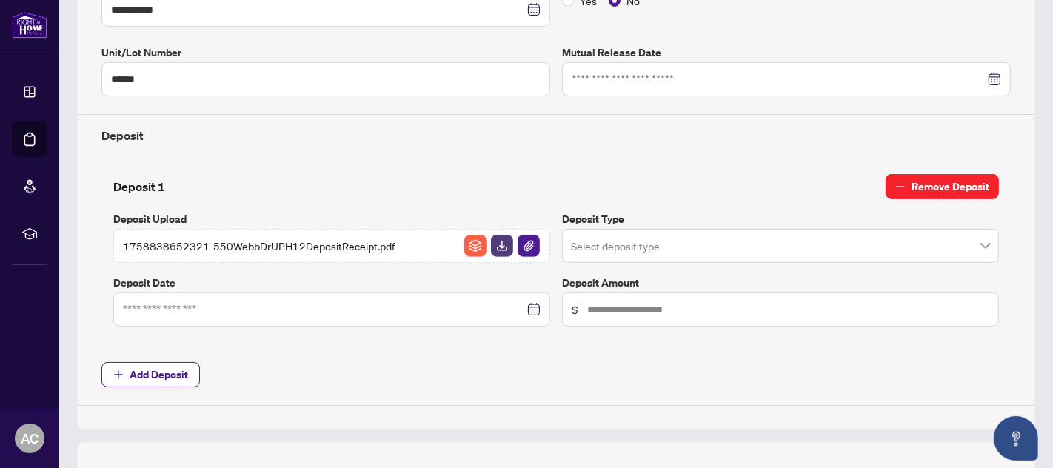
click at [929, 181] on span "Remove Deposit" at bounding box center [951, 187] width 78 height 24
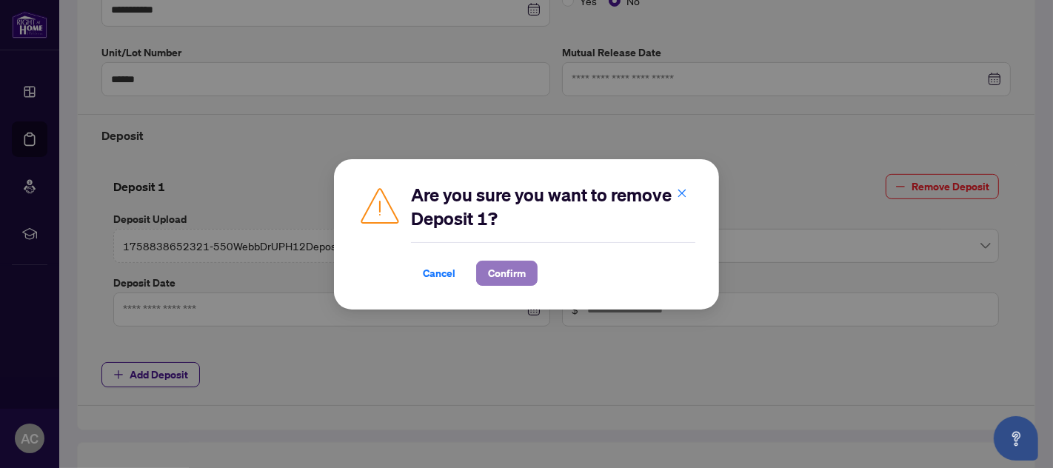
click at [505, 263] on span "Confirm" at bounding box center [507, 273] width 38 height 24
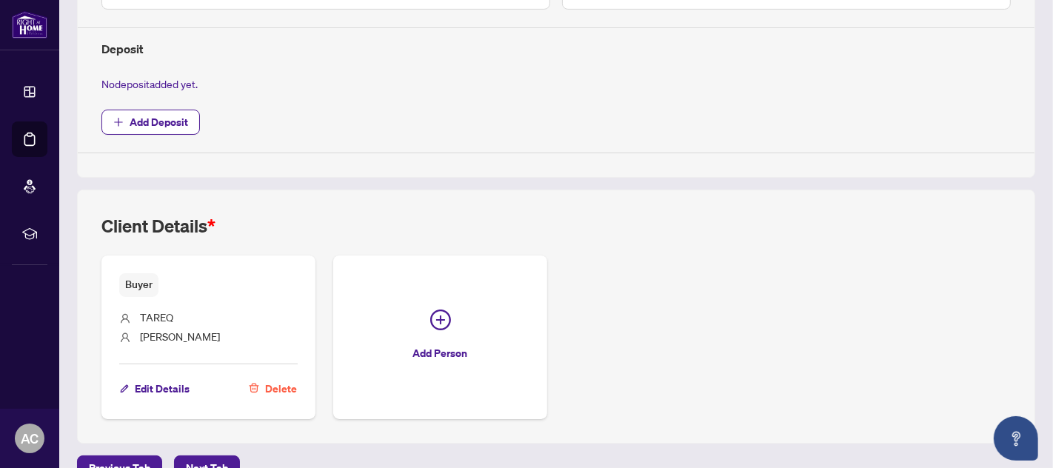
scroll to position [543, 0]
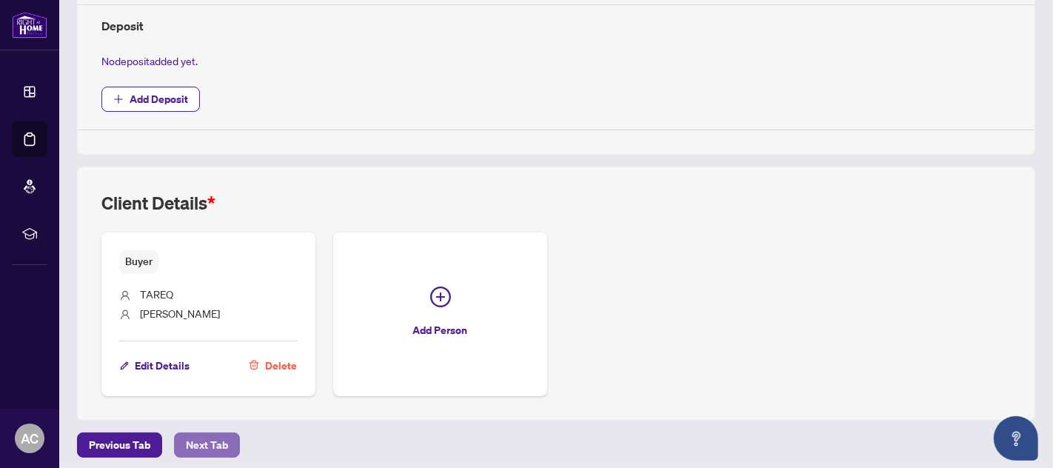
click at [213, 433] on span "Next Tab" at bounding box center [207, 445] width 42 height 24
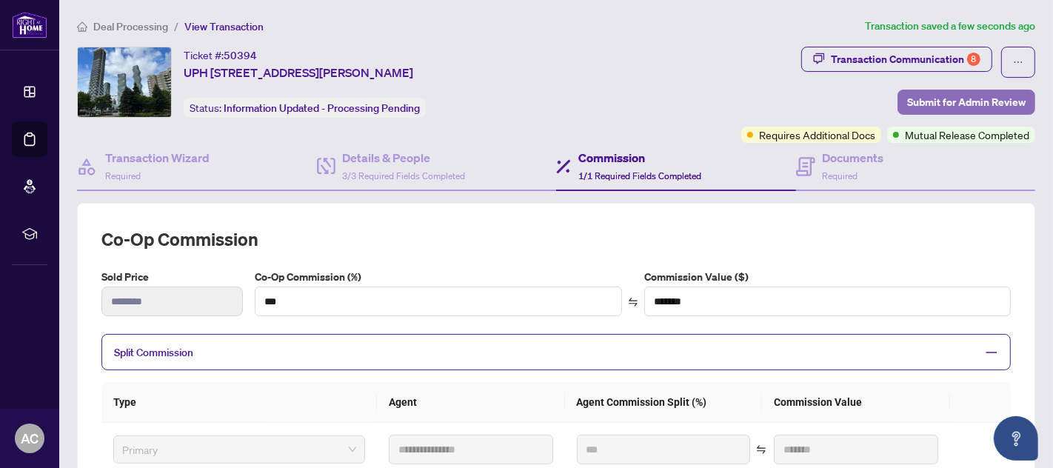
click at [958, 97] on span "Submit for Admin Review" at bounding box center [966, 102] width 118 height 24
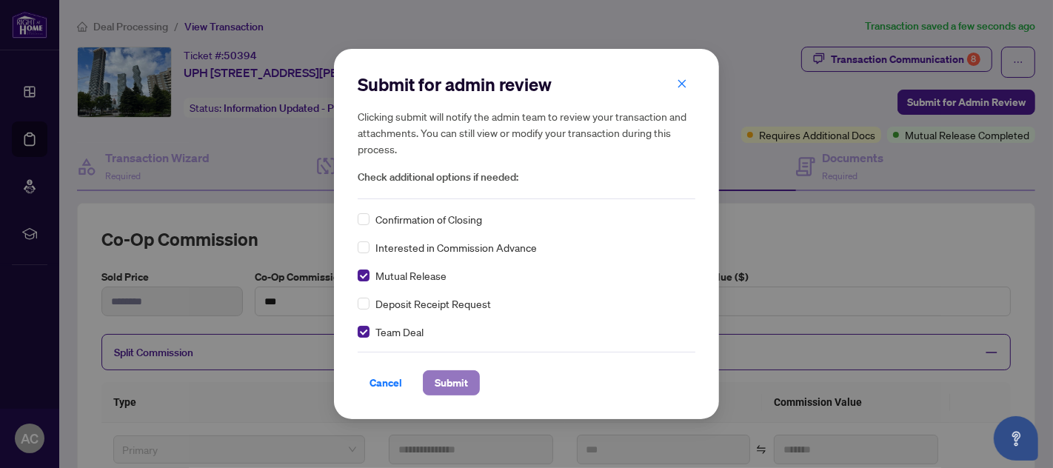
click at [452, 381] on span "Submit" at bounding box center [451, 383] width 33 height 24
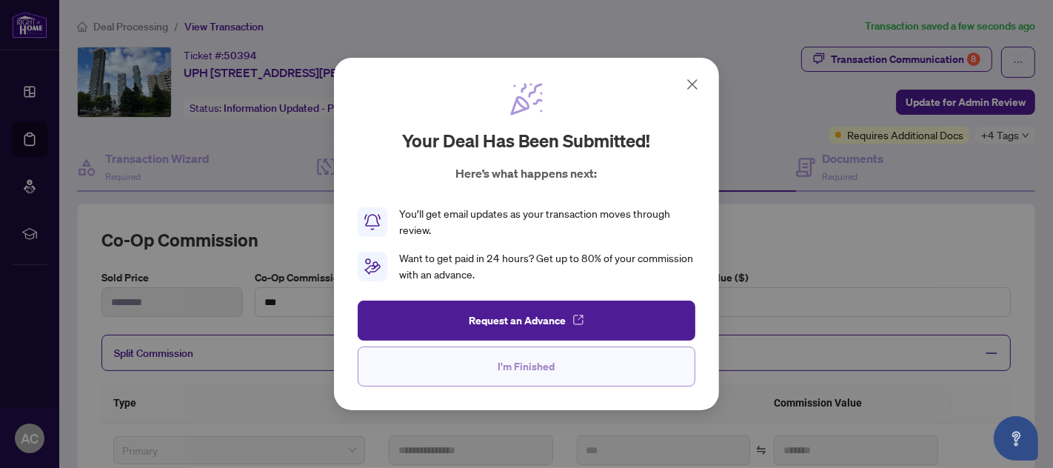
click at [506, 362] on span "I'm Finished" at bounding box center [526, 367] width 57 height 24
